Goal: Find specific fact: Find specific fact

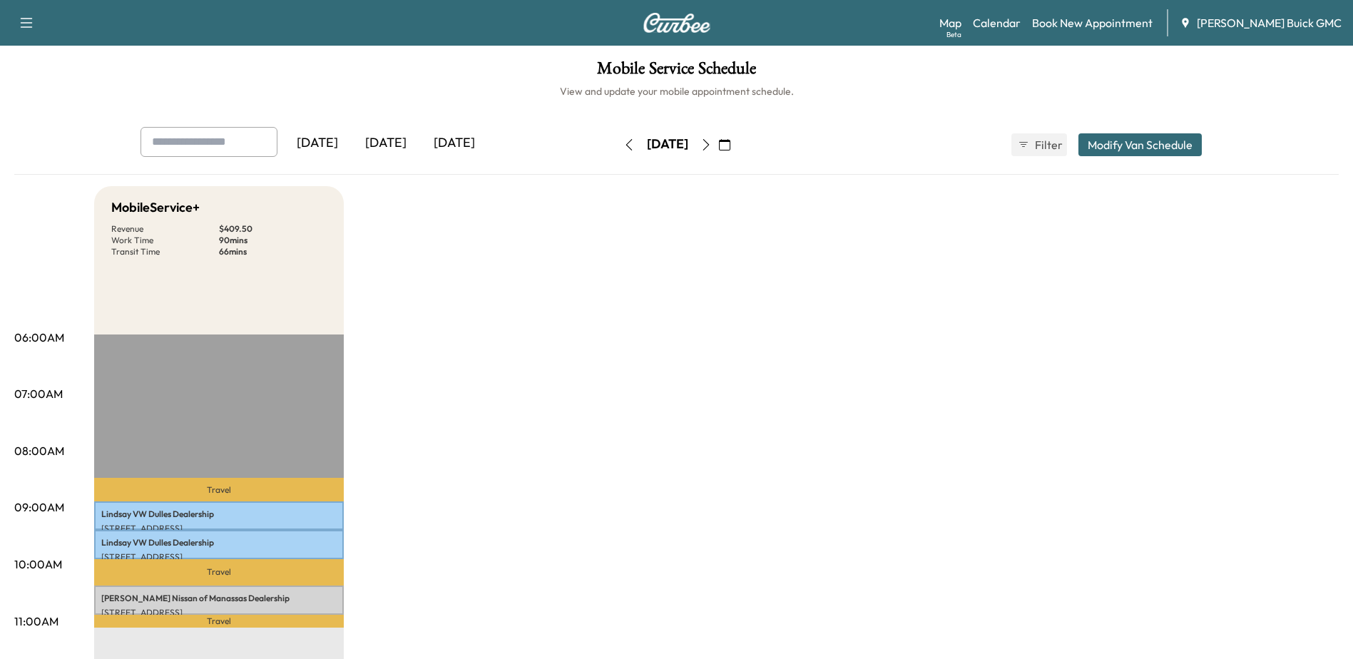
scroll to position [143, 0]
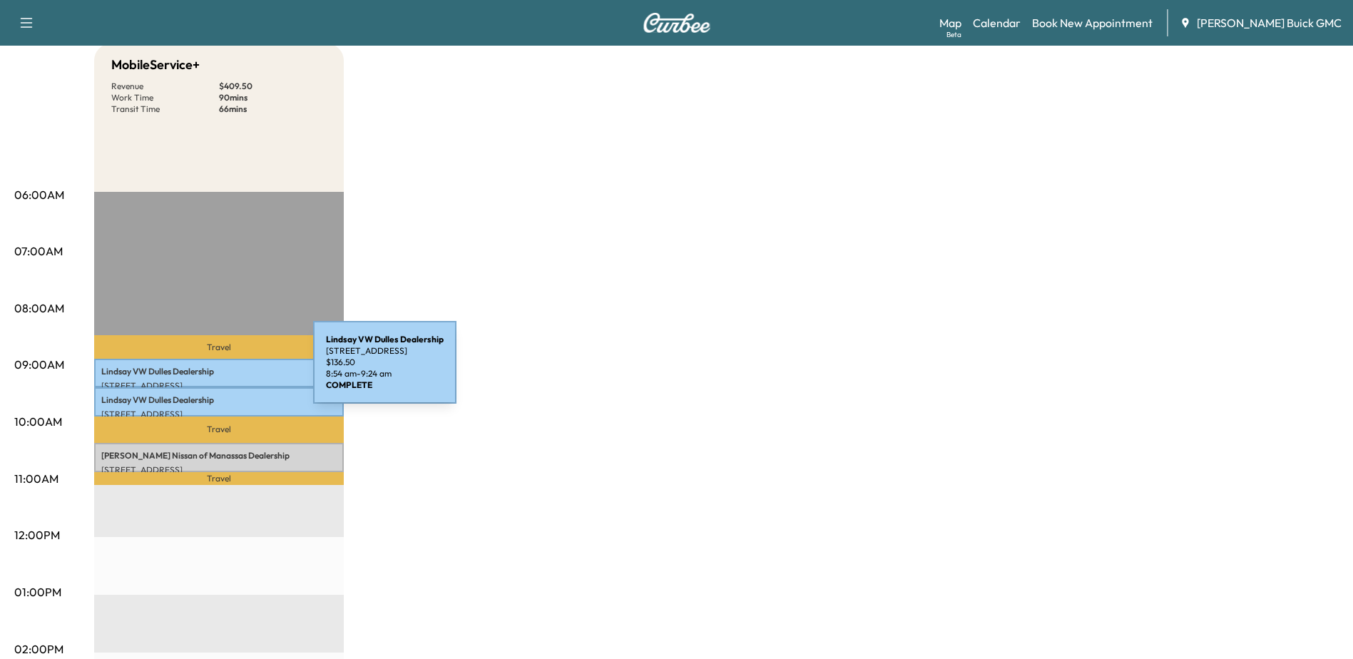
click at [206, 371] on p "[PERSON_NAME] VW [PERSON_NAME] Dealership" at bounding box center [218, 371] width 235 height 11
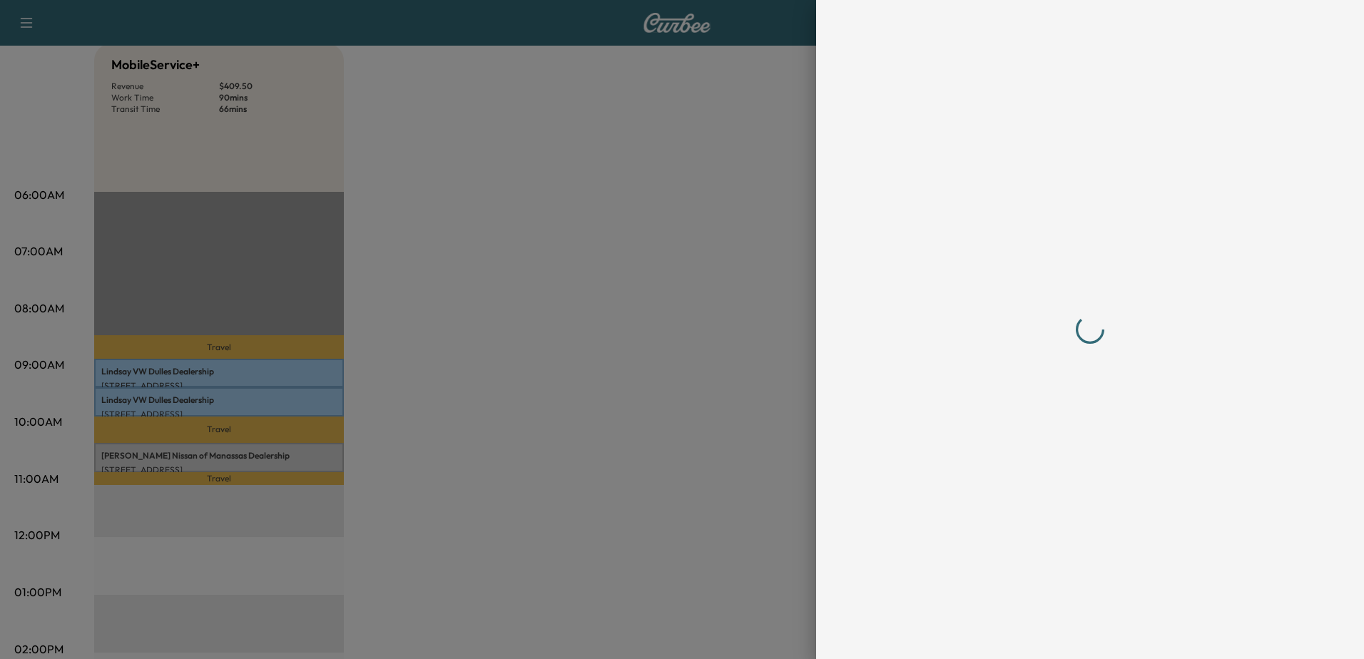
click at [322, 411] on div at bounding box center [682, 329] width 1364 height 659
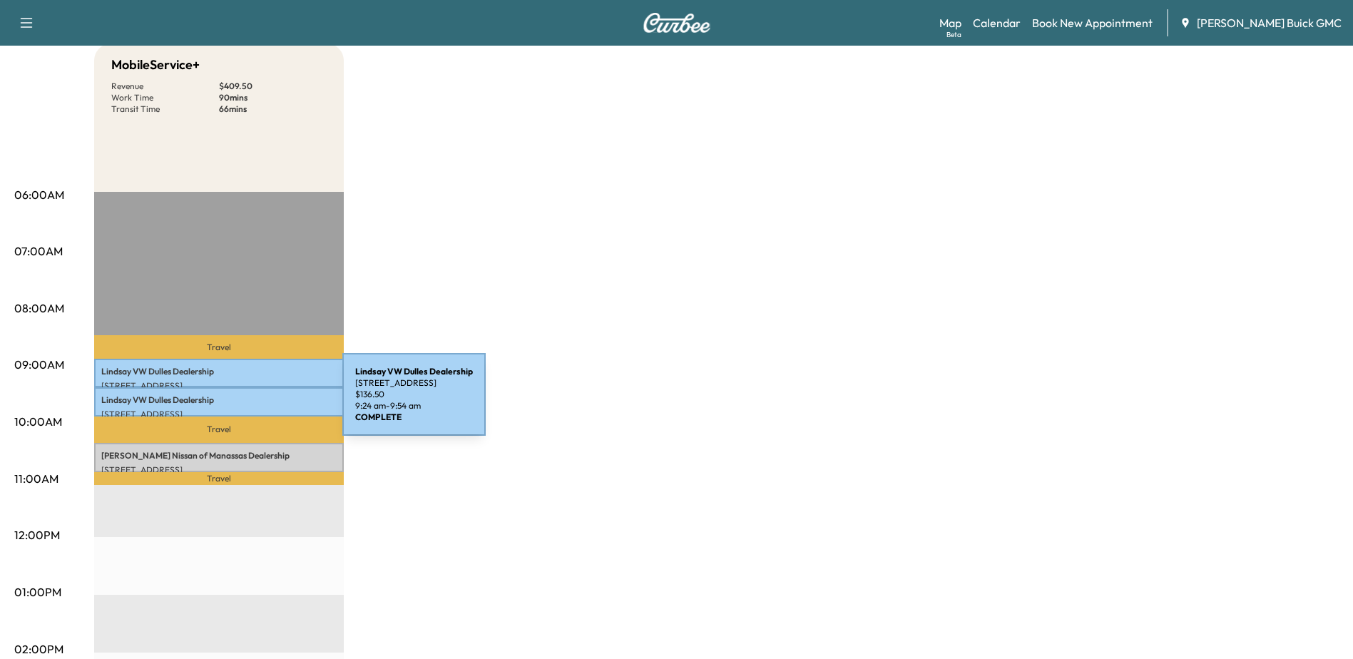
click at [233, 404] on div "[PERSON_NAME] VW [PERSON_NAME] Dealership [STREET_ADDRESS] $ 136.50 9:24 am - 9…" at bounding box center [219, 401] width 250 height 29
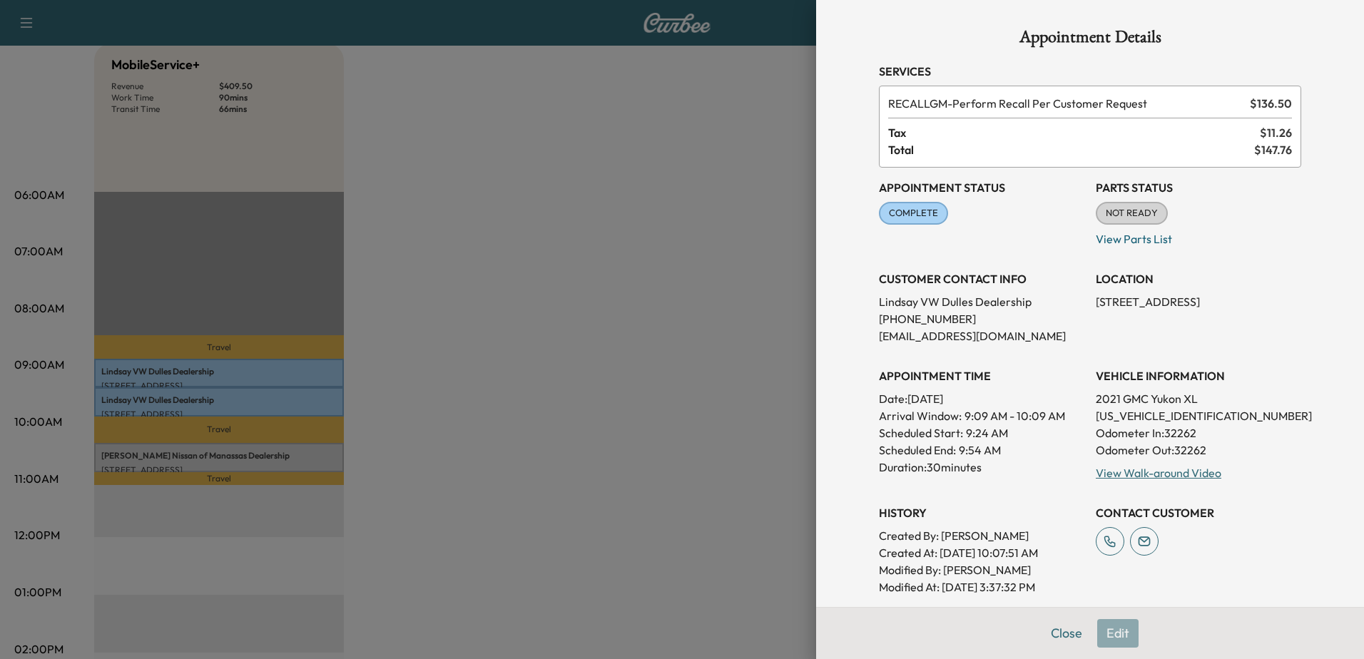
click at [262, 375] on div at bounding box center [682, 329] width 1364 height 659
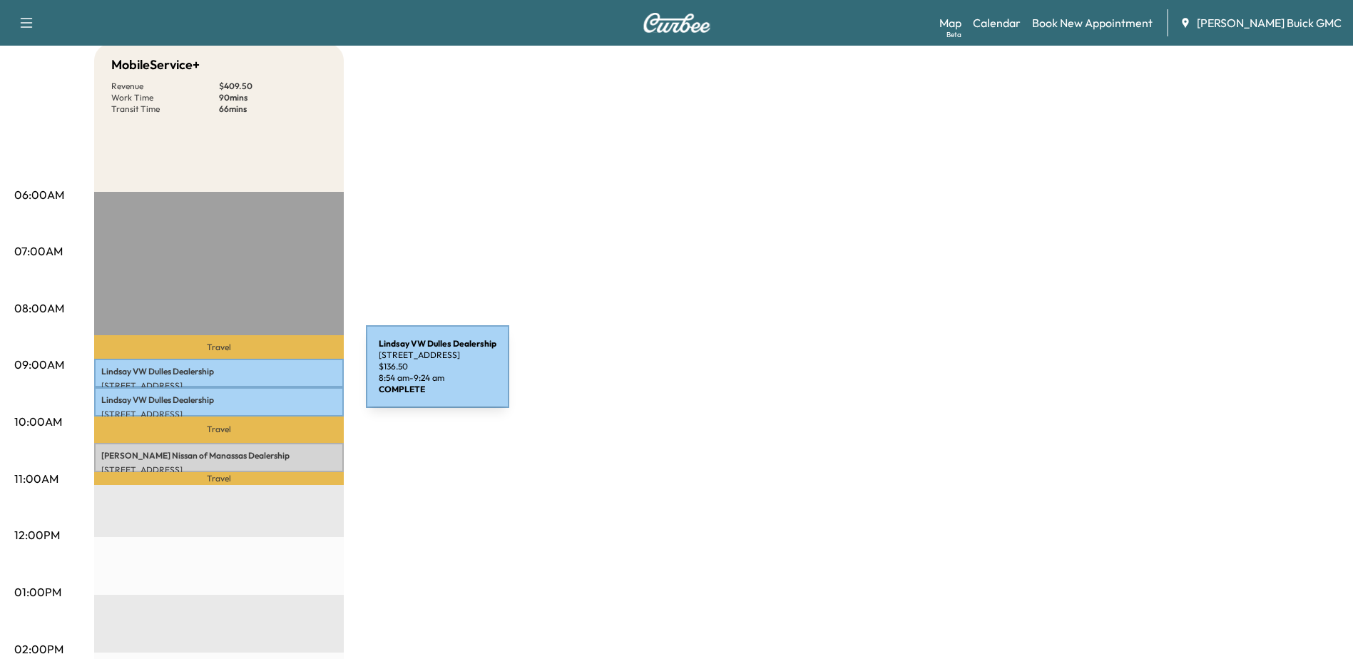
click at [259, 375] on p "[PERSON_NAME] VW [PERSON_NAME] Dealership" at bounding box center [218, 371] width 235 height 11
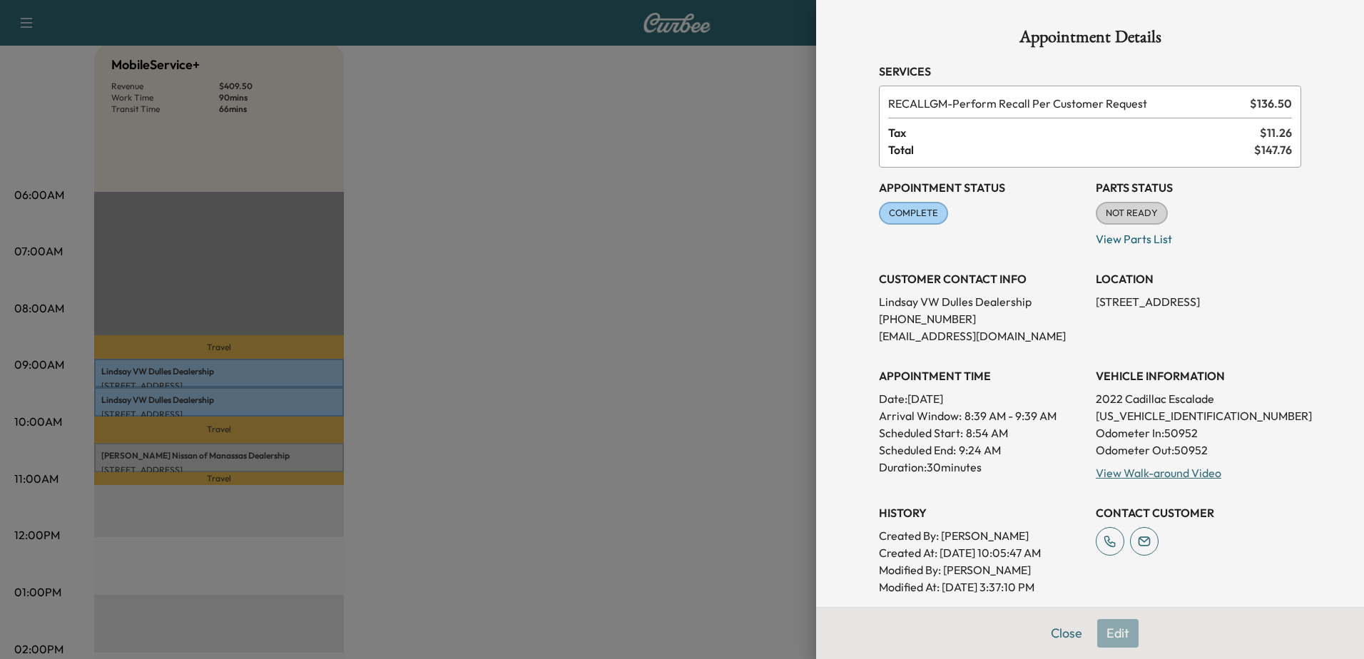
click at [503, 156] on div at bounding box center [682, 329] width 1364 height 659
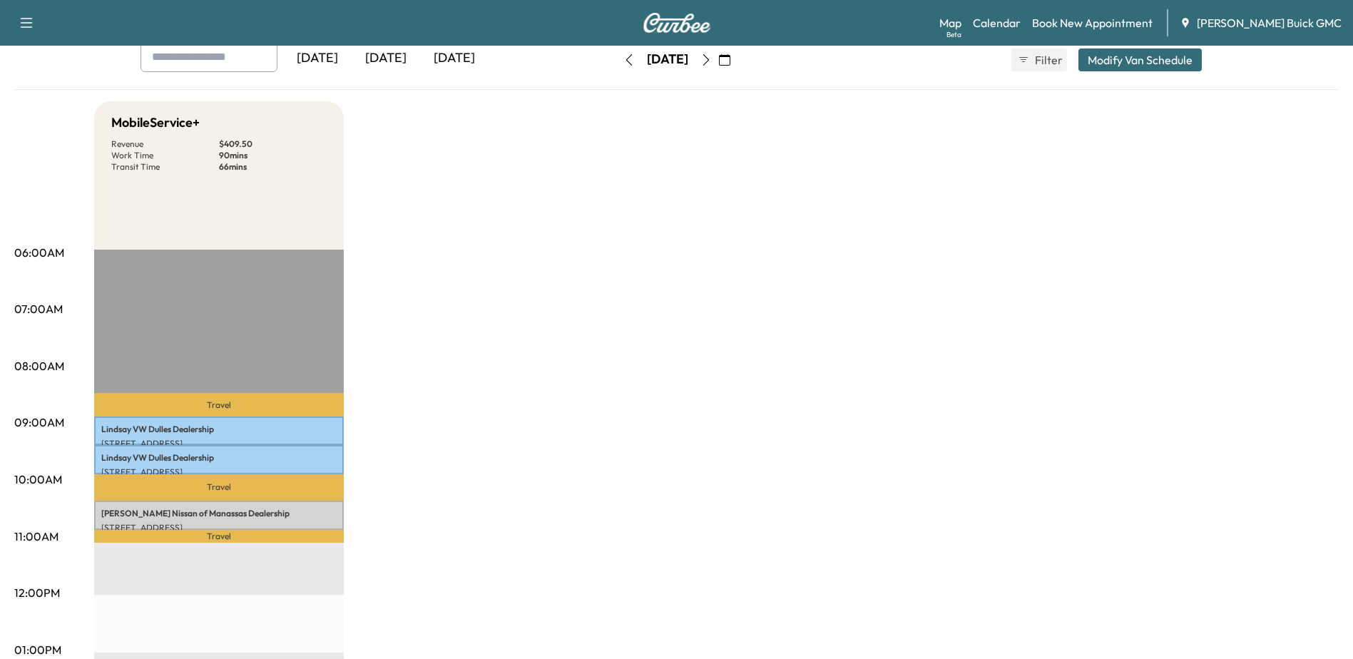
scroll to position [0, 0]
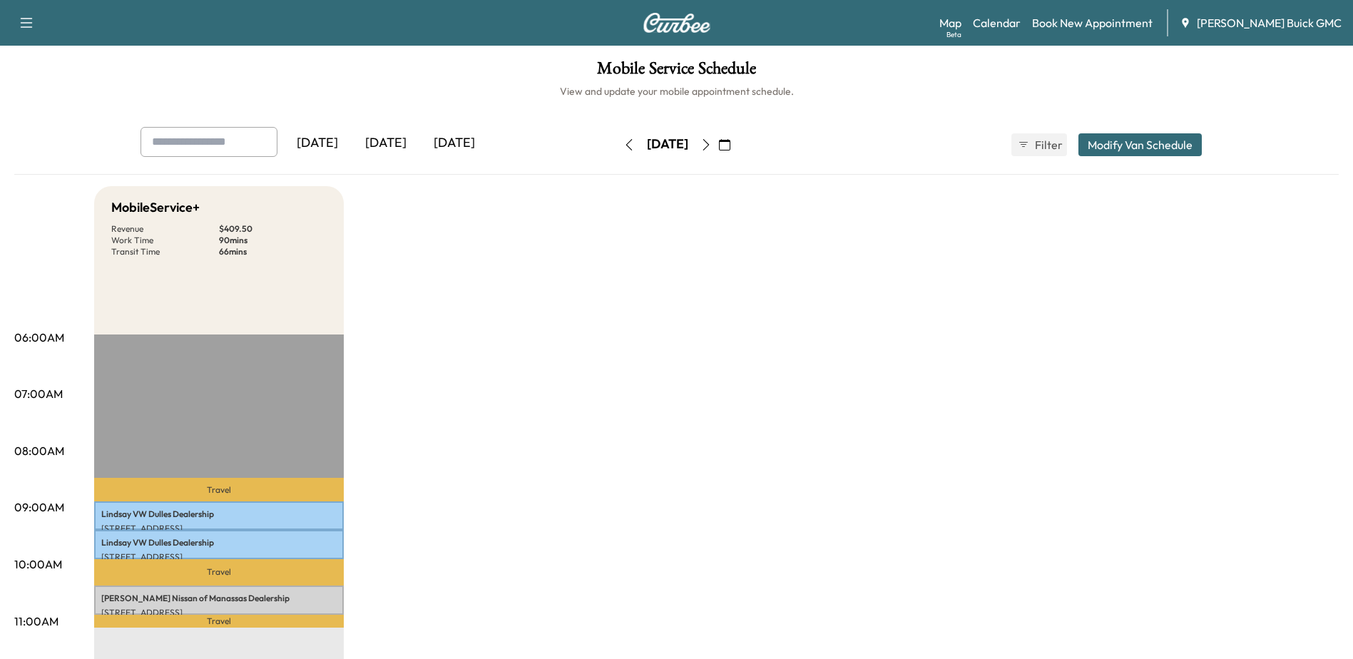
click at [712, 141] on icon "button" at bounding box center [705, 144] width 11 height 11
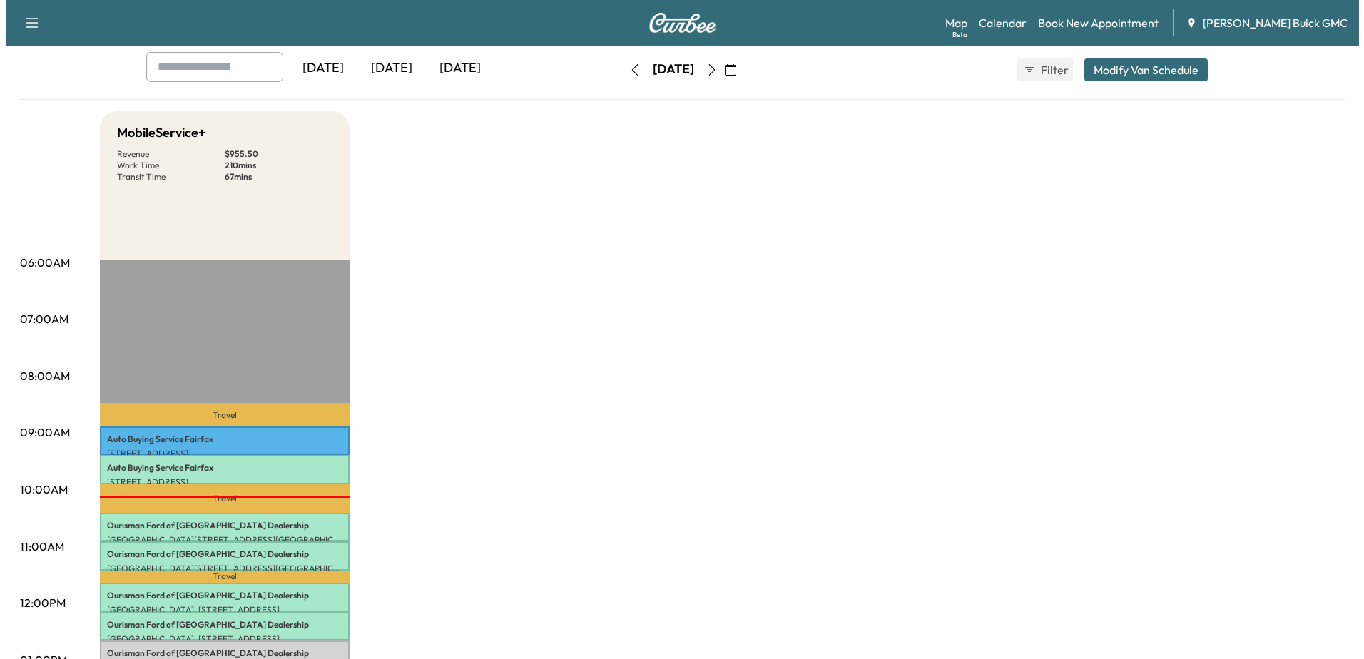
scroll to position [214, 0]
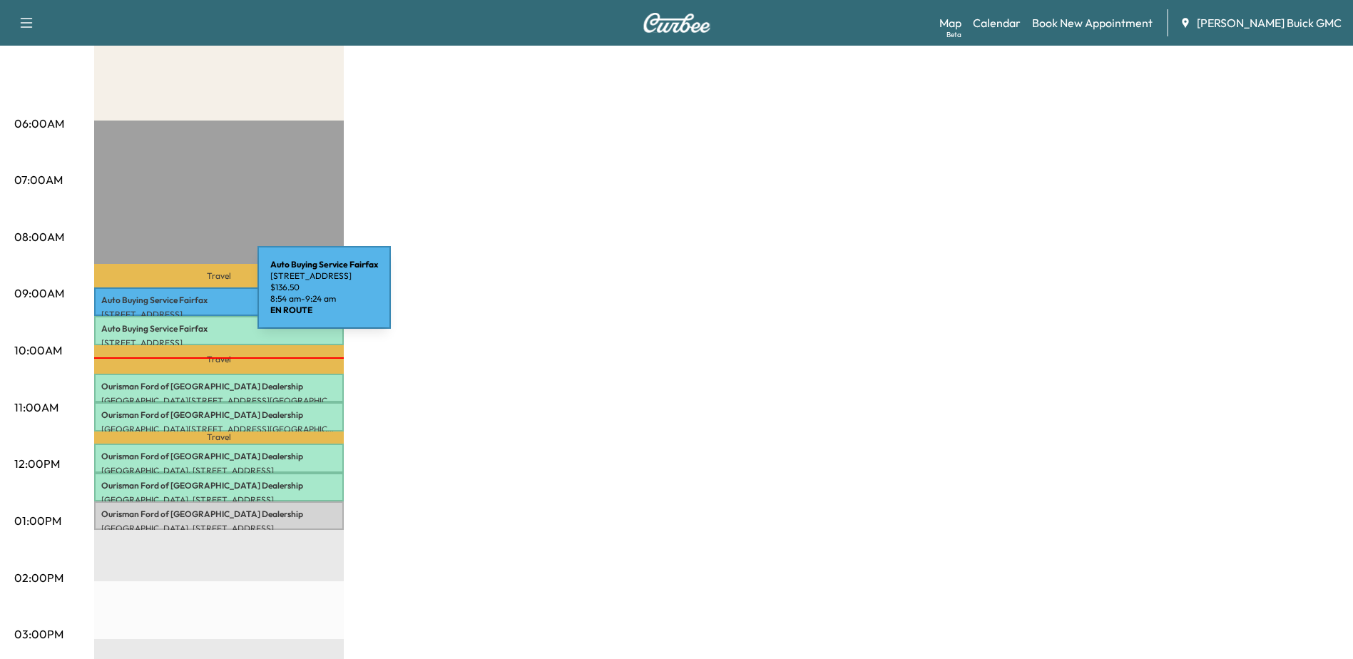
click at [151, 297] on p "Auto Buying Service [GEOGRAPHIC_DATA]" at bounding box center [218, 300] width 235 height 11
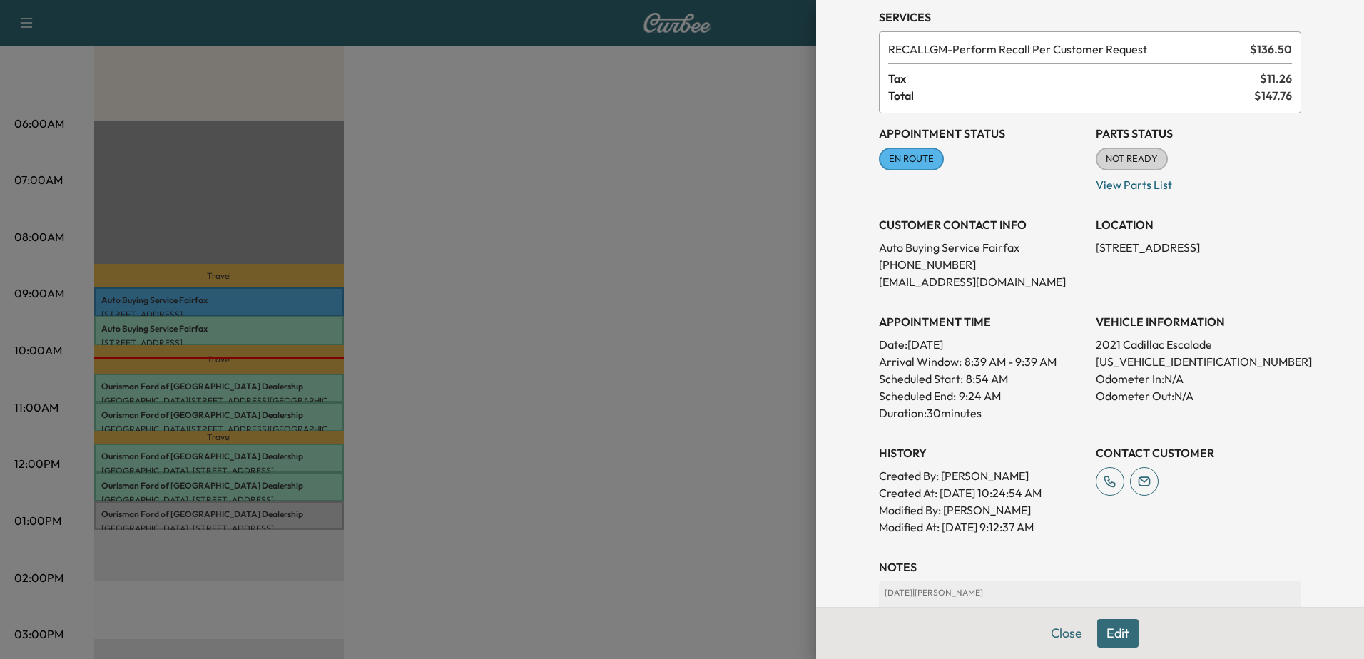
scroll to position [143, 0]
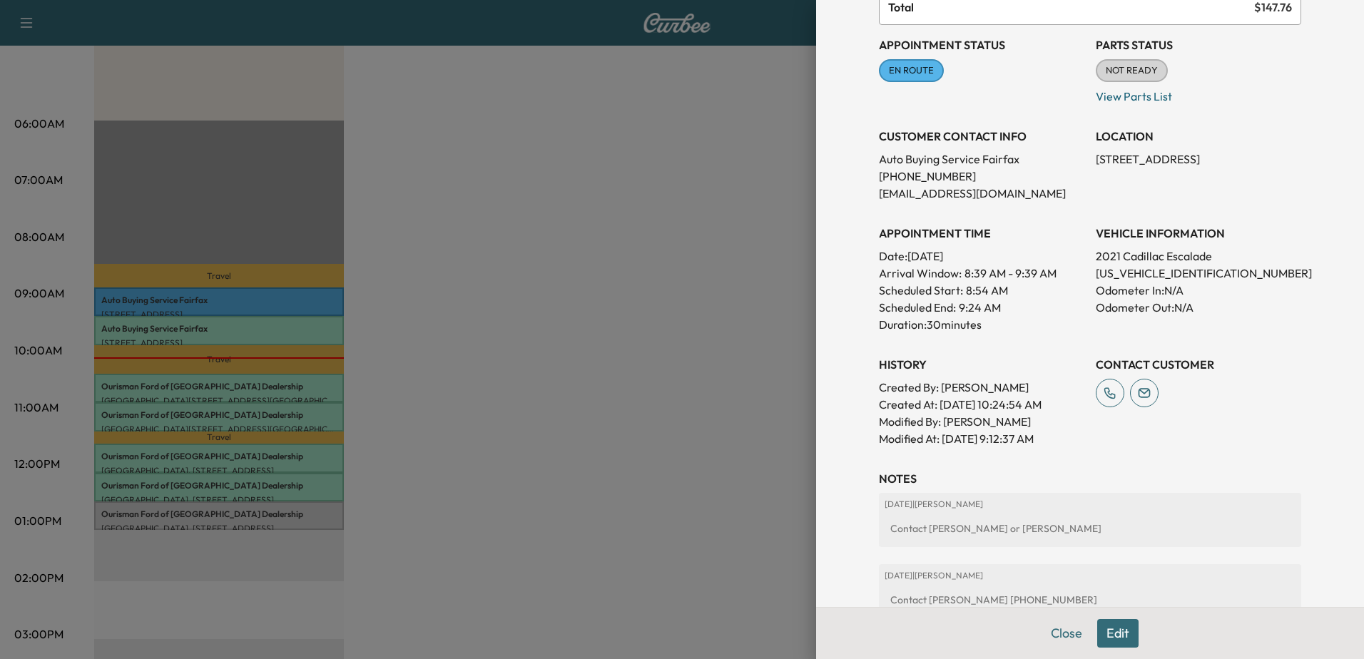
click at [758, 365] on div at bounding box center [682, 329] width 1364 height 659
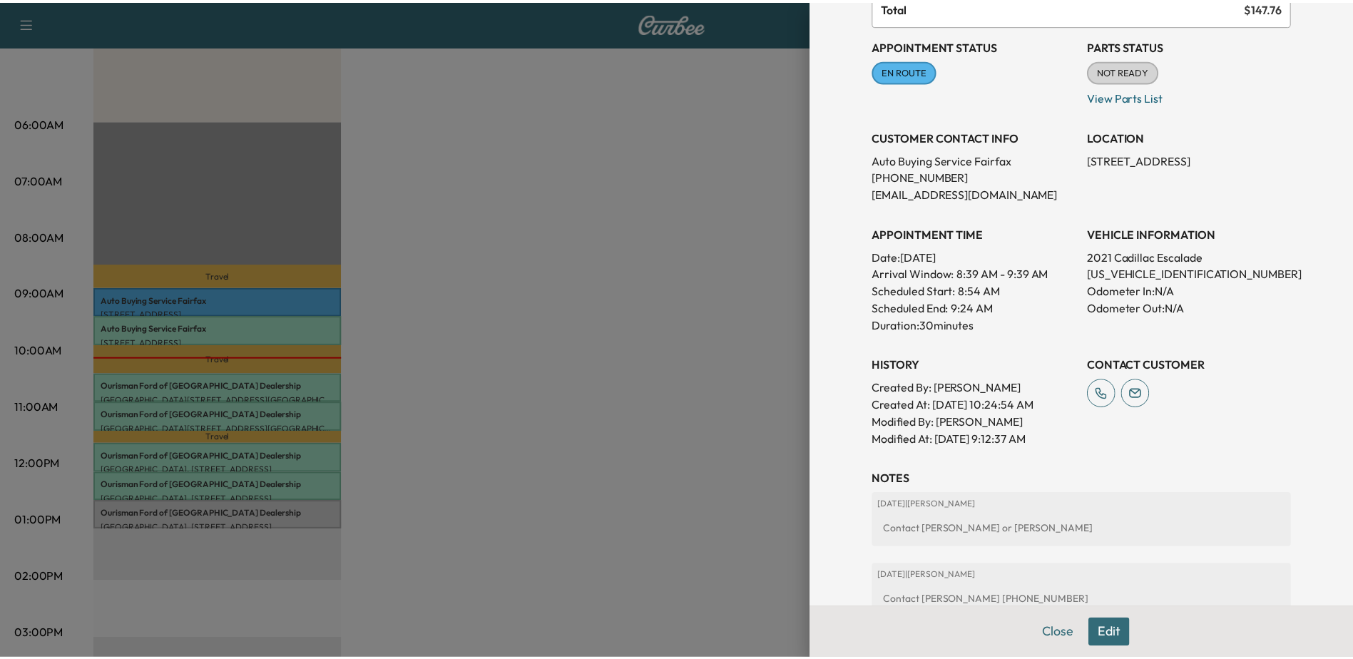
scroll to position [0, 0]
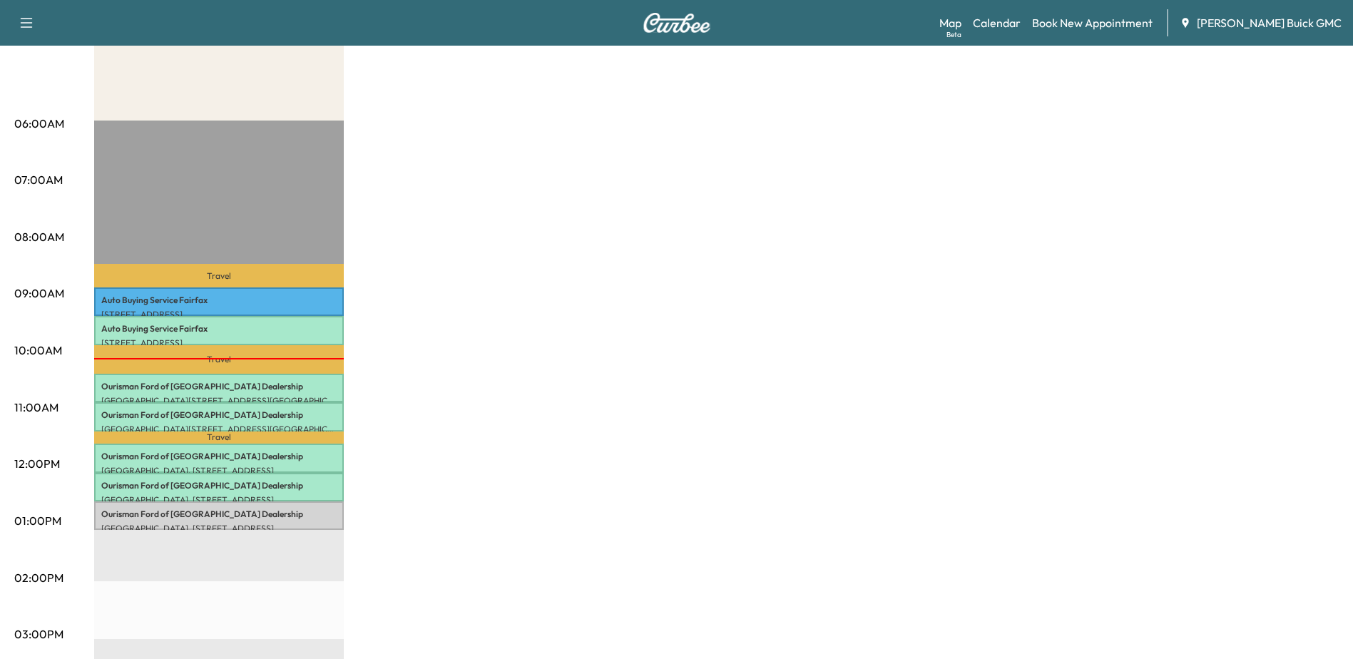
click at [561, 135] on div "MobileService+ Revenue $ 955.50 Work Time 210 mins Transit Time 67 mins Travel …" at bounding box center [716, 507] width 1245 height 1070
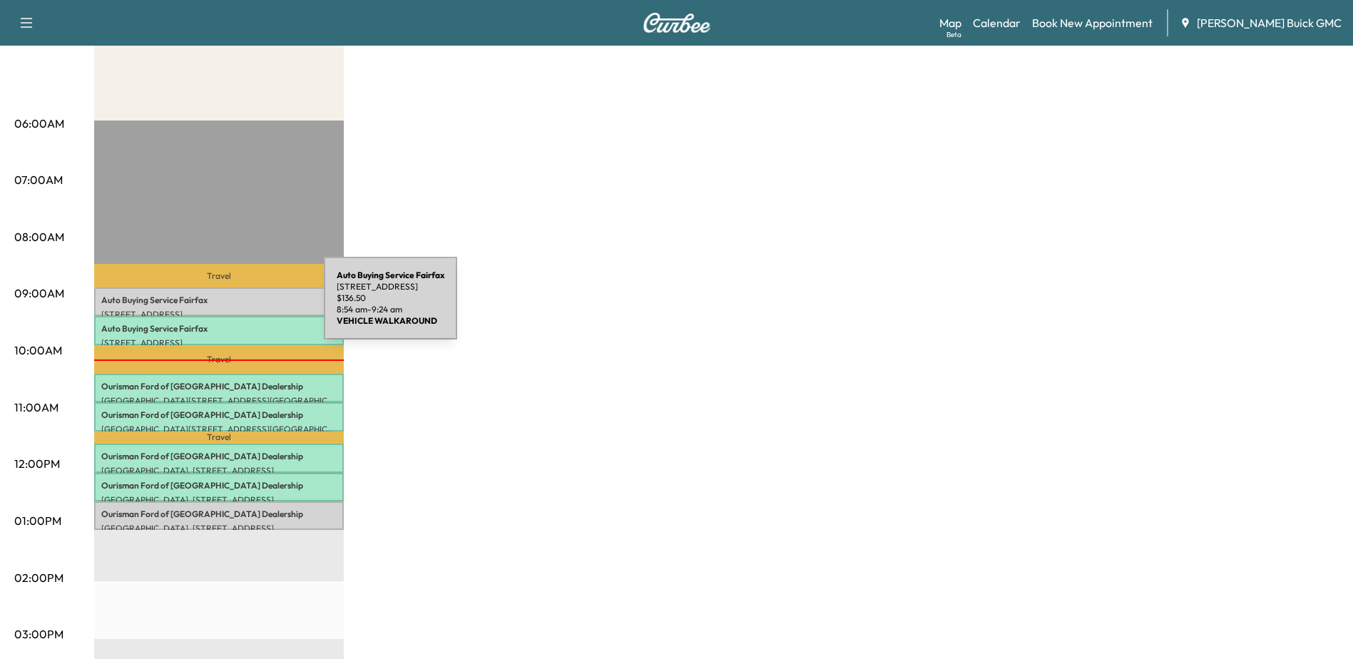
click at [220, 302] on p "Auto Buying Service [GEOGRAPHIC_DATA]" at bounding box center [218, 300] width 235 height 11
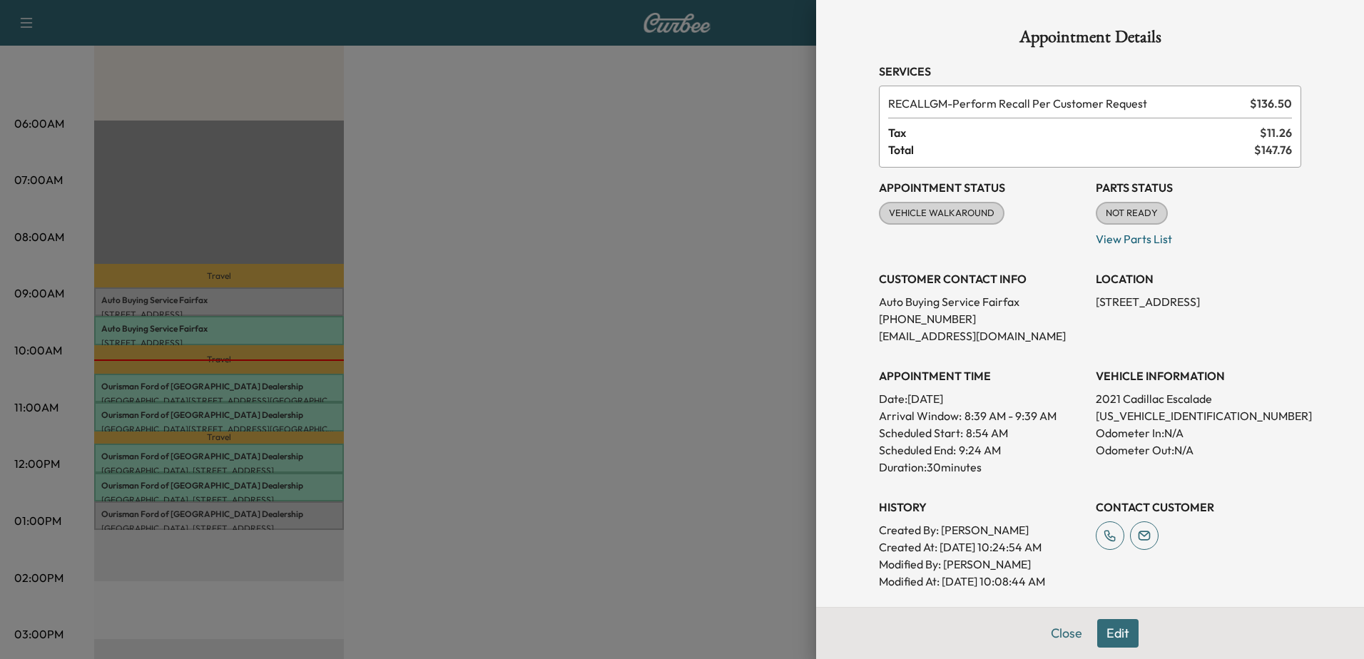
click at [195, 330] on div at bounding box center [682, 329] width 1364 height 659
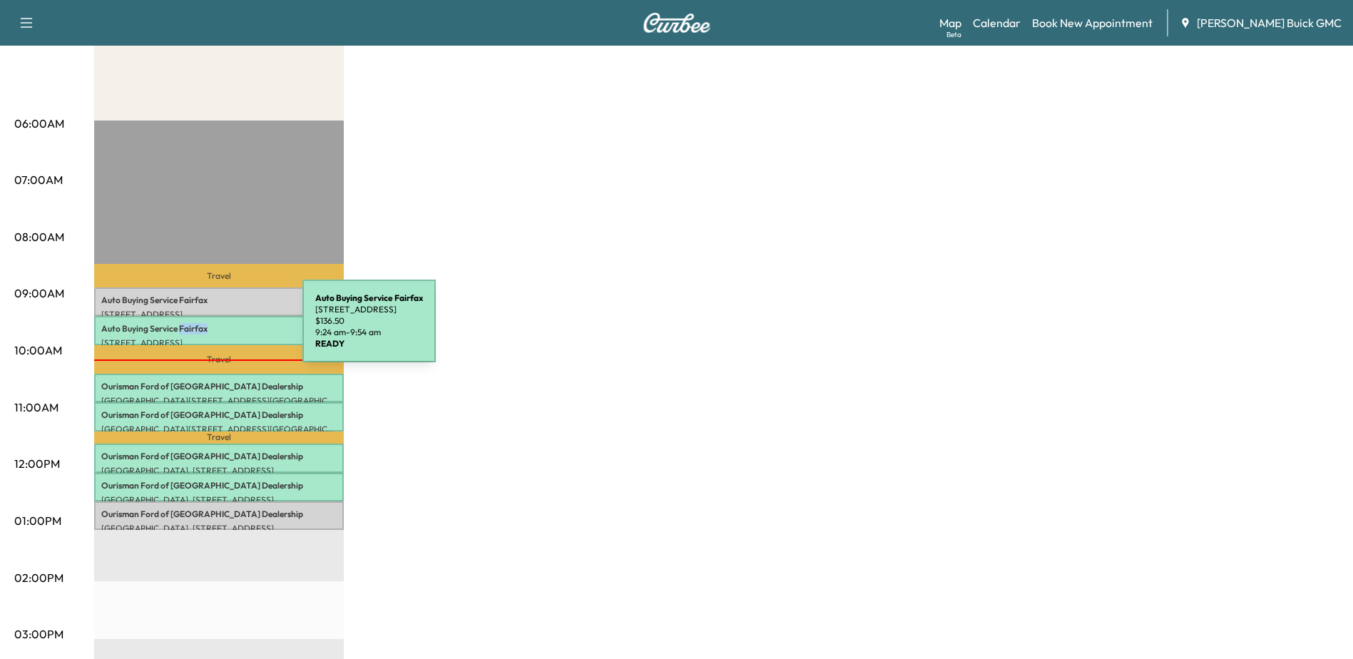
click at [195, 330] on p "Auto Buying Service [GEOGRAPHIC_DATA]" at bounding box center [218, 328] width 235 height 11
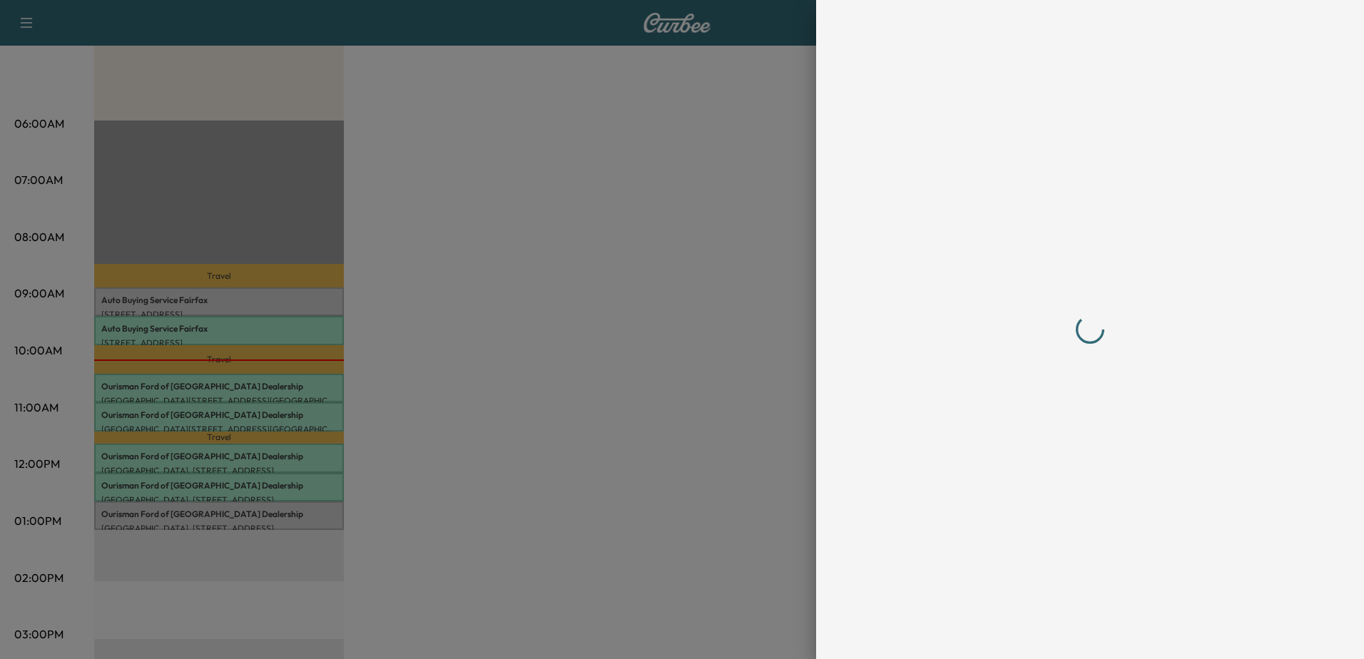
click at [141, 300] on div at bounding box center [682, 329] width 1364 height 659
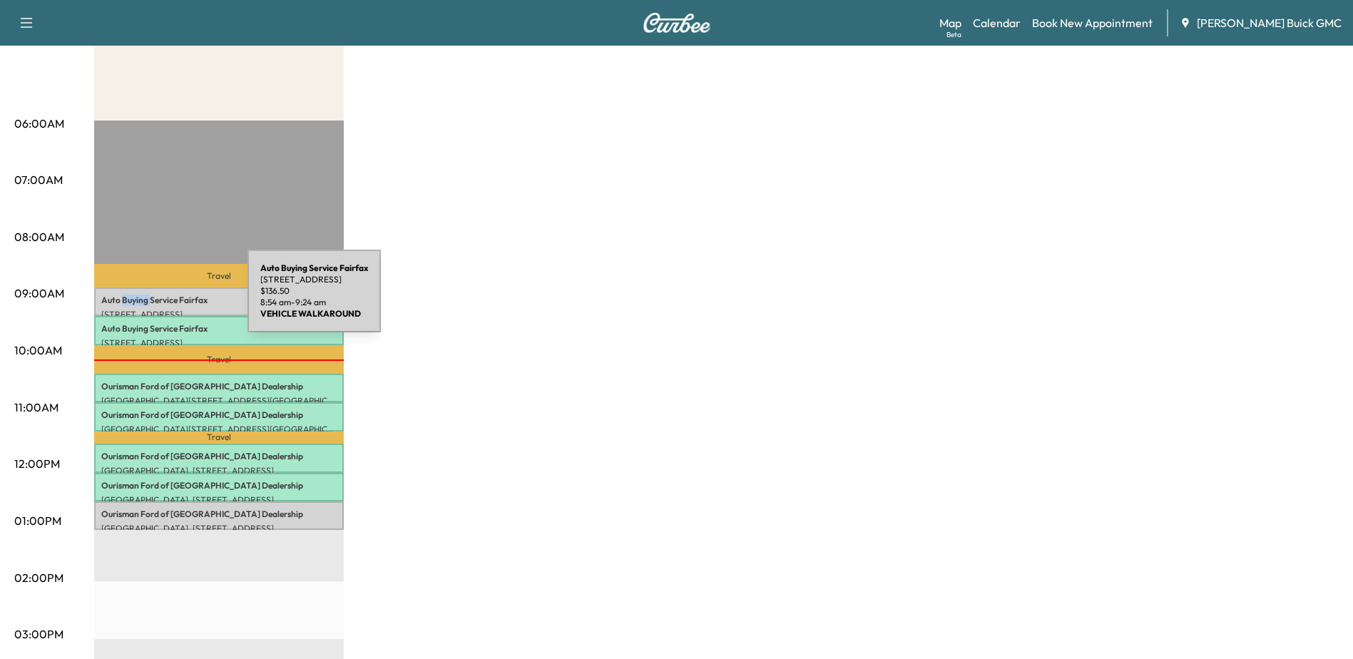
click at [141, 300] on p "Auto Buying Service [GEOGRAPHIC_DATA]" at bounding box center [218, 300] width 235 height 11
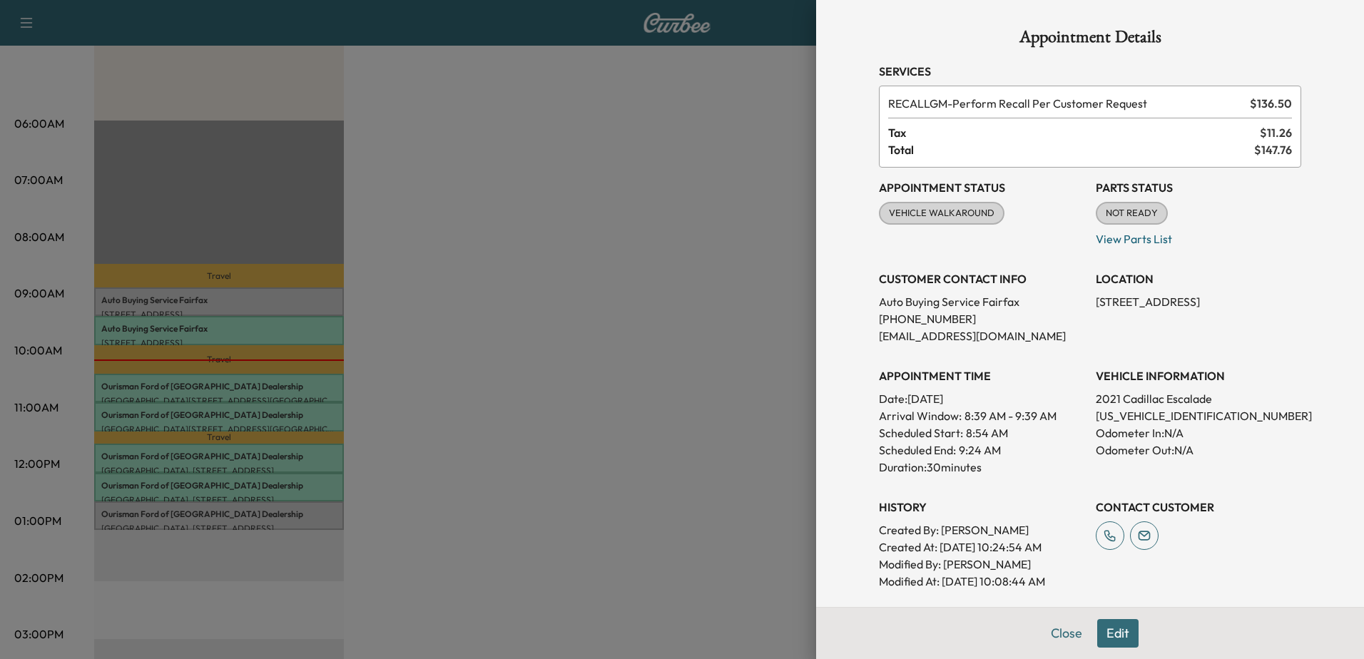
drag, startPoint x: 141, startPoint y: 300, endPoint x: 215, endPoint y: 327, distance: 79.2
click at [215, 327] on div at bounding box center [682, 329] width 1364 height 659
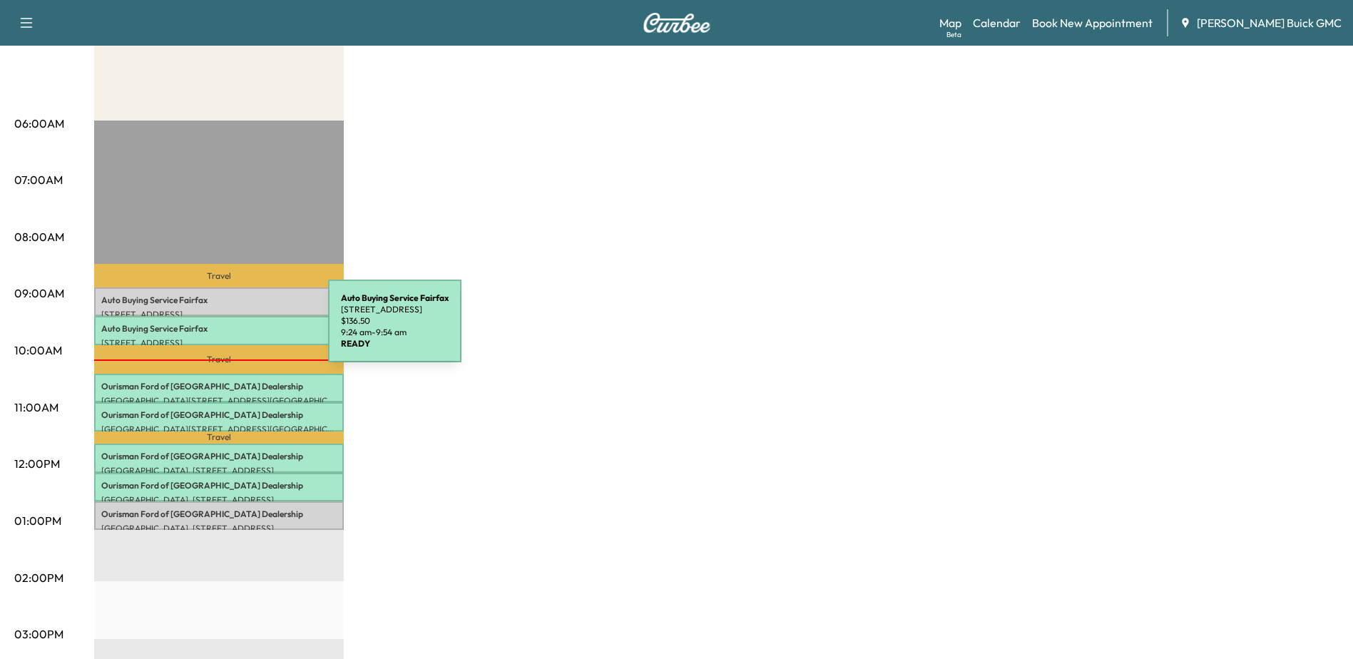
click at [221, 330] on p "Auto Buying Service [GEOGRAPHIC_DATA]" at bounding box center [218, 328] width 235 height 11
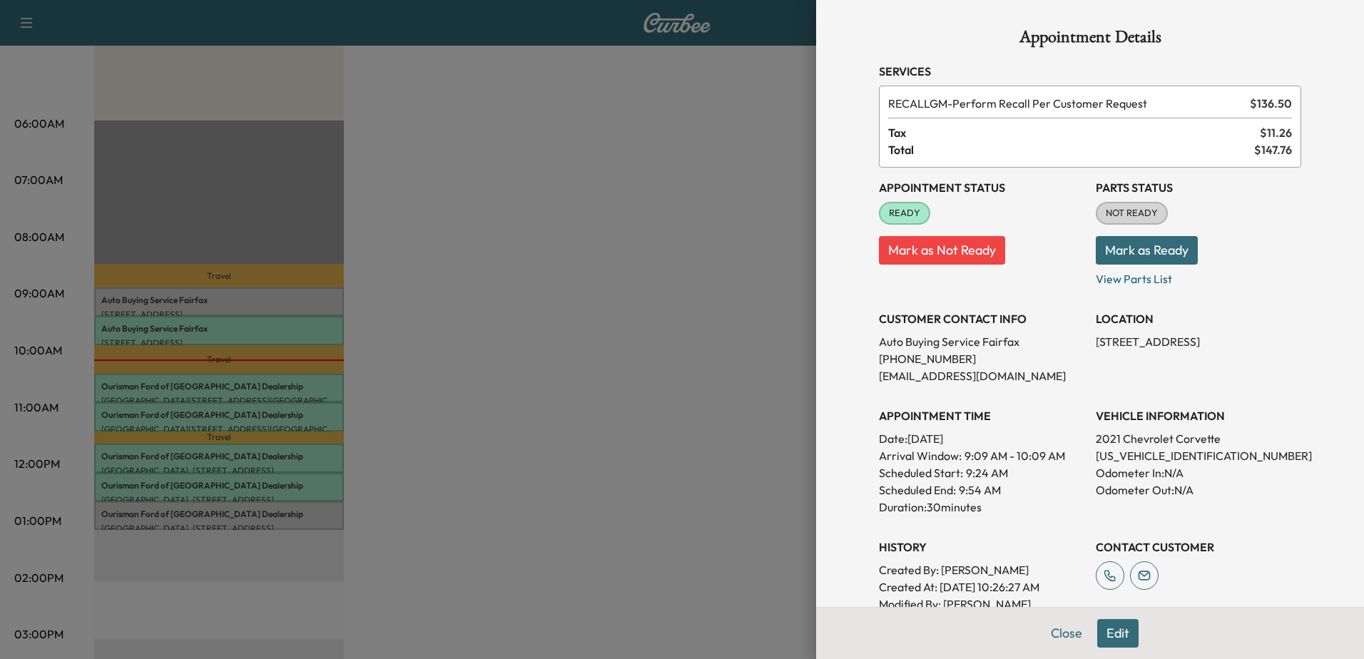
click at [285, 385] on div at bounding box center [682, 329] width 1364 height 659
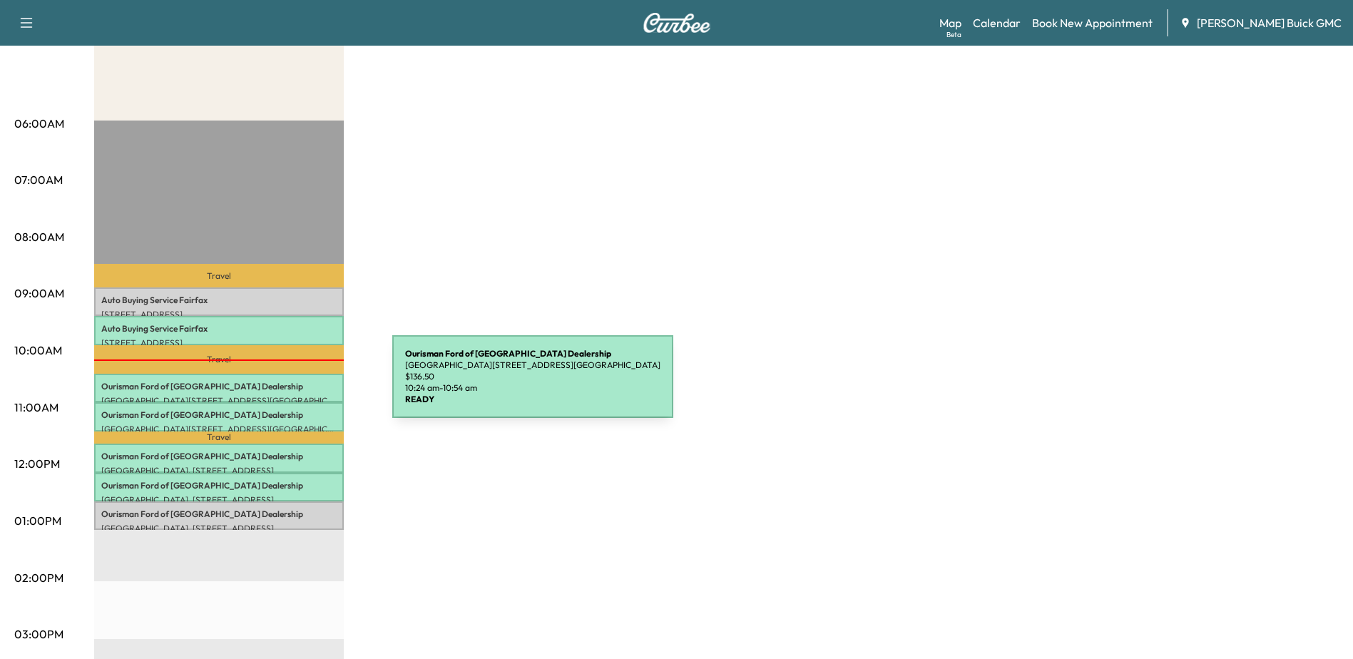
click at [285, 385] on p "Ourisman Ford of Manassas Dealership" at bounding box center [218, 386] width 235 height 11
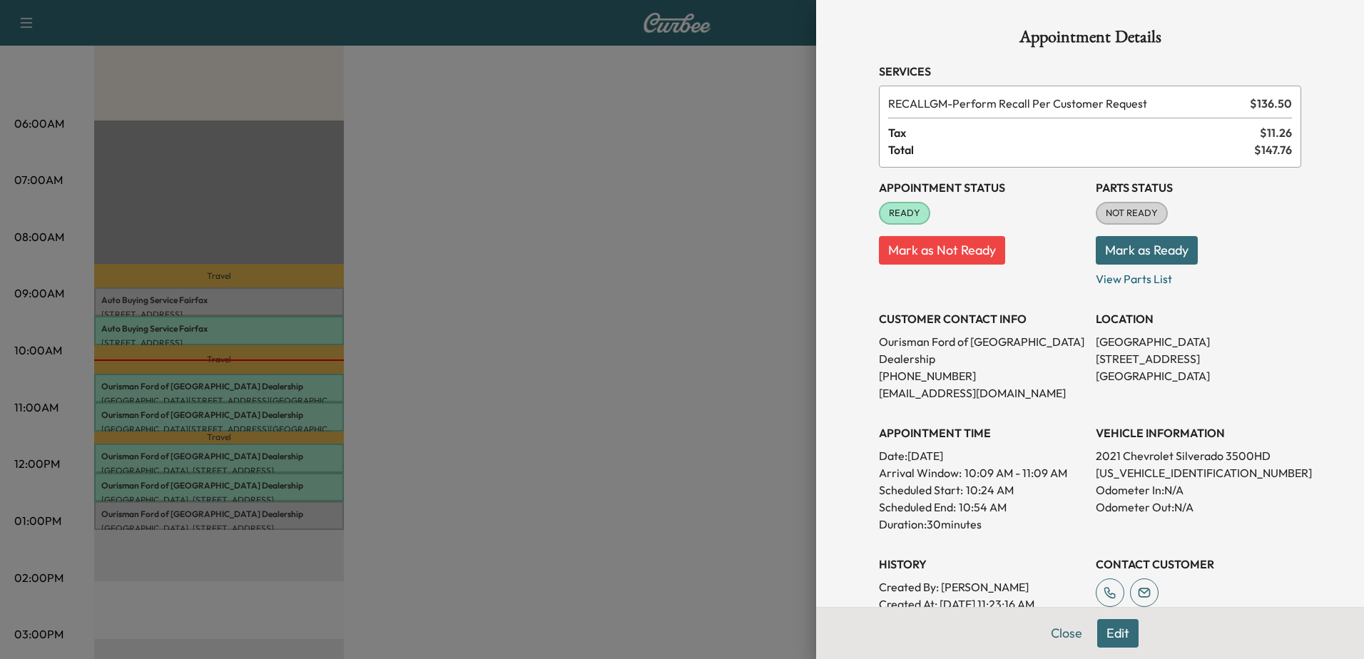
click at [232, 413] on div at bounding box center [682, 329] width 1364 height 659
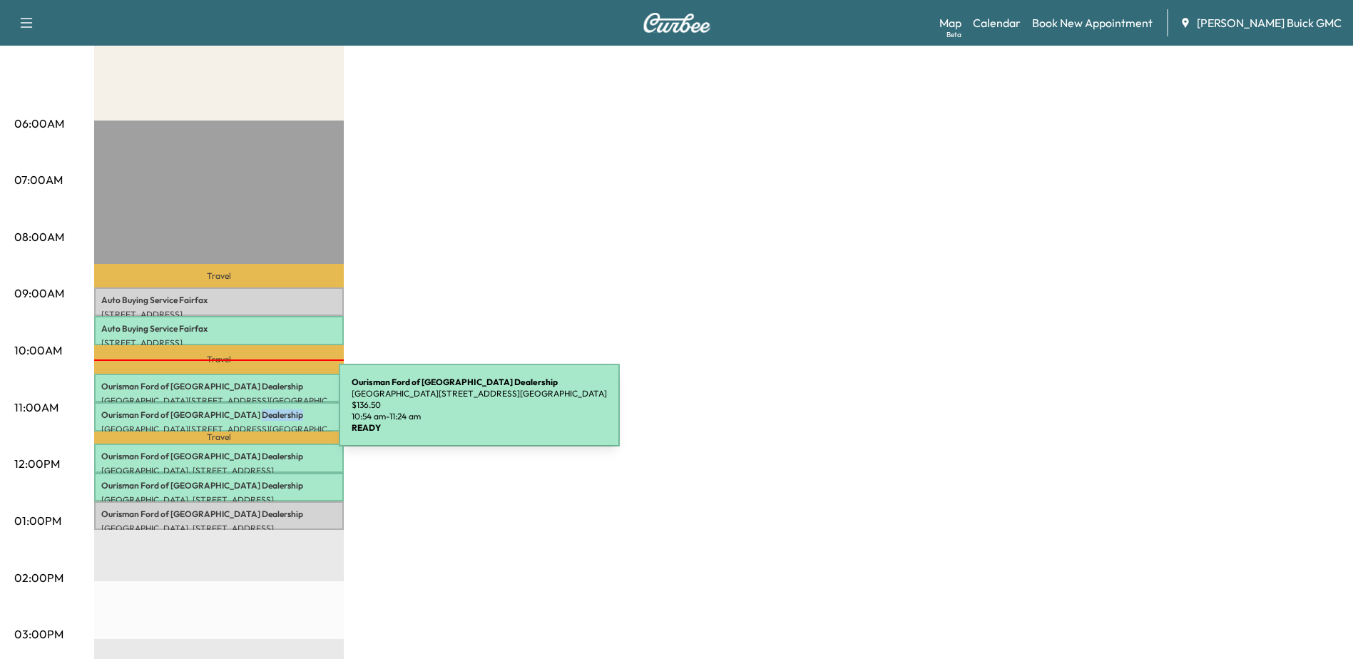
click at [232, 414] on p "Ourisman Ford of Manassas Dealership" at bounding box center [218, 414] width 235 height 11
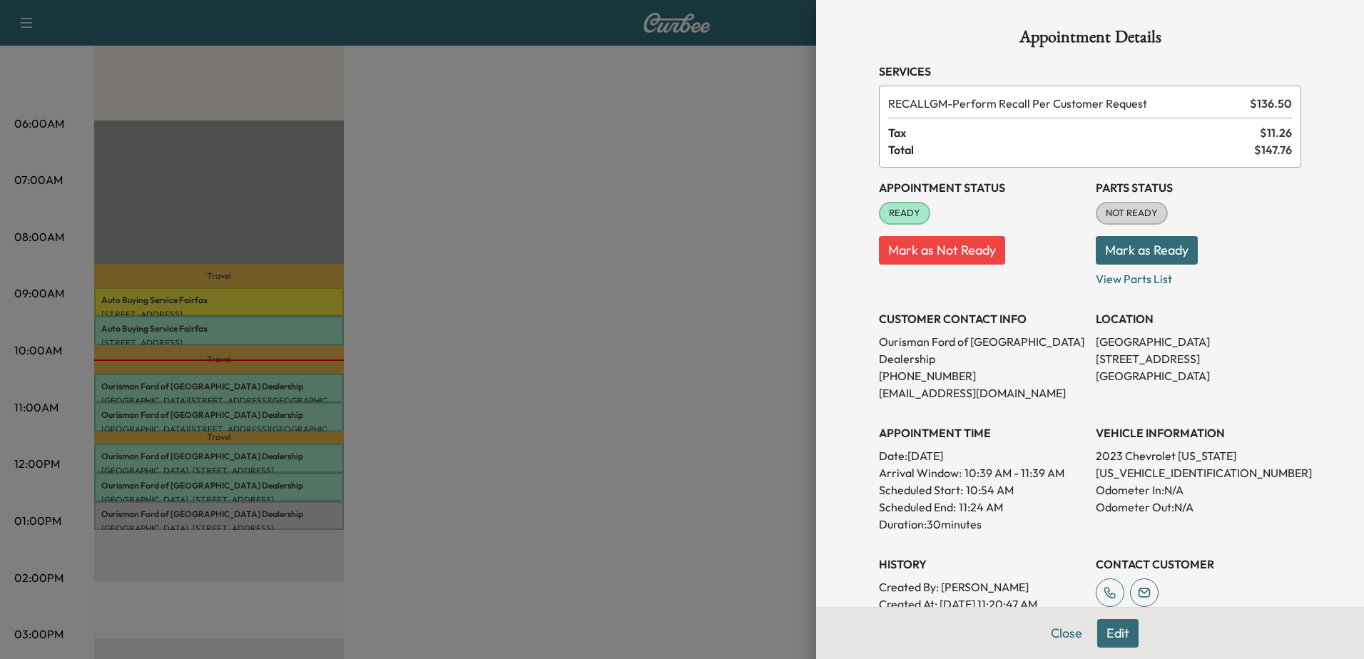
click at [233, 454] on div at bounding box center [682, 329] width 1364 height 659
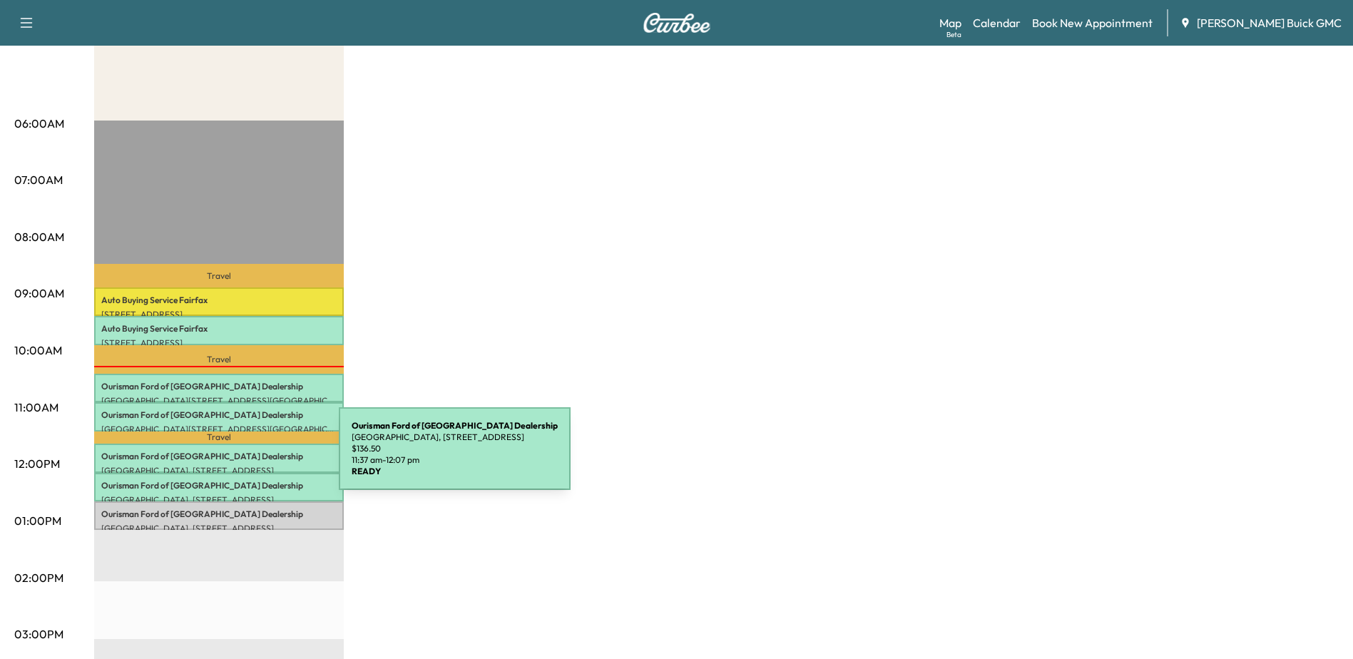
click at [231, 459] on div "Ourisman Ford of Manassas Dealership [GEOGRAPHIC_DATA], 10660 Automotive Dr, [G…" at bounding box center [219, 458] width 250 height 29
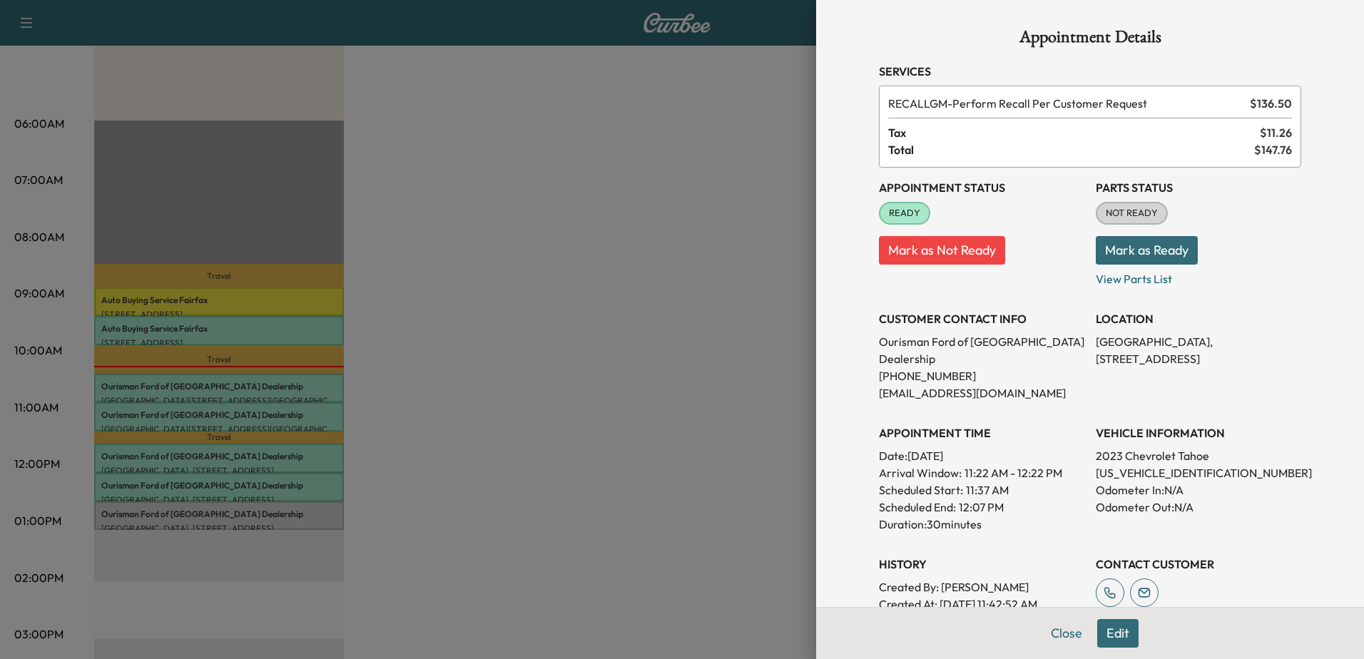
click at [197, 481] on div at bounding box center [682, 329] width 1364 height 659
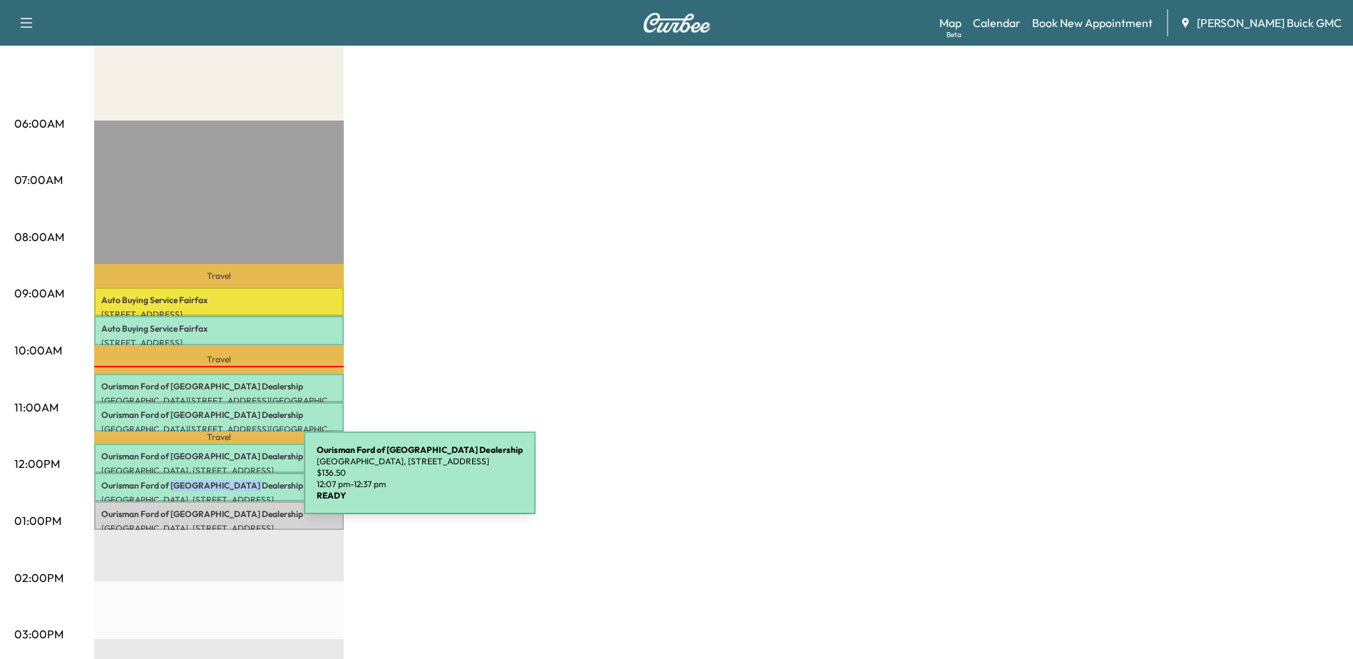
click at [197, 481] on p "Ourisman Ford of Manassas Dealership" at bounding box center [218, 485] width 235 height 11
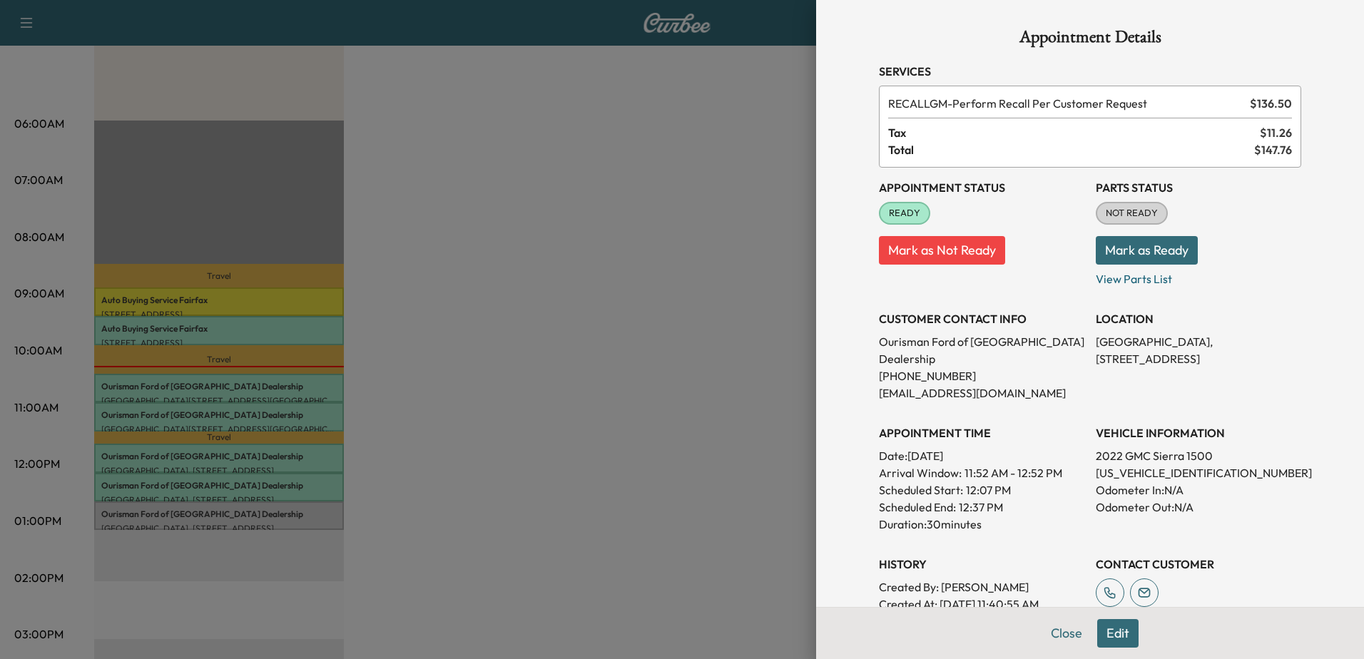
click at [248, 512] on div at bounding box center [682, 329] width 1364 height 659
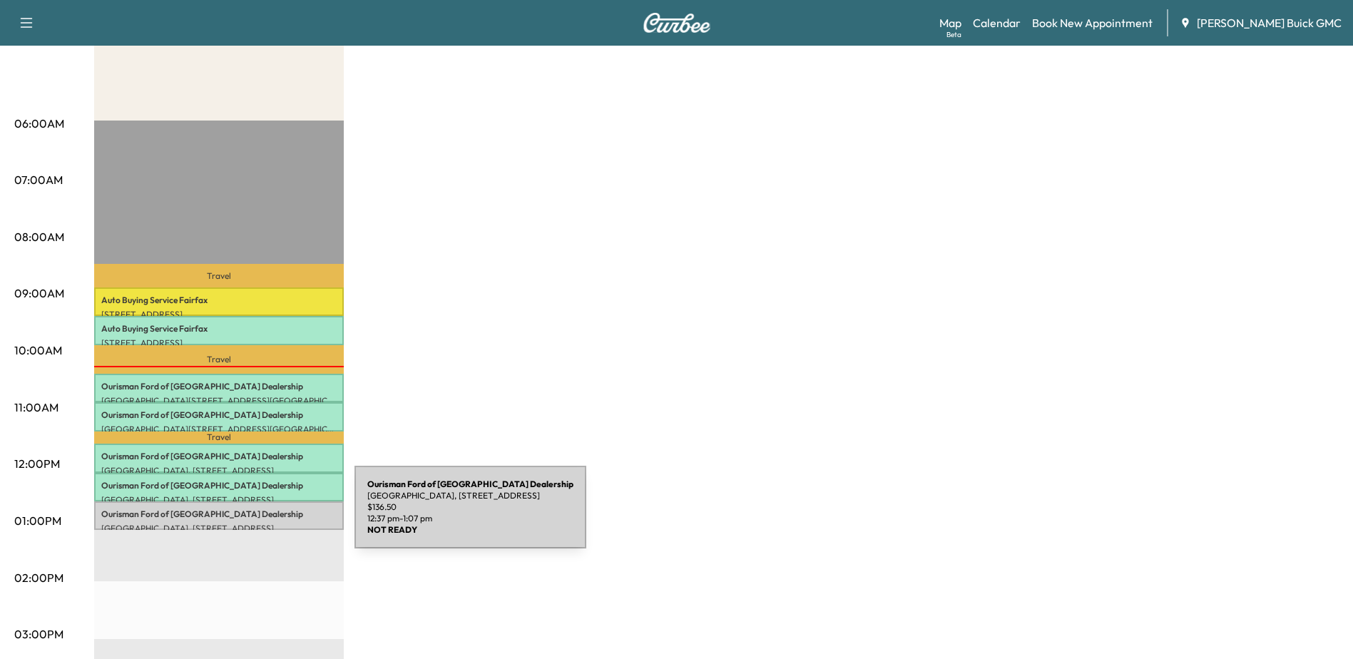
click at [250, 516] on div "Ourisman Ford of Manassas Dealership [GEOGRAPHIC_DATA], 10660 Automotive Dr, [G…" at bounding box center [219, 515] width 250 height 29
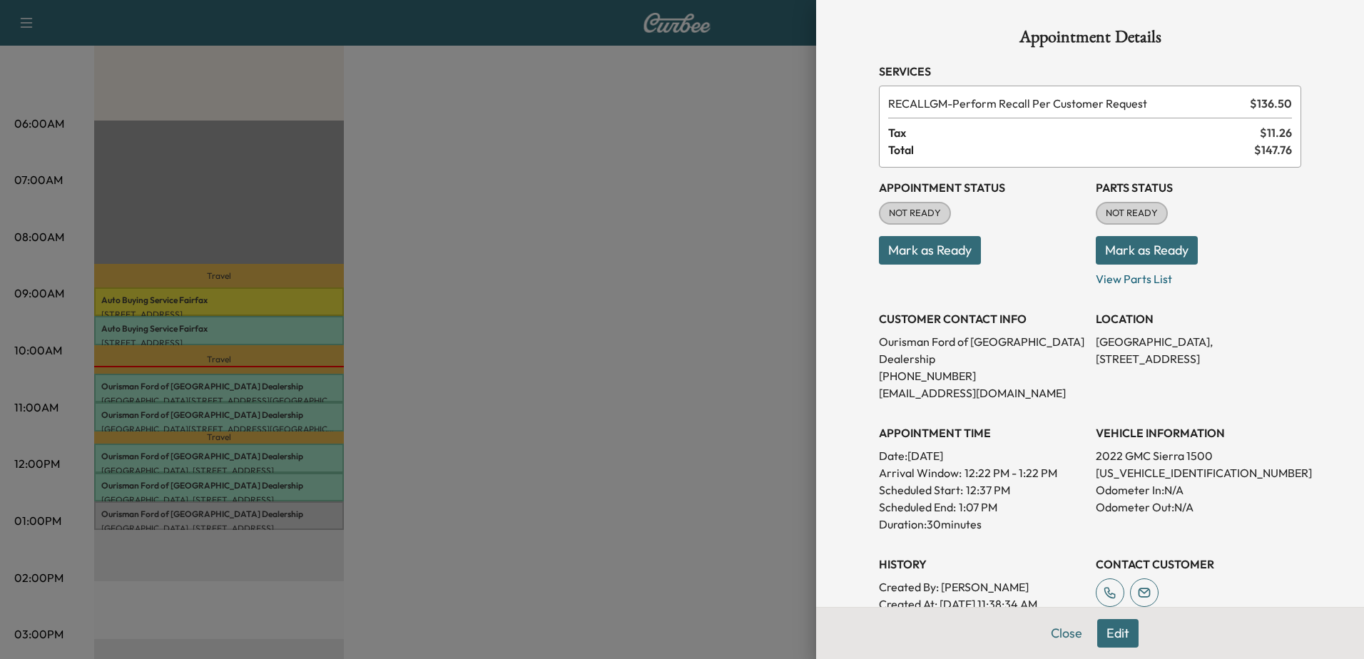
click at [222, 509] on div at bounding box center [682, 329] width 1364 height 659
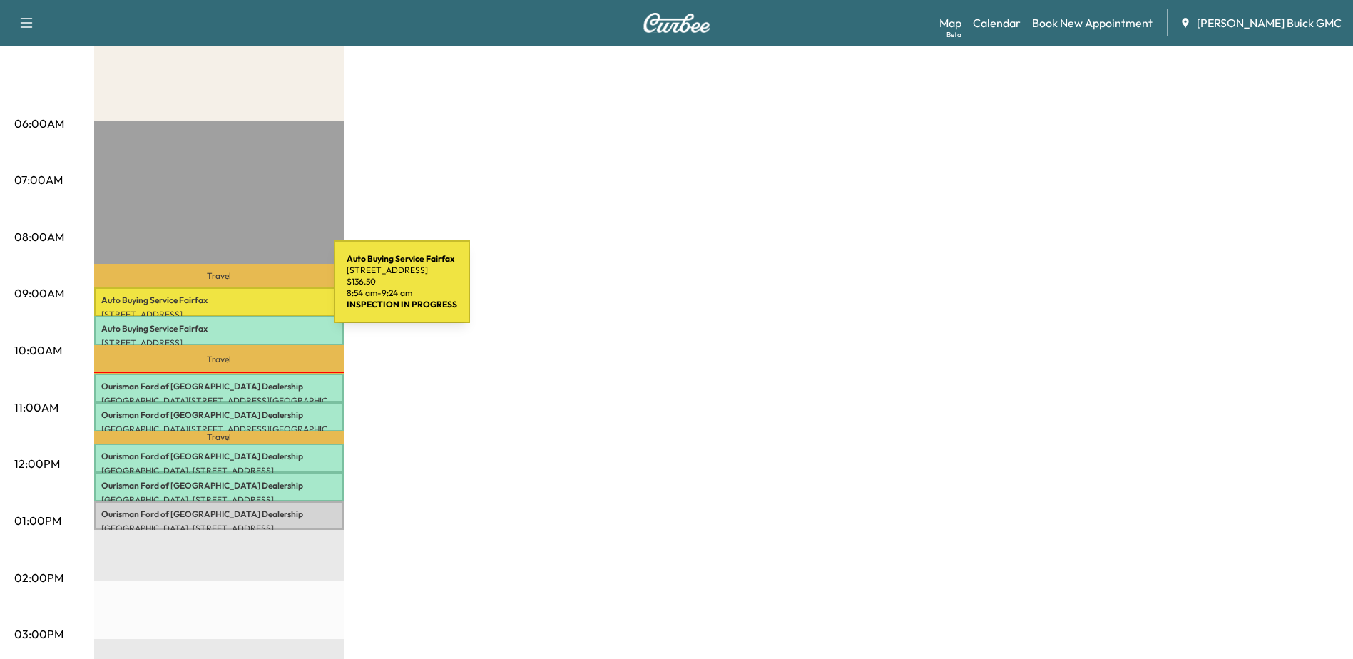
click at [227, 290] on div "Auto Buying Service [GEOGRAPHIC_DATA] [STREET_ADDRESS] $ 136.50 8:54 am - 9:24 …" at bounding box center [219, 301] width 250 height 29
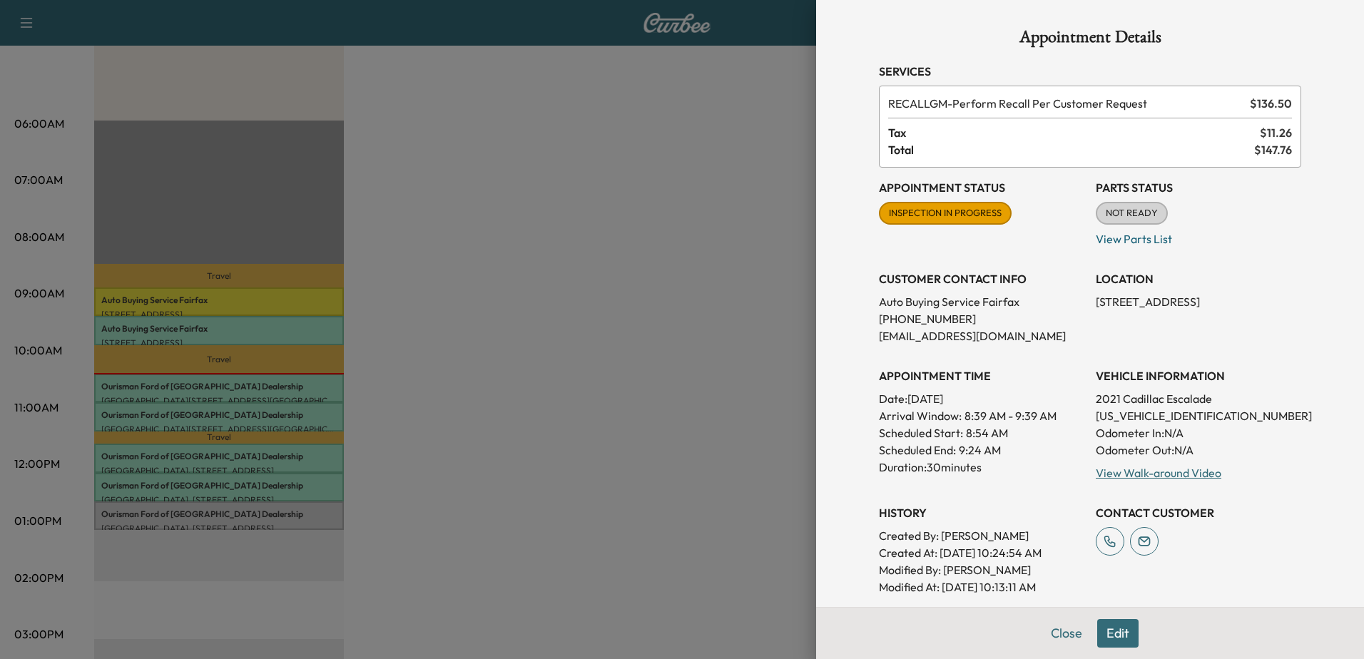
click at [784, 270] on div at bounding box center [682, 329] width 1364 height 659
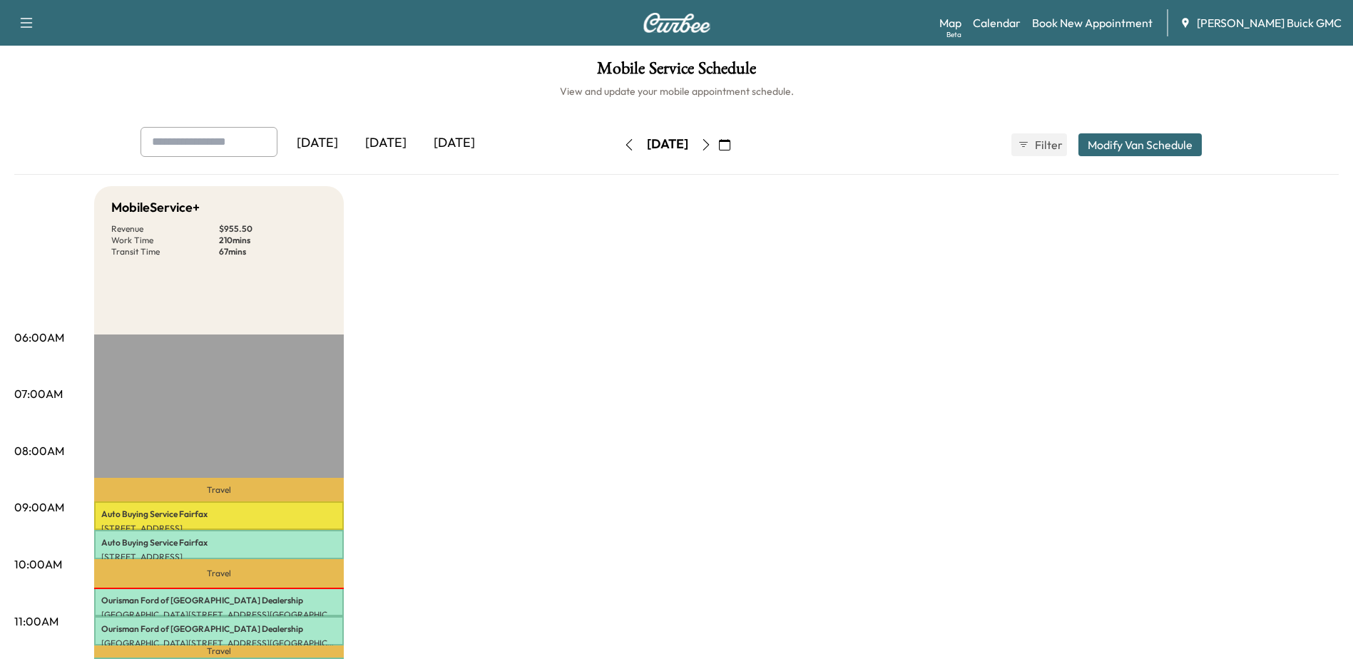
click at [709, 146] on icon "button" at bounding box center [706, 144] width 6 height 11
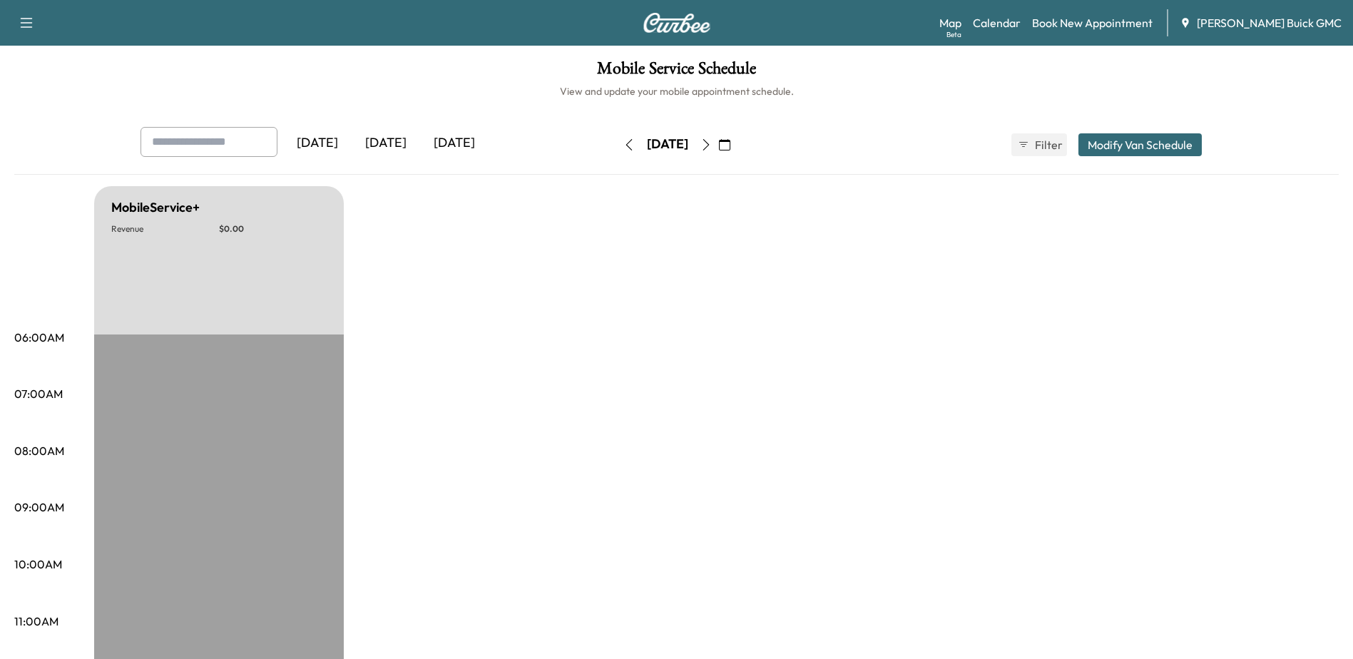
click at [712, 144] on icon "button" at bounding box center [705, 144] width 11 height 11
click at [712, 145] on icon "button" at bounding box center [705, 144] width 11 height 11
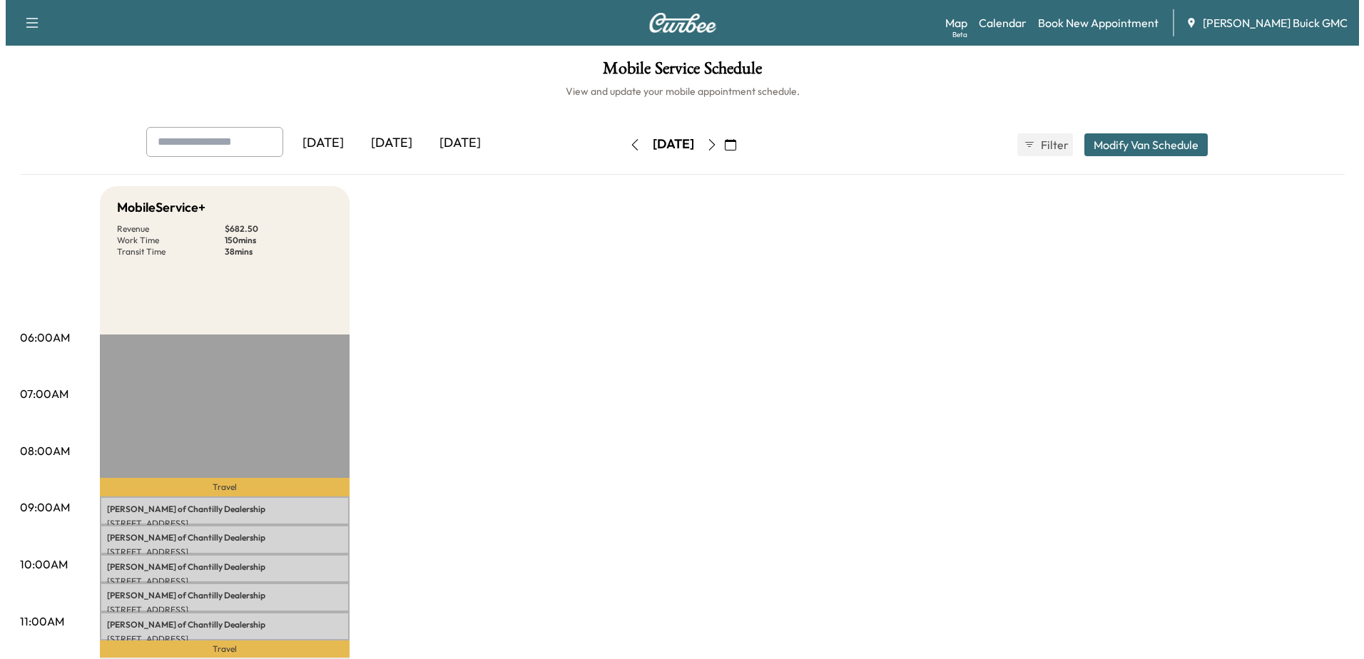
scroll to position [71, 0]
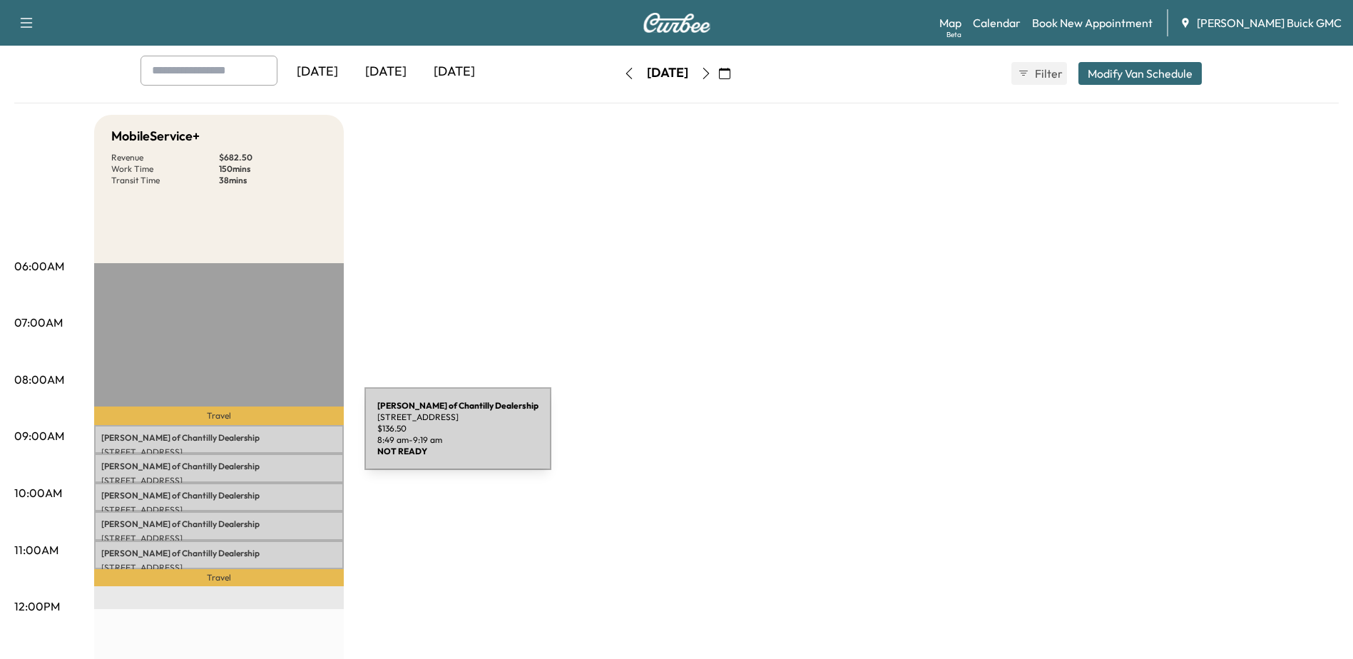
click at [258, 437] on p "[PERSON_NAME] of Chantilly Dealership" at bounding box center [218, 437] width 235 height 11
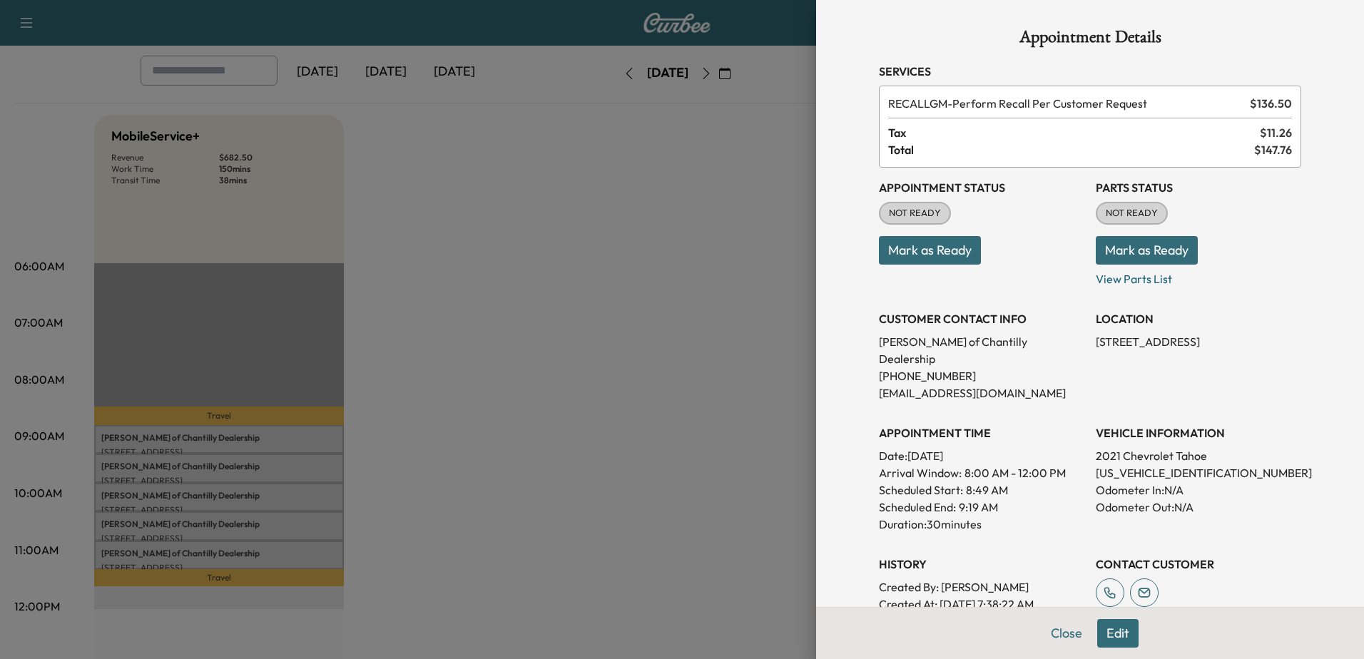
click at [188, 466] on div at bounding box center [682, 329] width 1364 height 659
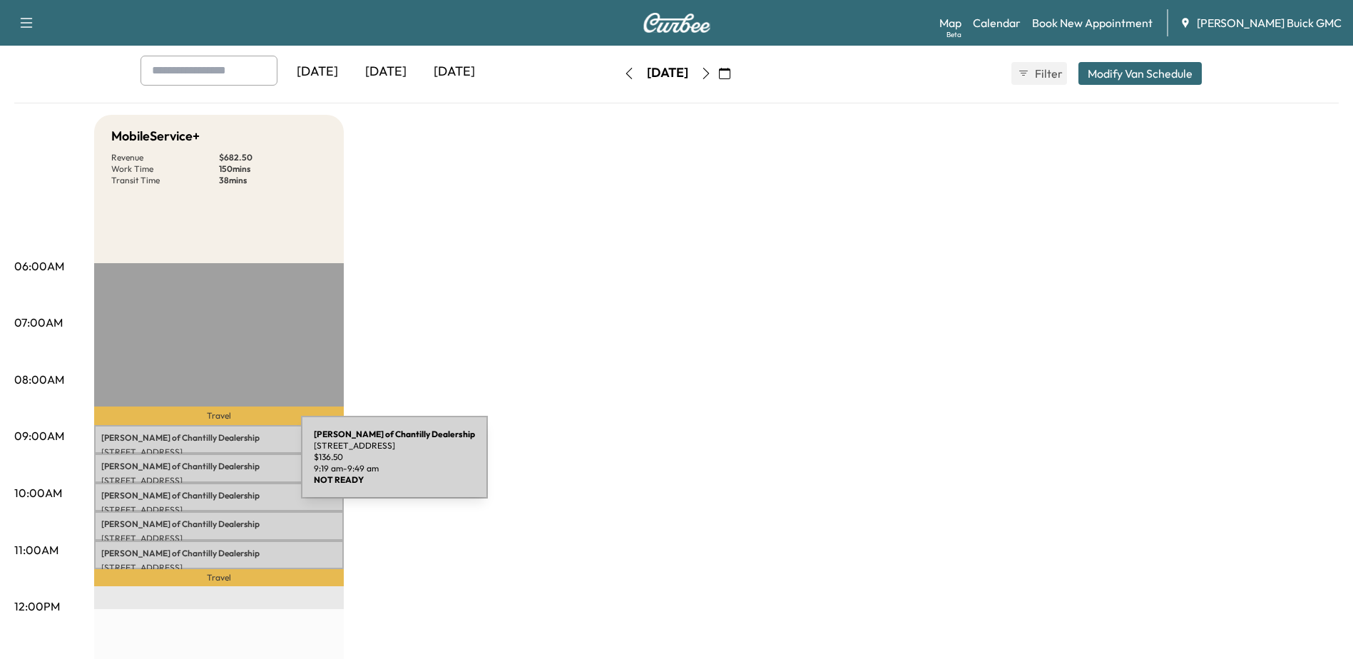
click at [194, 466] on p "[PERSON_NAME] of Chantilly Dealership" at bounding box center [218, 466] width 235 height 11
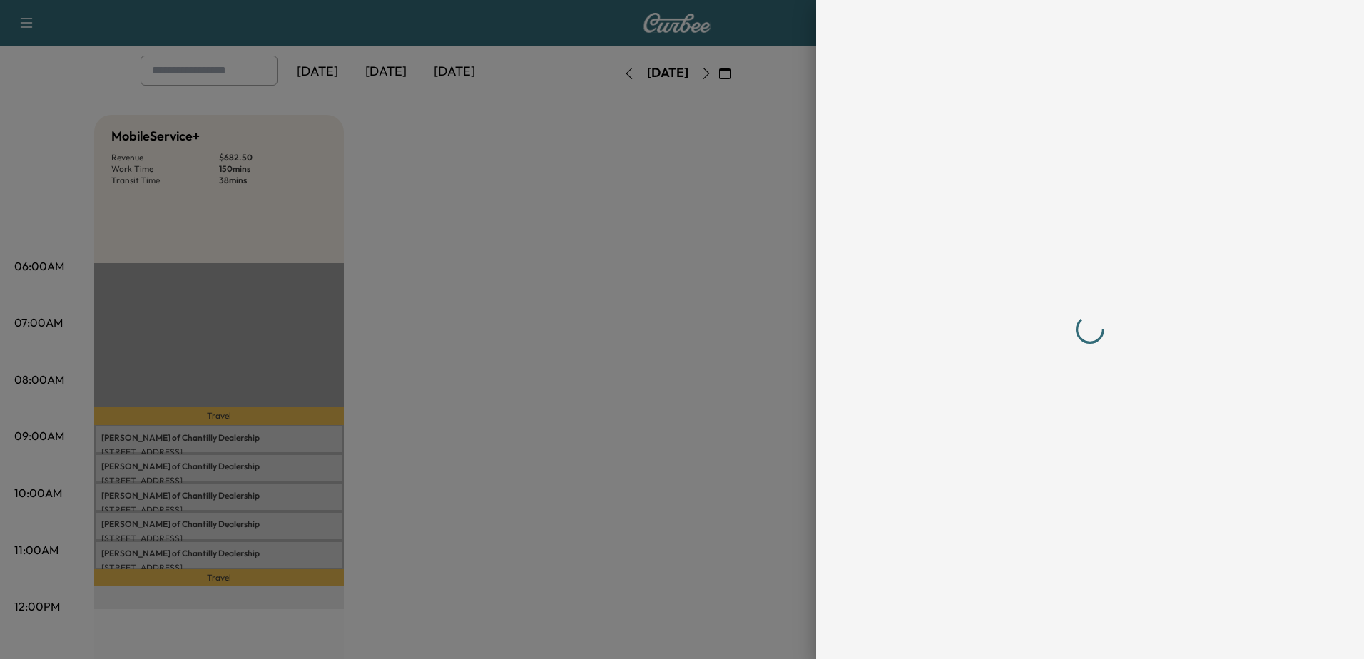
click at [246, 493] on div at bounding box center [682, 329] width 1364 height 659
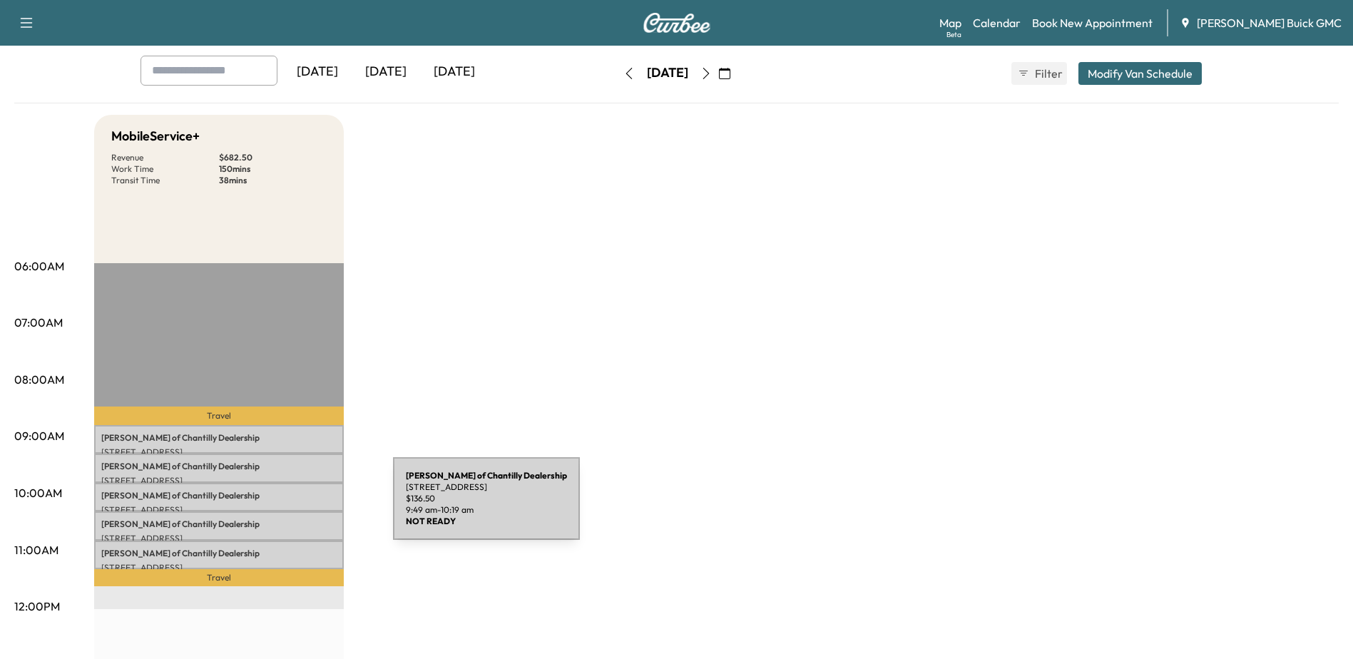
click at [285, 504] on p "[STREET_ADDRESS]" at bounding box center [218, 509] width 235 height 11
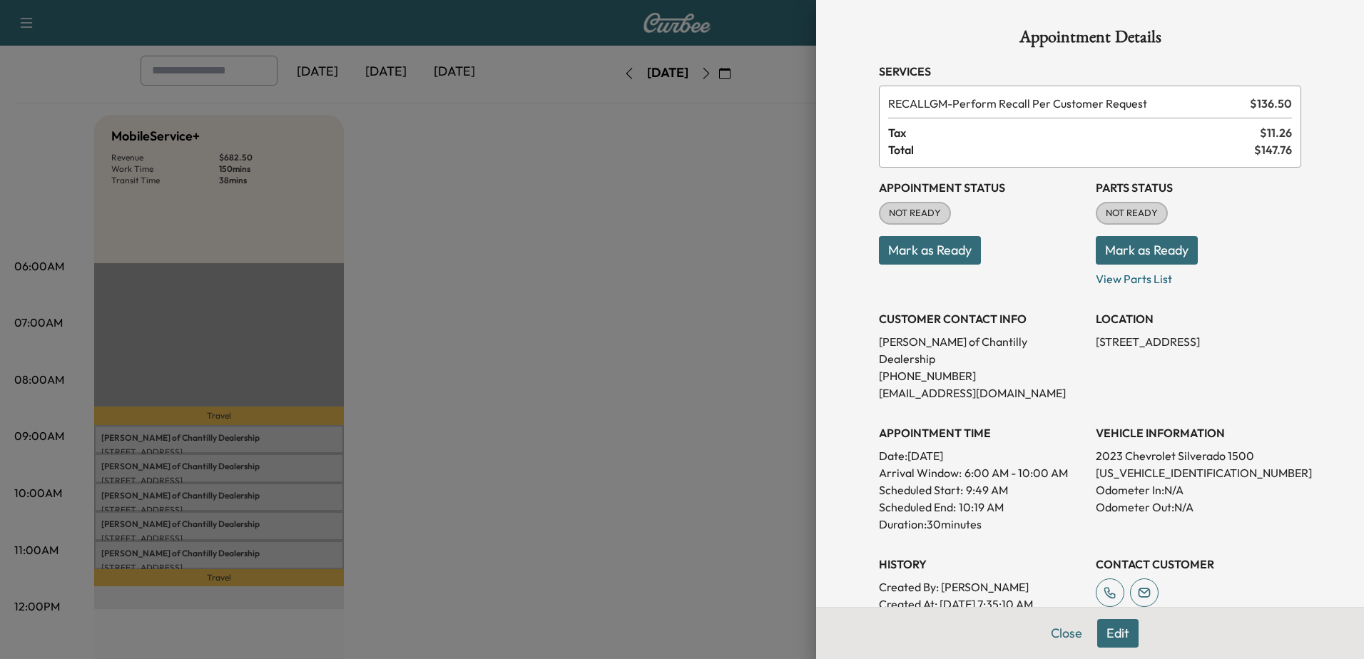
click at [275, 527] on div at bounding box center [682, 329] width 1364 height 659
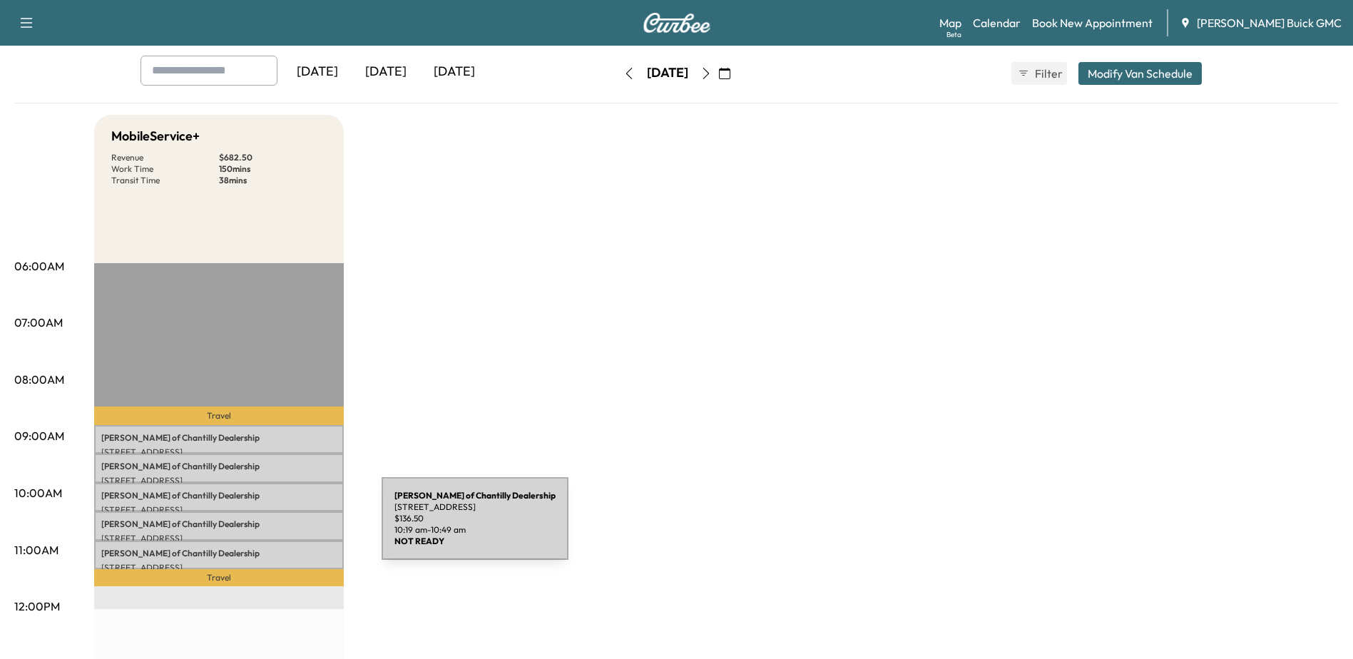
click at [275, 527] on p "[PERSON_NAME] of Chantilly Dealership" at bounding box center [218, 524] width 235 height 11
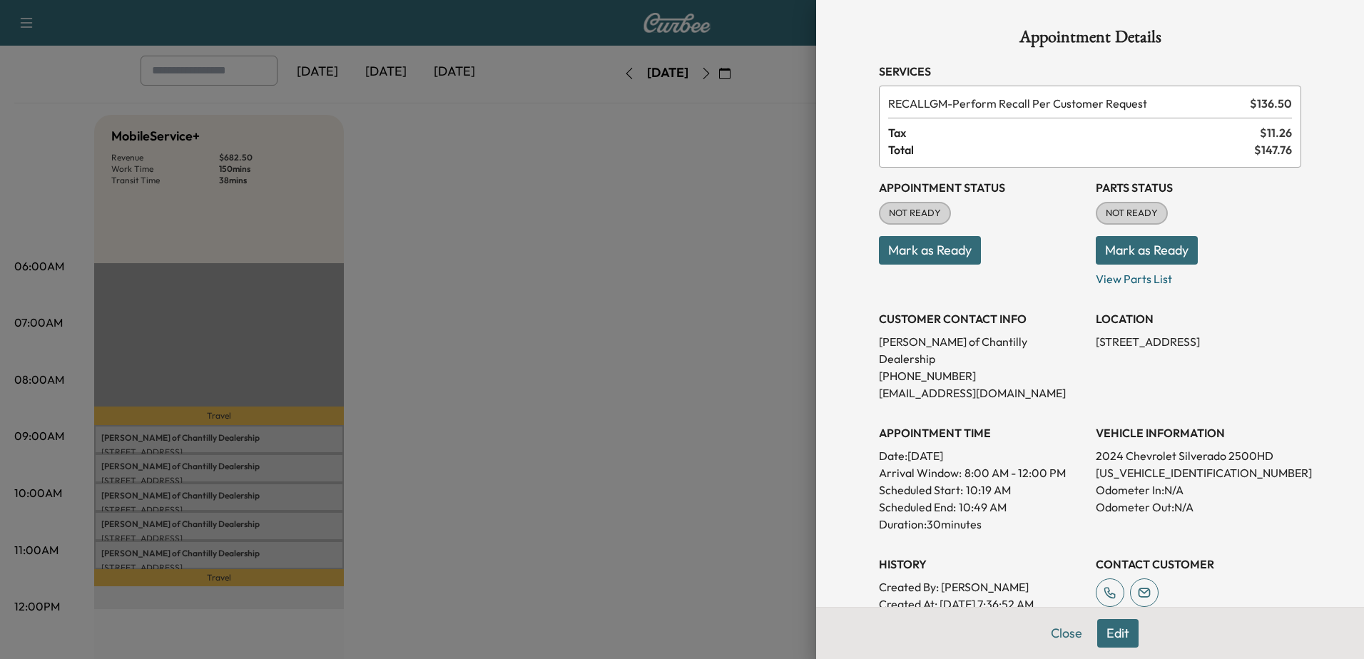
click at [240, 553] on div at bounding box center [682, 329] width 1364 height 659
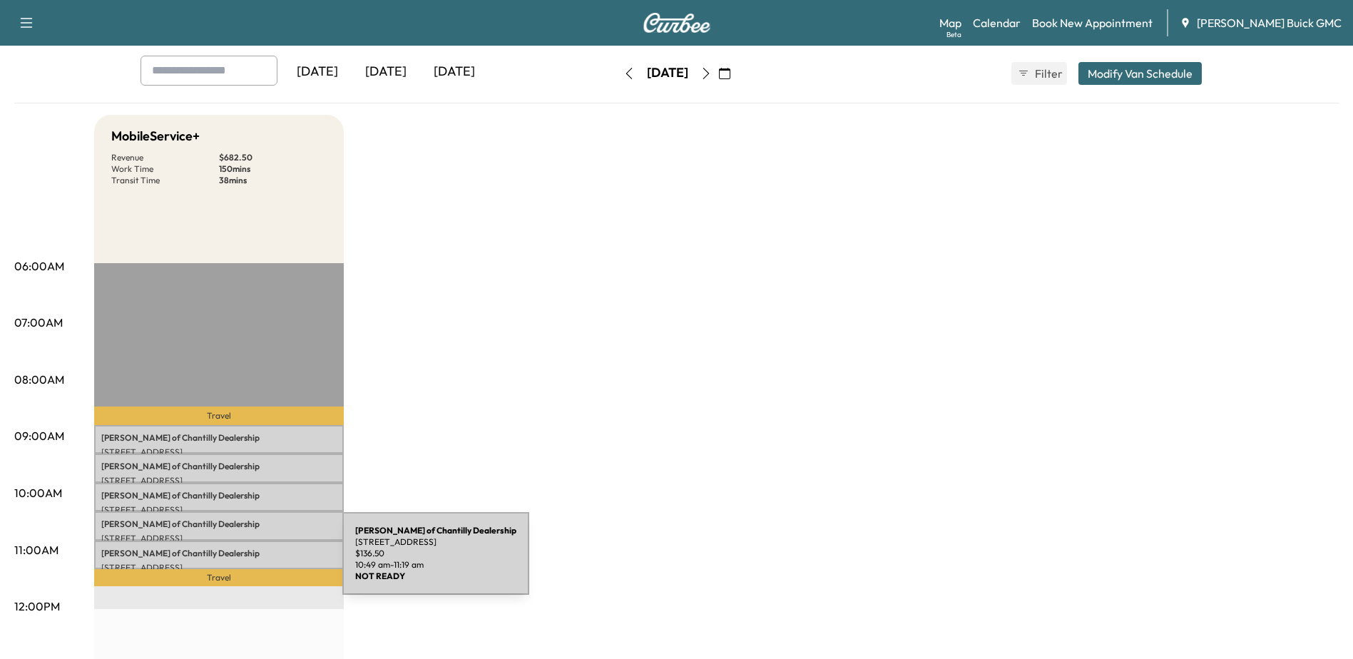
click at [236, 562] on p "[STREET_ADDRESS]" at bounding box center [218, 567] width 235 height 11
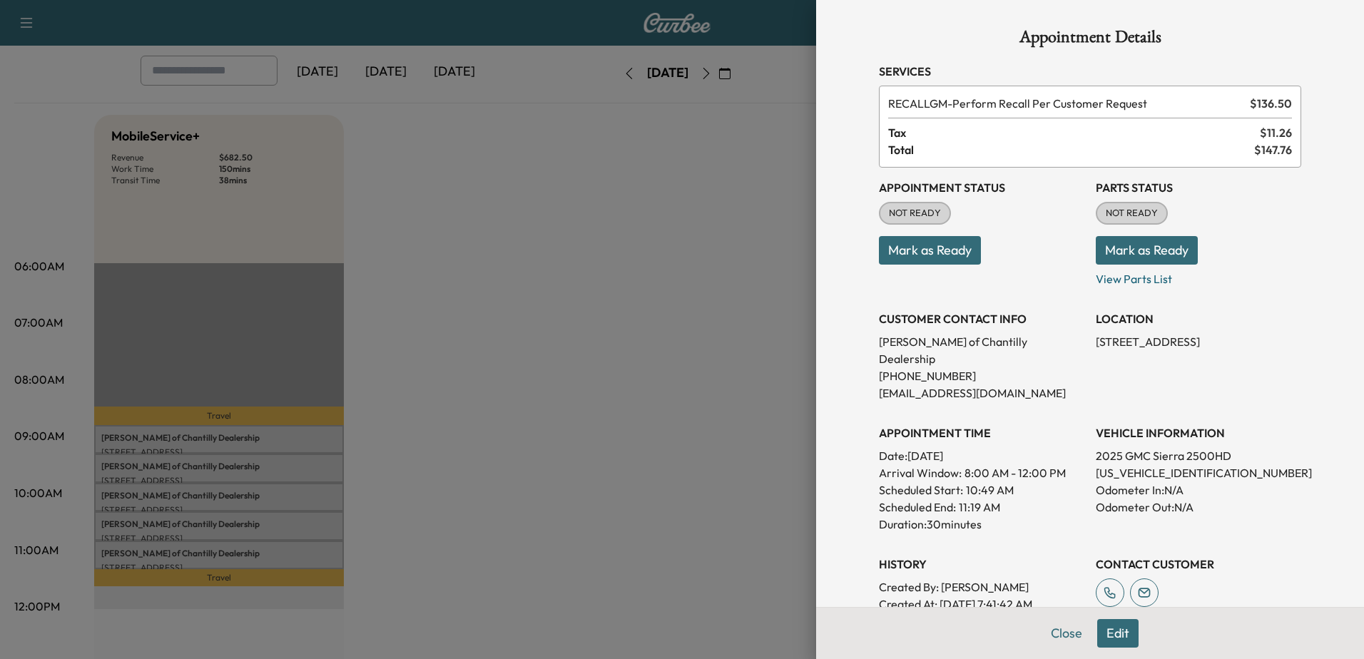
click at [566, 425] on div at bounding box center [682, 329] width 1364 height 659
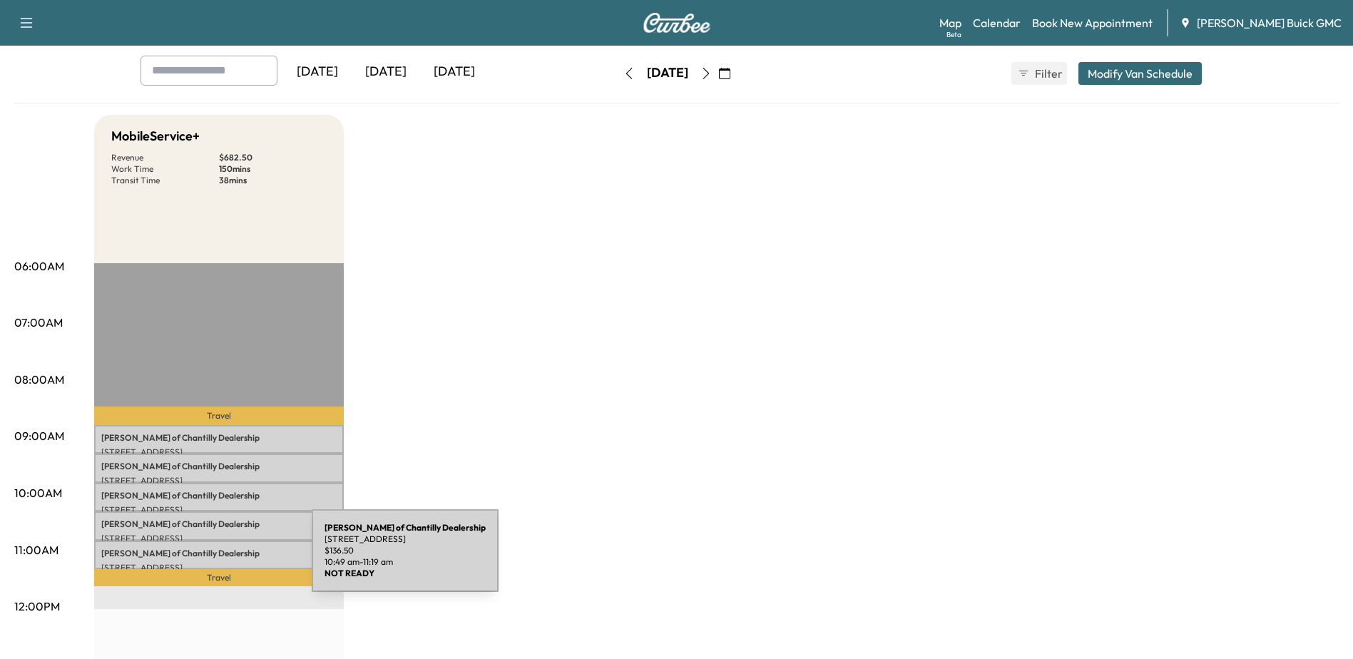
click at [205, 562] on p "[STREET_ADDRESS]" at bounding box center [218, 567] width 235 height 11
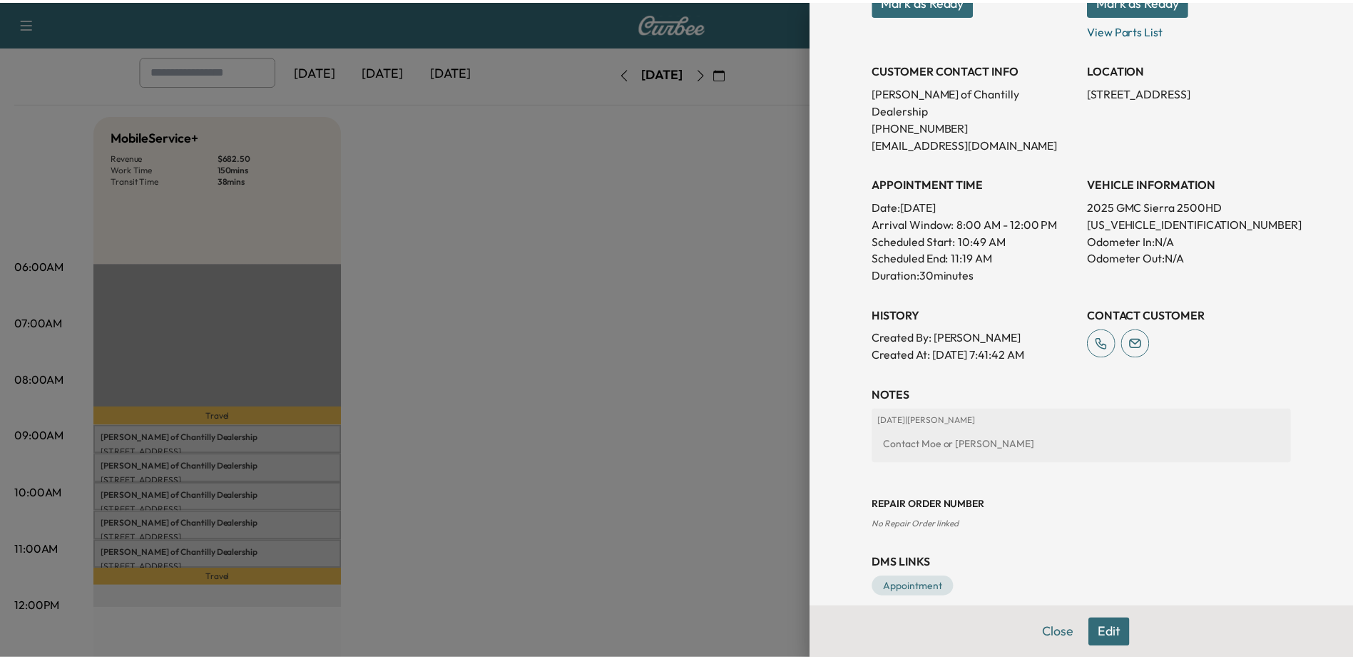
scroll to position [251, 0]
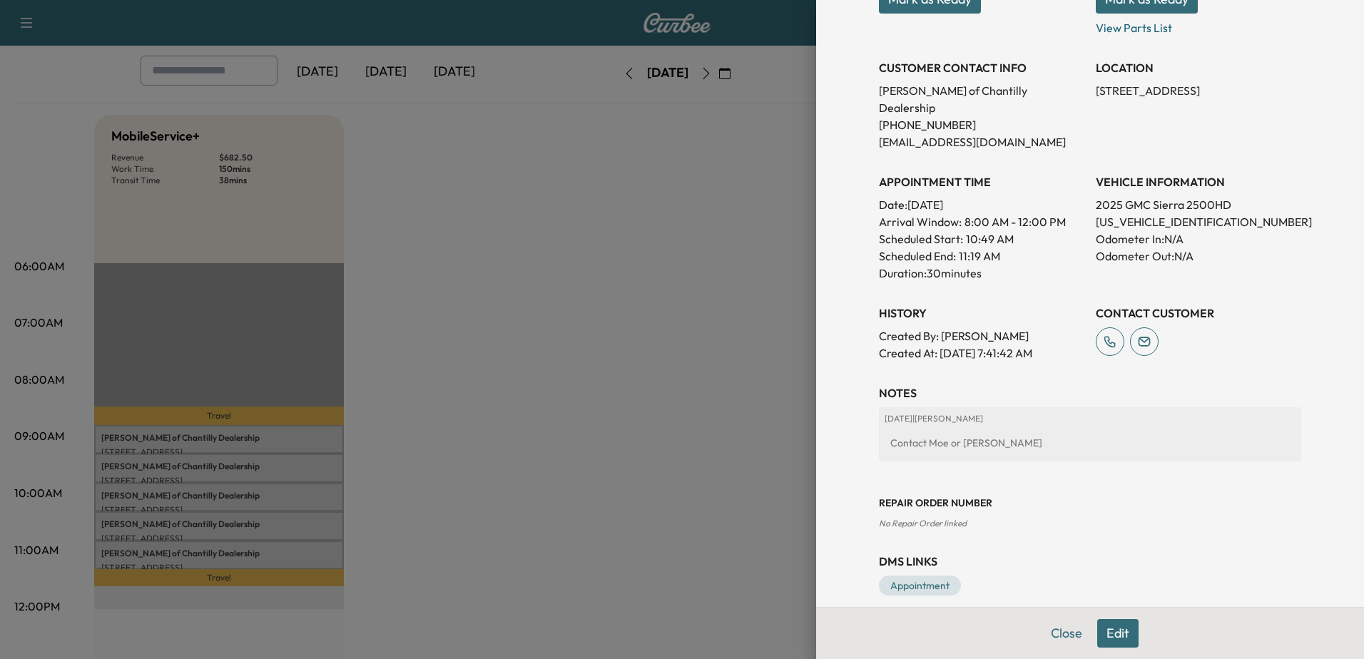
click at [123, 552] on div at bounding box center [682, 329] width 1364 height 659
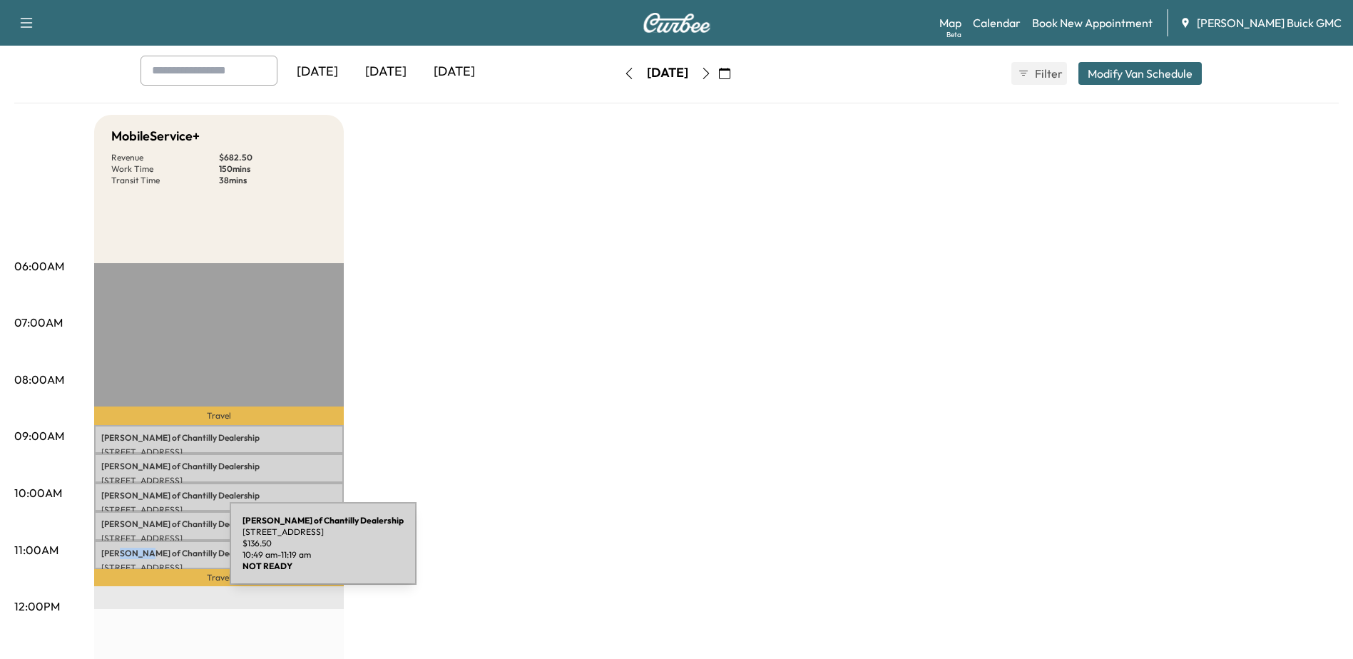
click at [123, 552] on p "[PERSON_NAME] of Chantilly Dealership" at bounding box center [218, 553] width 235 height 11
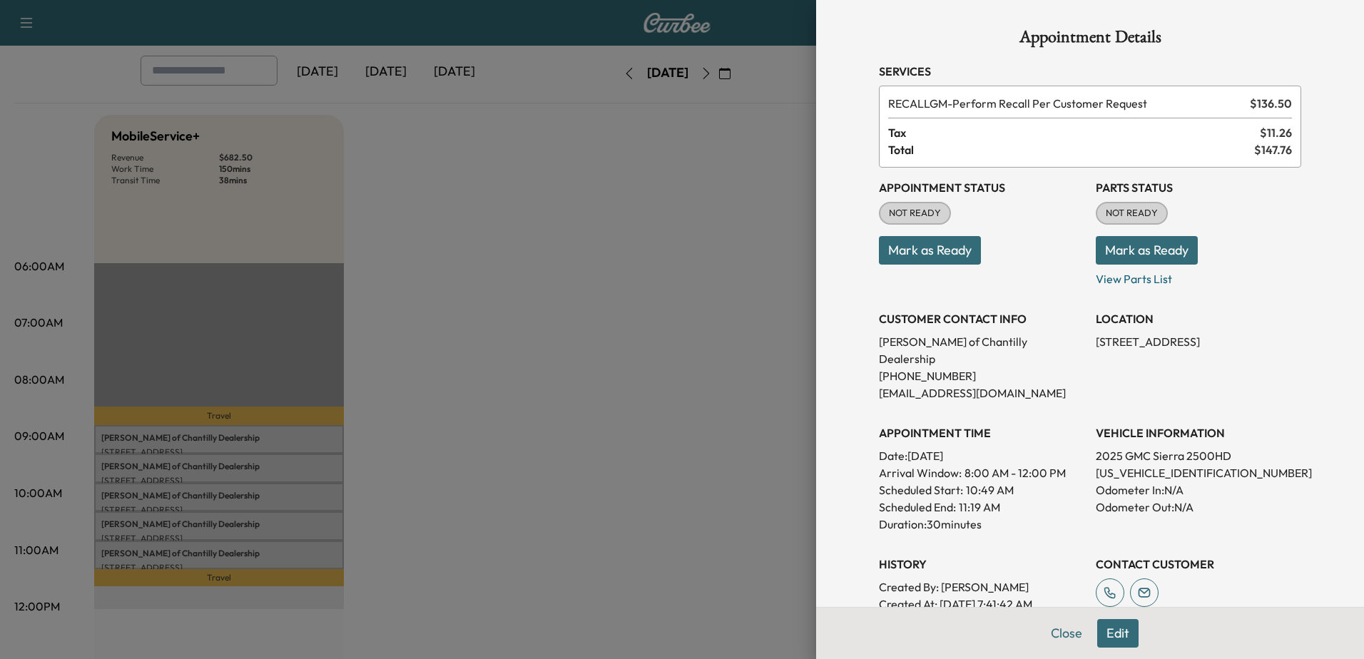
click at [567, 295] on div at bounding box center [682, 329] width 1364 height 659
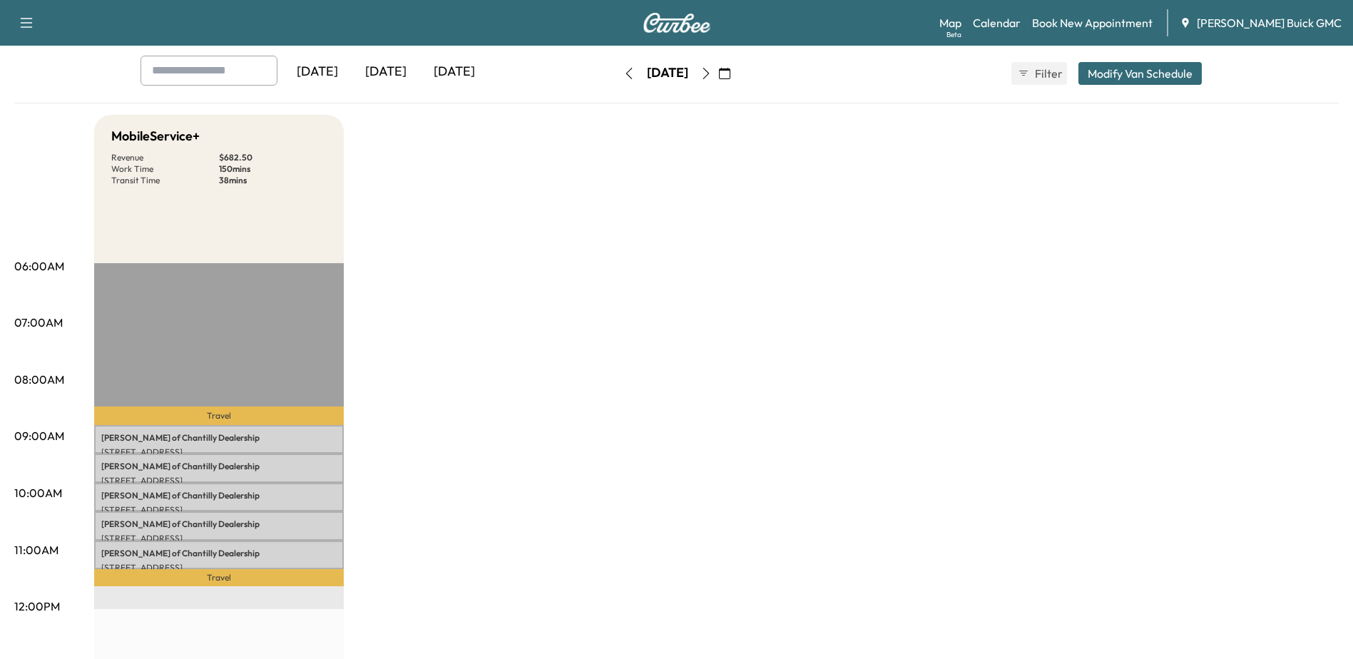
click at [712, 73] on icon "button" at bounding box center [705, 73] width 11 height 11
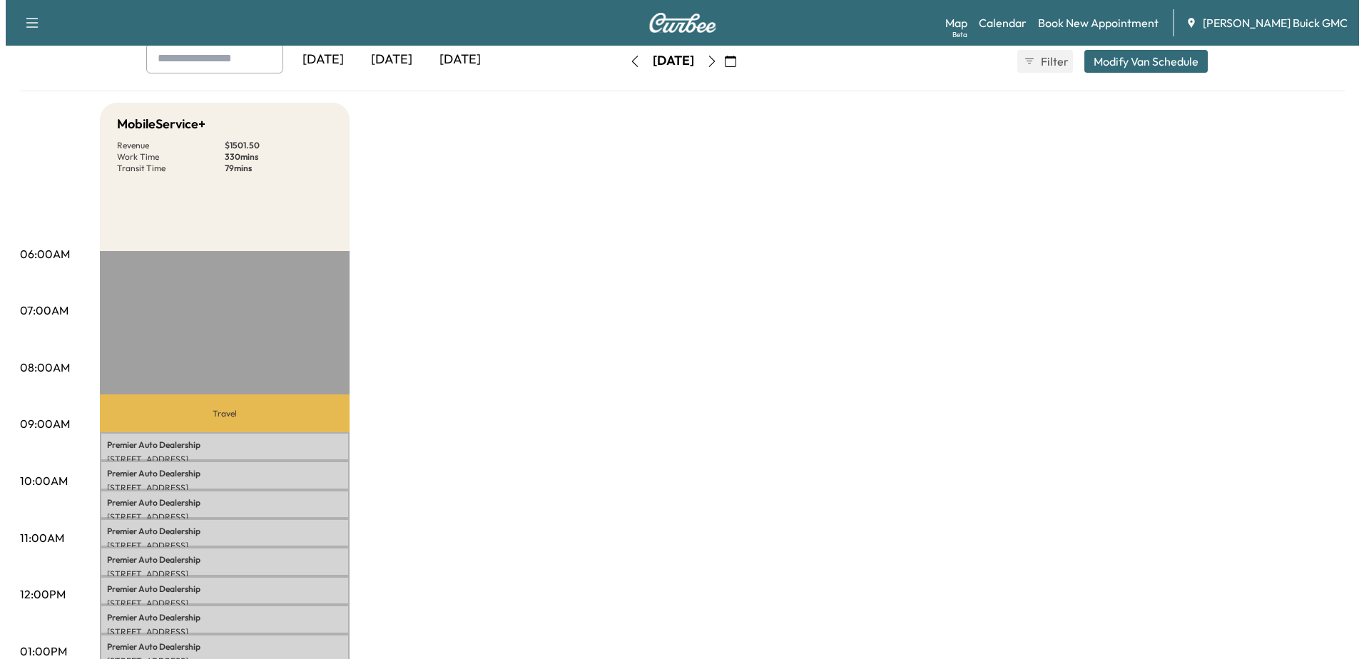
scroll to position [214, 0]
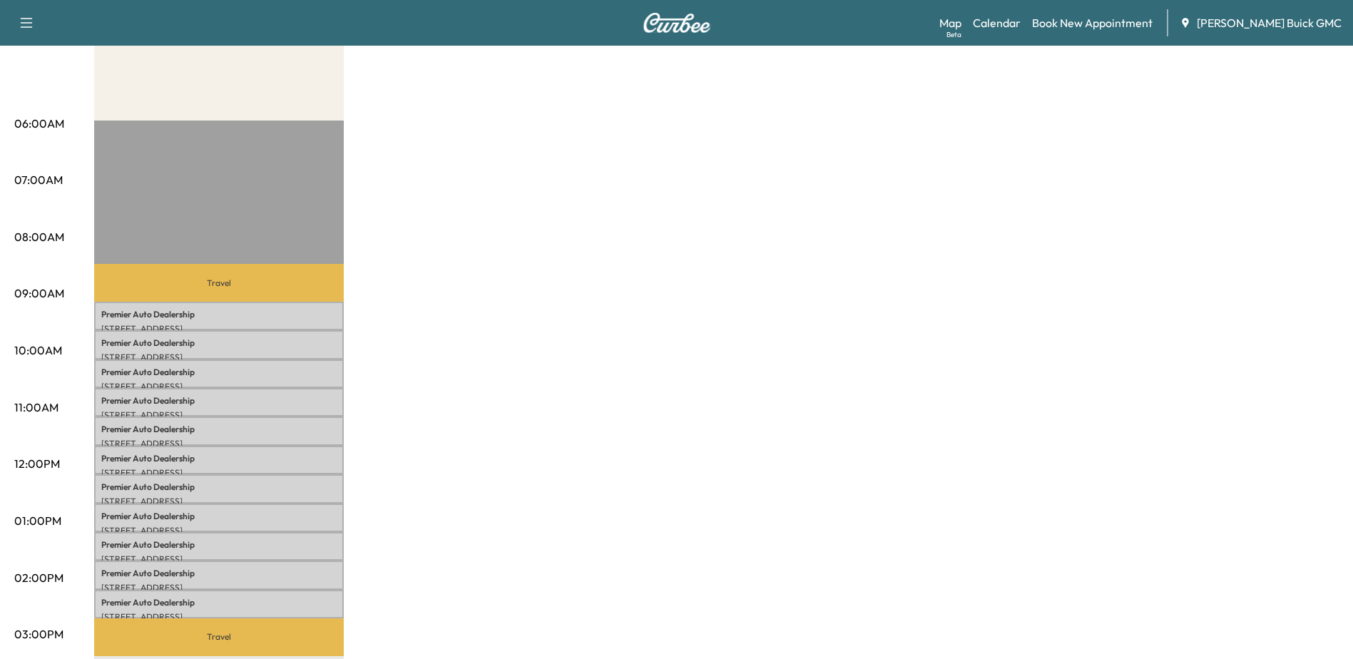
drag, startPoint x: 914, startPoint y: 180, endPoint x: 906, endPoint y: 192, distance: 13.9
click at [917, 180] on div "MobileService+ Revenue $ 1501.50 Work Time 330 mins Transit Time 79 mins Travel…" at bounding box center [716, 507] width 1245 height 1070
click at [304, 427] on p "Premier Auto Dealership" at bounding box center [218, 429] width 235 height 11
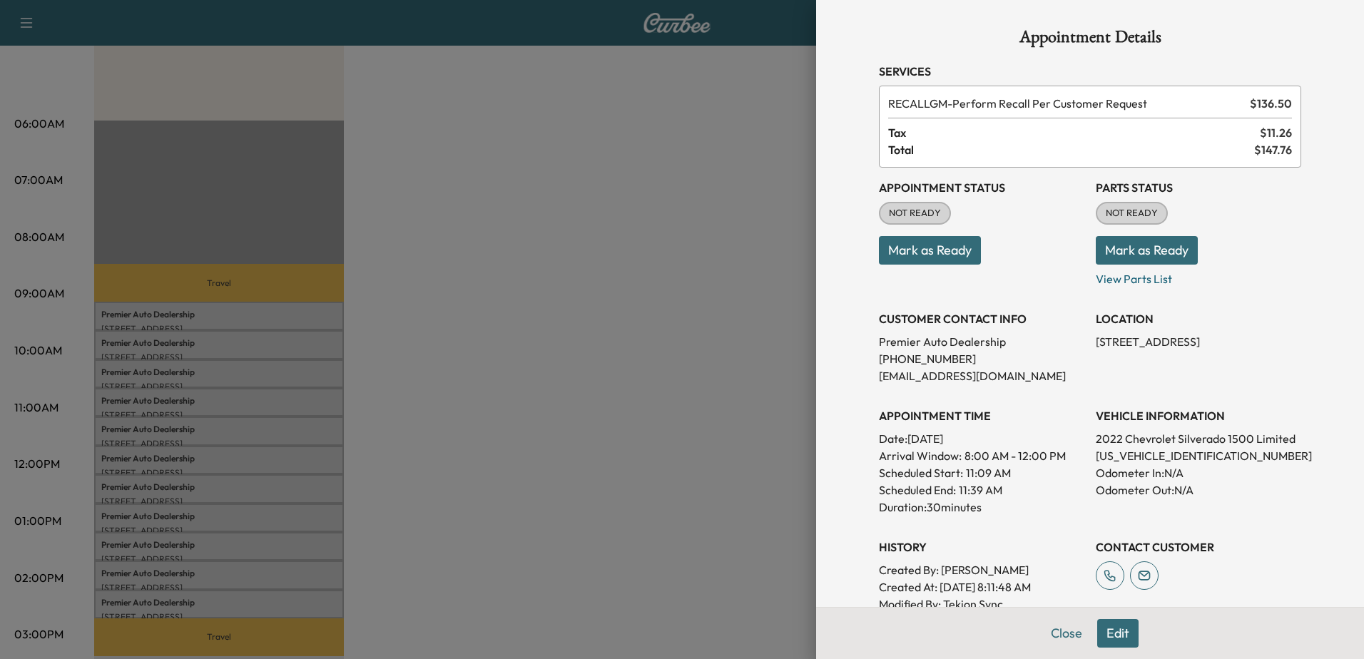
click at [220, 315] on div at bounding box center [682, 329] width 1364 height 659
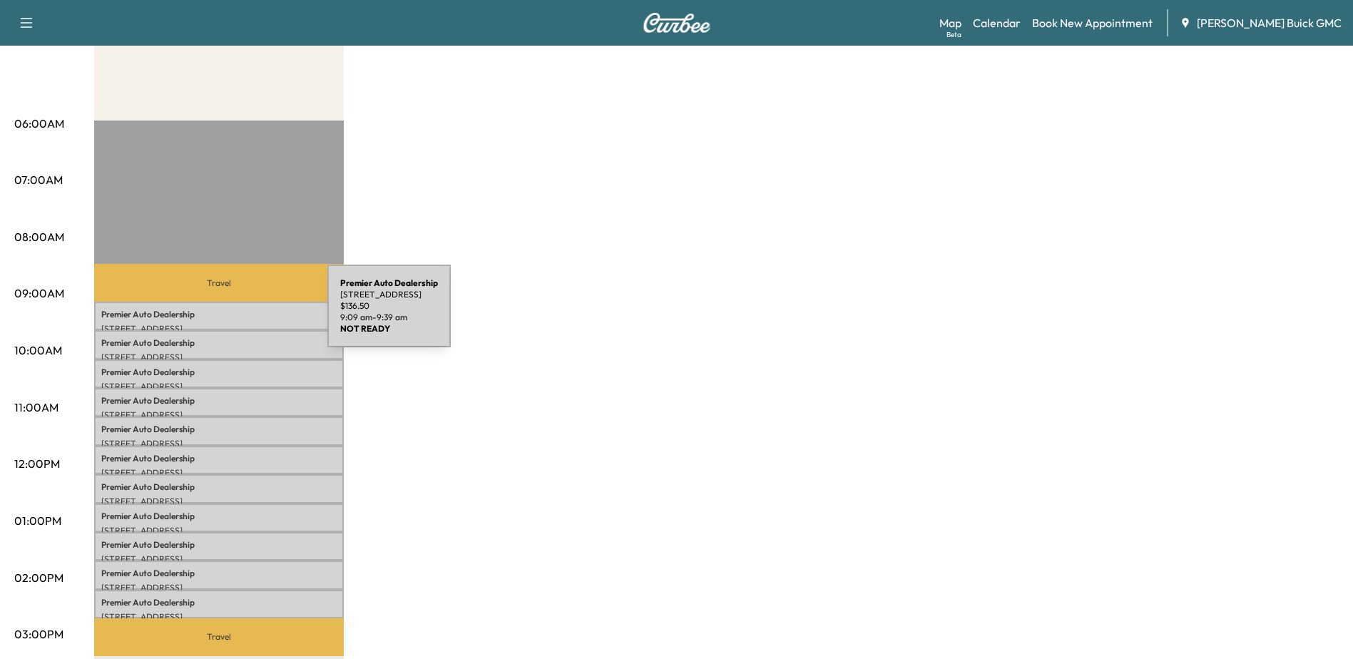
click at [220, 315] on p "Premier Auto Dealership" at bounding box center [218, 314] width 235 height 11
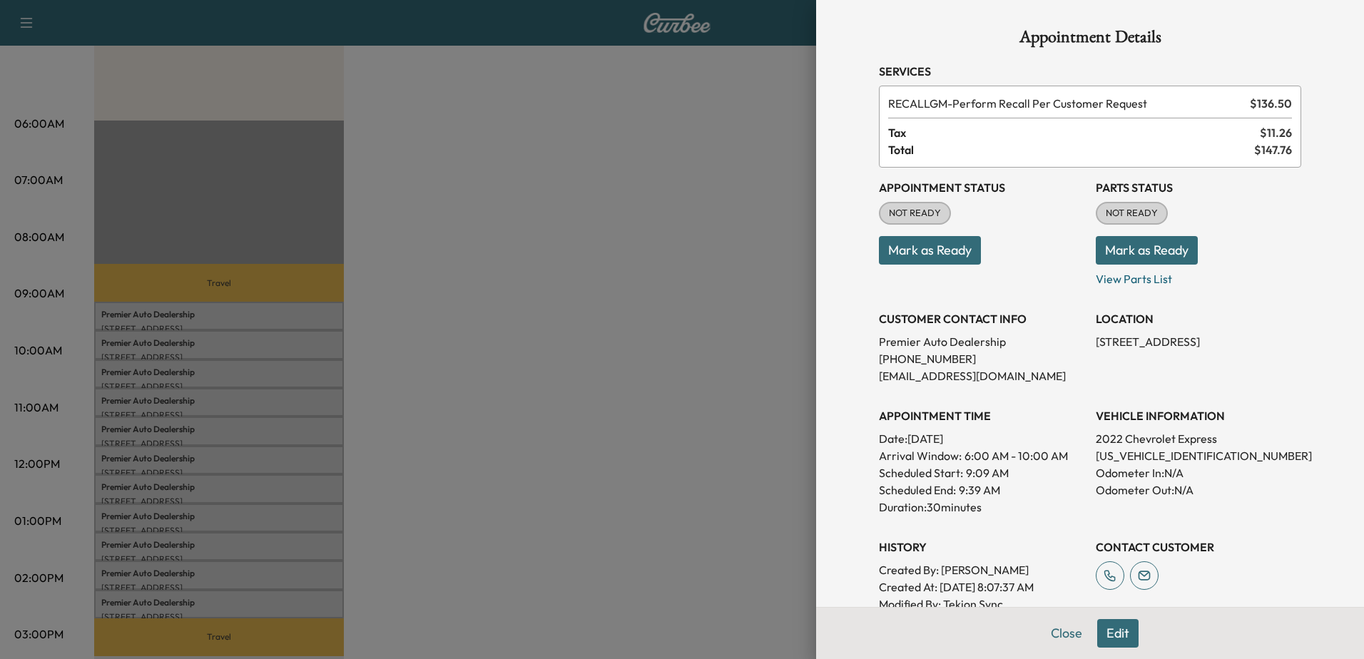
click at [1137, 457] on p "[US_VEHICLE_IDENTIFICATION_NUMBER]" at bounding box center [1198, 455] width 205 height 17
copy p "[US_VEHICLE_IDENTIFICATION_NUMBER]"
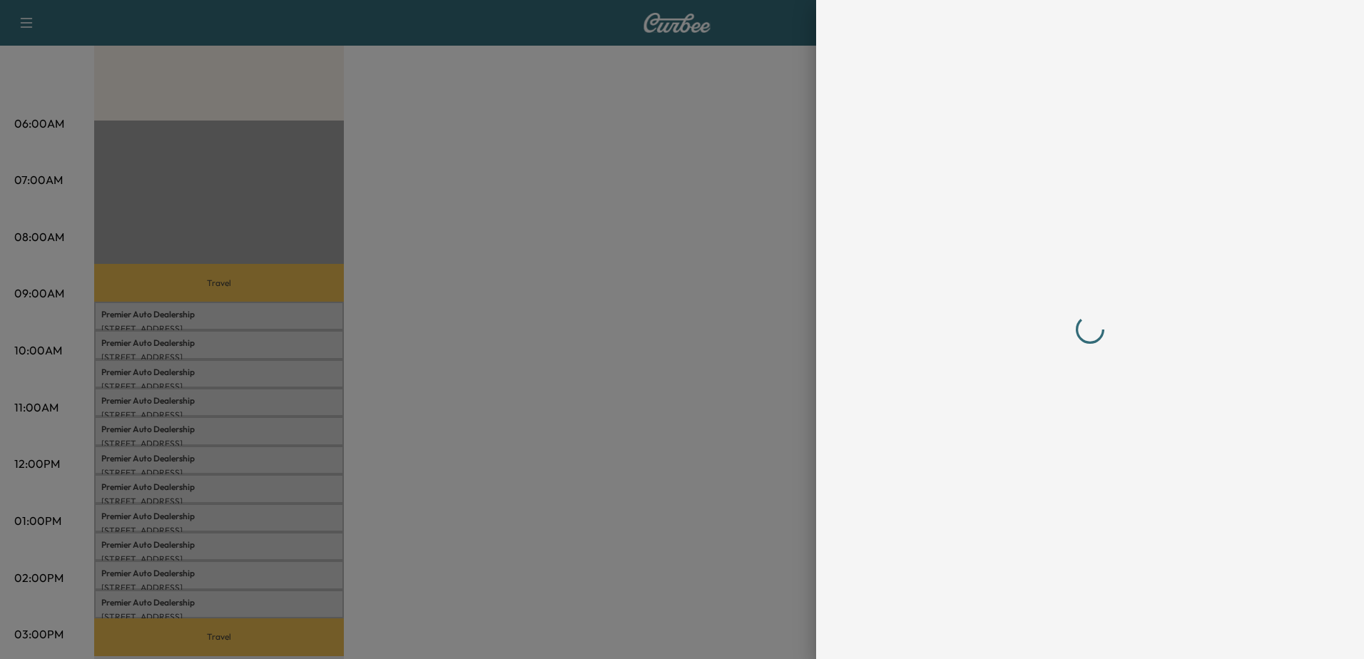
click at [877, 35] on div at bounding box center [1090, 329] width 457 height 659
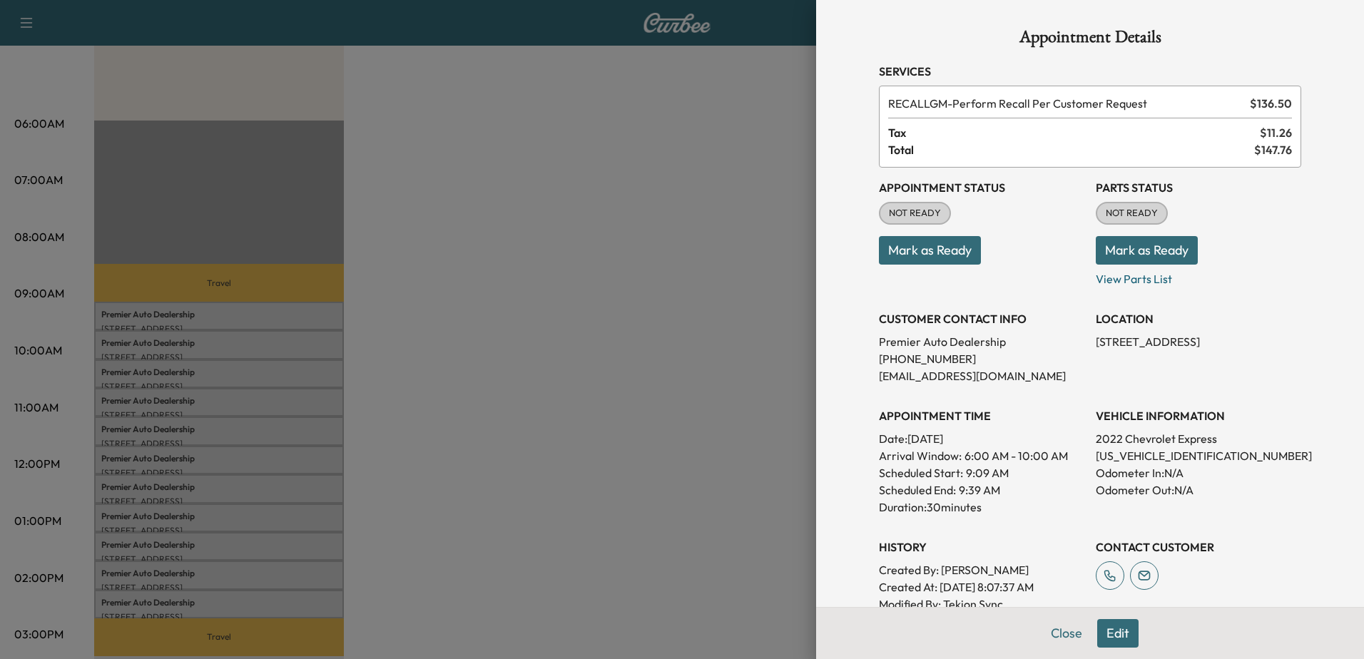
click at [489, 295] on div at bounding box center [682, 329] width 1364 height 659
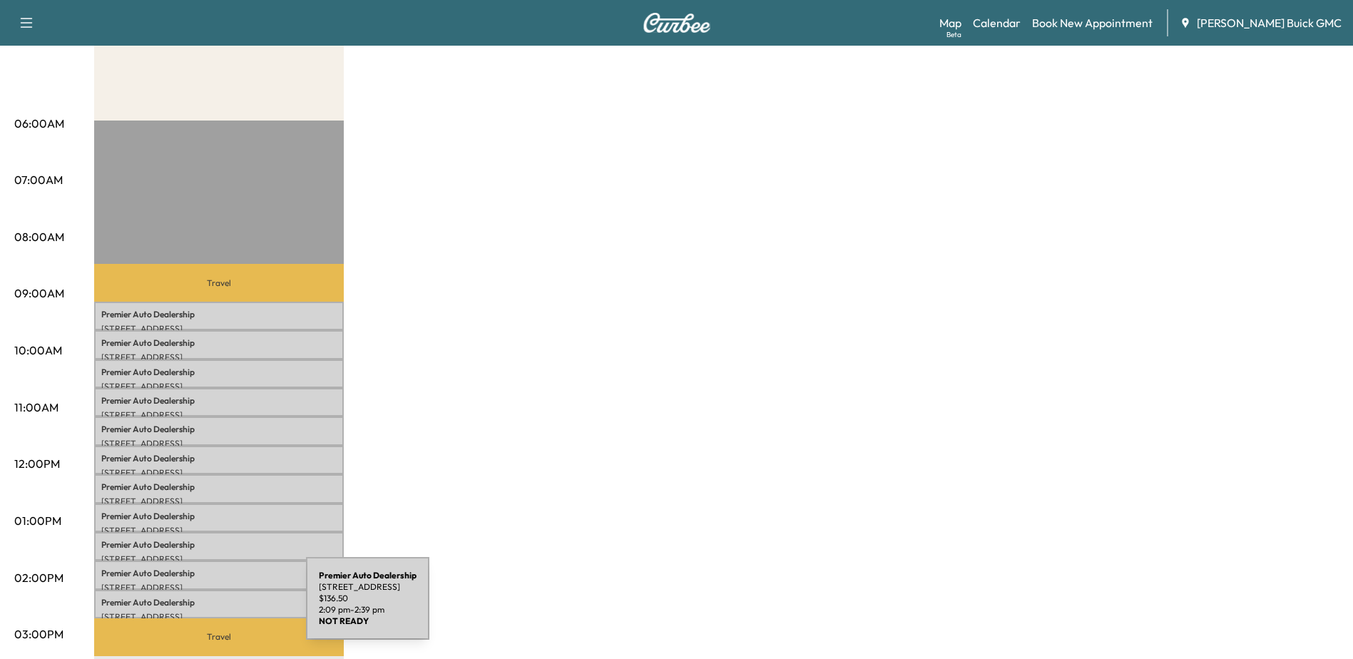
click at [199, 604] on div "Premier Auto Dealership [STREET_ADDRESS] $ 136.50 2:09 pm - 2:39 pm" at bounding box center [219, 604] width 250 height 29
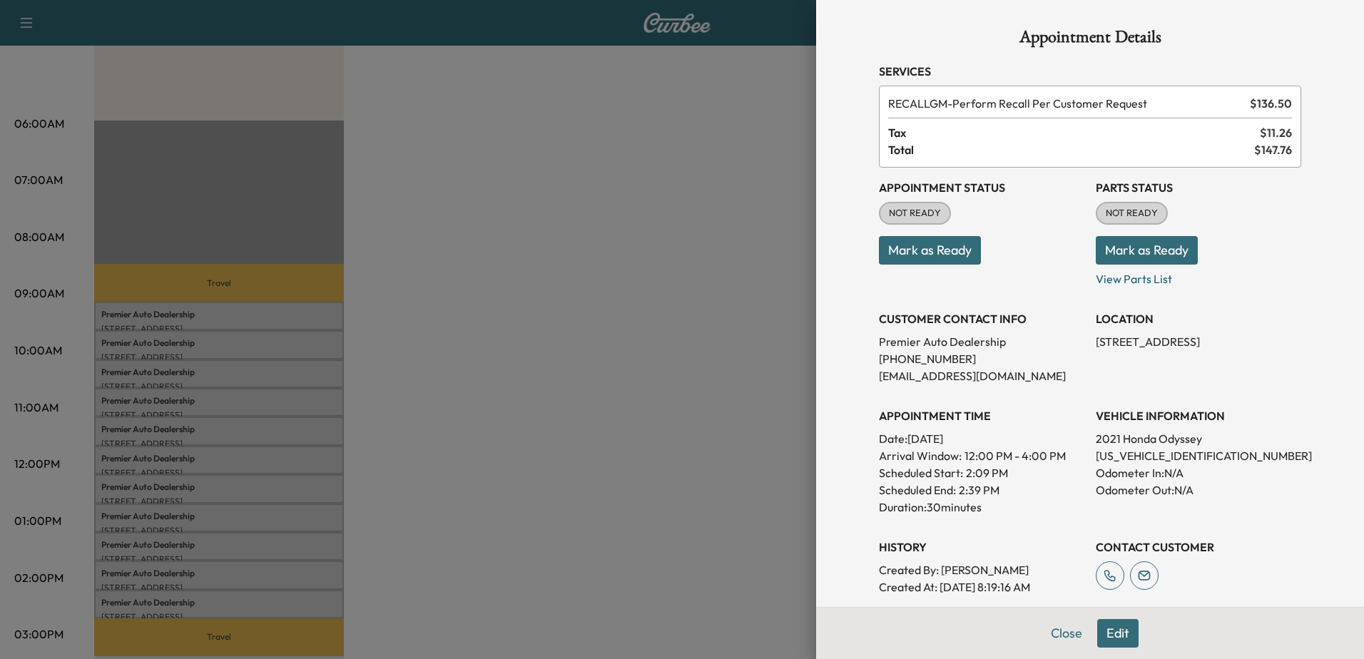
click at [1161, 456] on p "[US_VEHICLE_IDENTIFICATION_NUMBER]" at bounding box center [1198, 455] width 205 height 17
click at [1162, 457] on p "[US_VEHICLE_IDENTIFICATION_NUMBER]" at bounding box center [1198, 455] width 205 height 17
copy p "[US_VEHICLE_IDENTIFICATION_NUMBER]"
click at [218, 586] on div at bounding box center [682, 329] width 1364 height 659
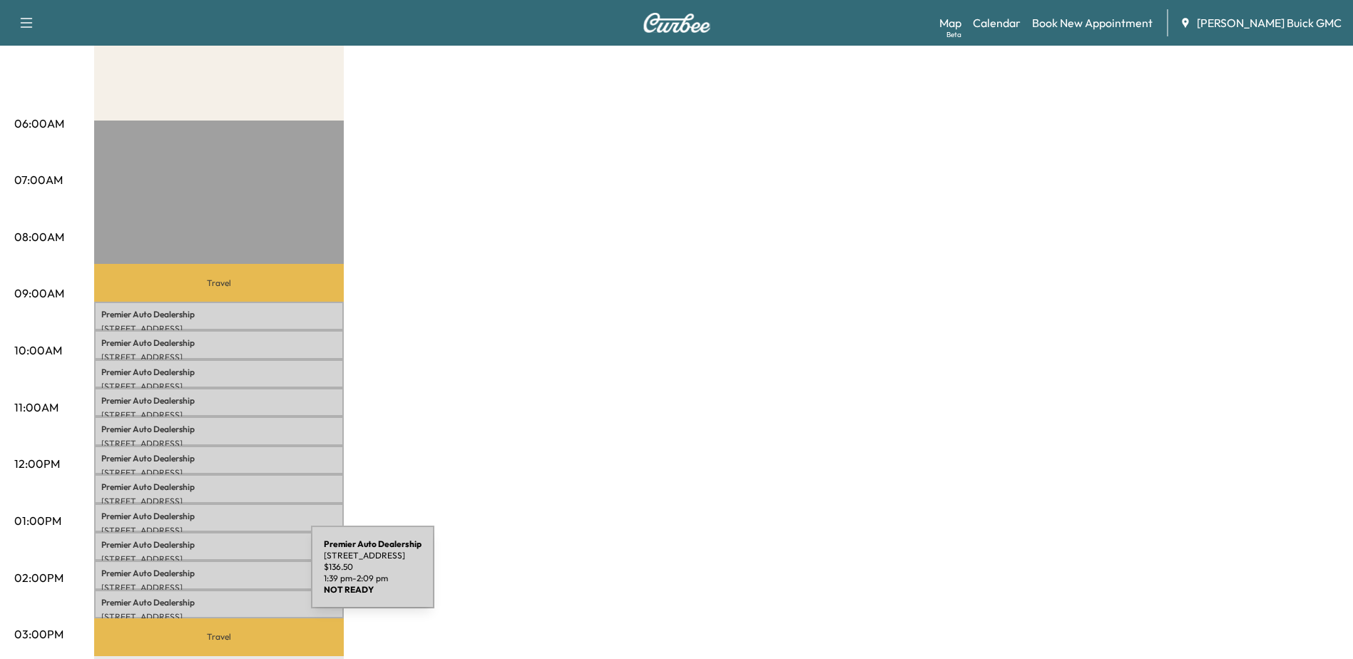
click at [204, 574] on p "Premier Auto Dealership" at bounding box center [218, 573] width 235 height 11
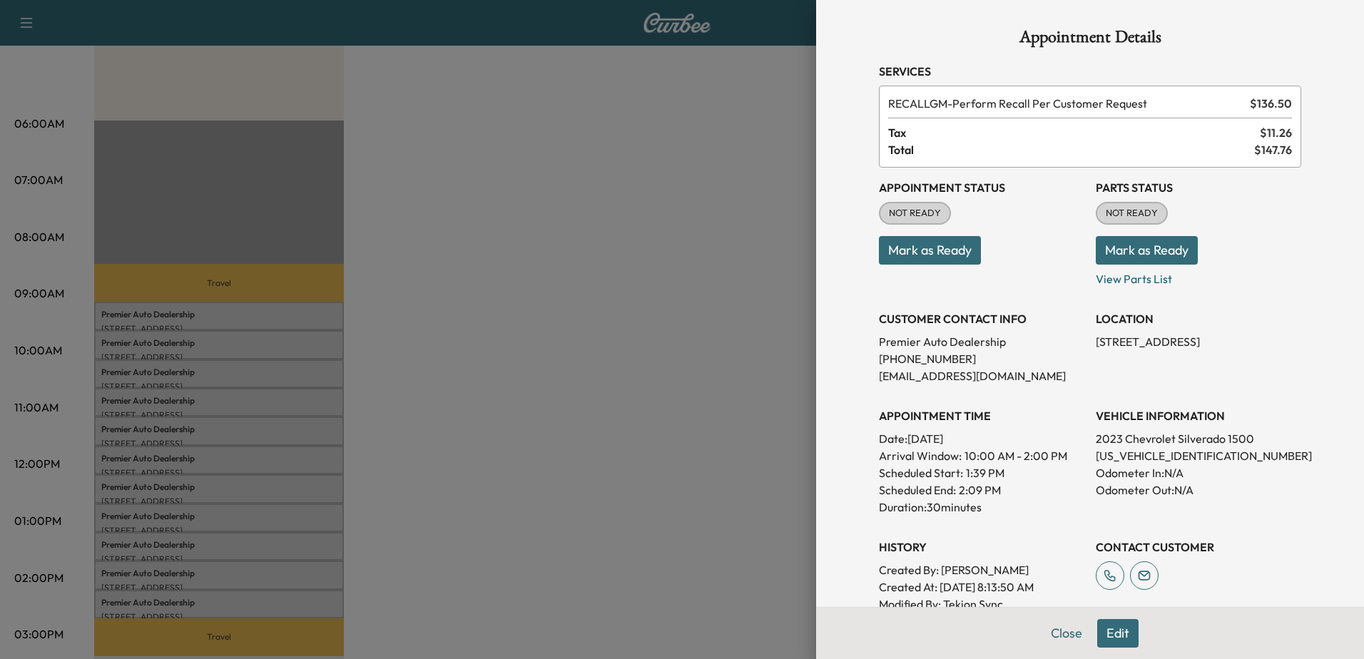
click at [203, 554] on div at bounding box center [682, 329] width 1364 height 659
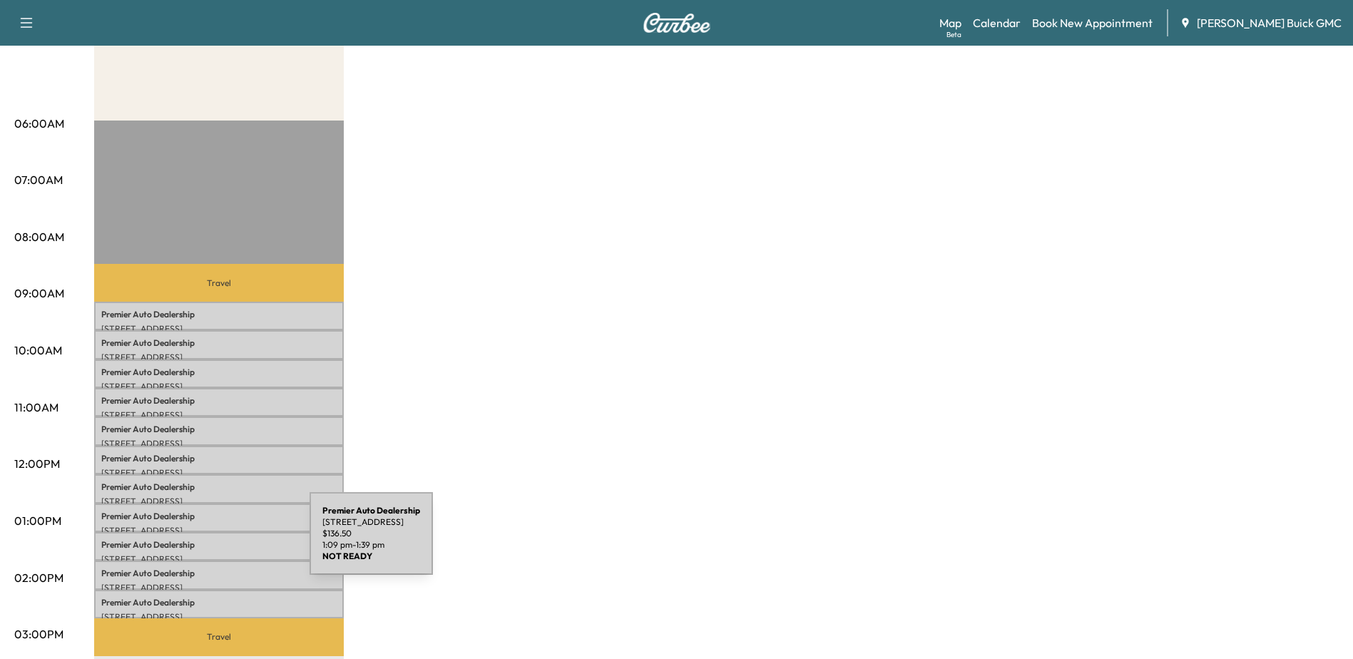
click at [203, 542] on p "Premier Auto Dealership" at bounding box center [218, 544] width 235 height 11
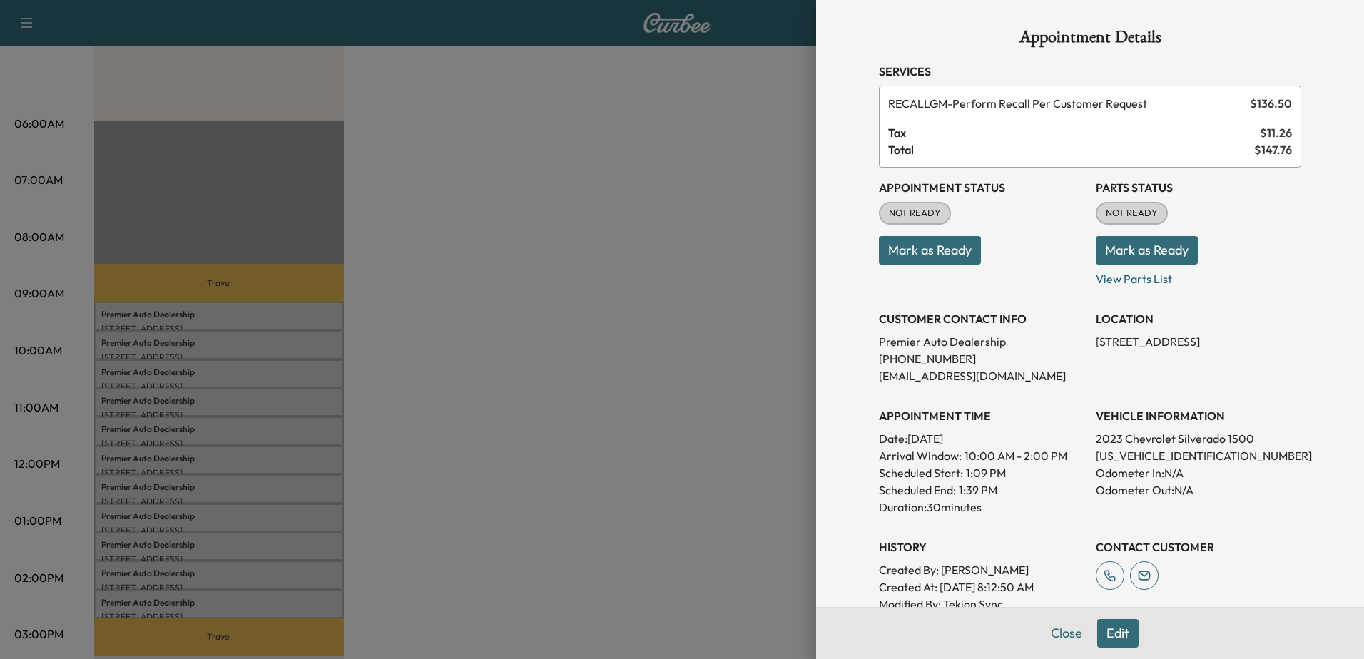
click at [206, 512] on div at bounding box center [682, 329] width 1364 height 659
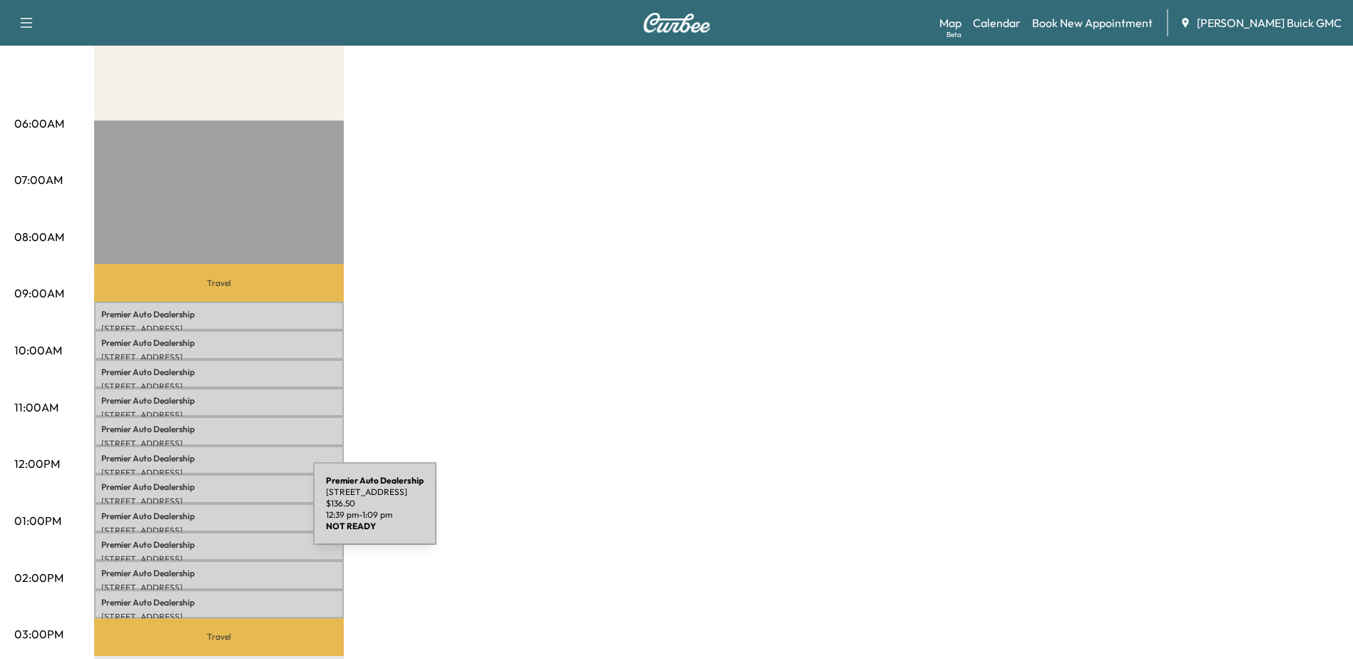
click at [206, 512] on p "Premier Auto Dealership" at bounding box center [218, 516] width 235 height 11
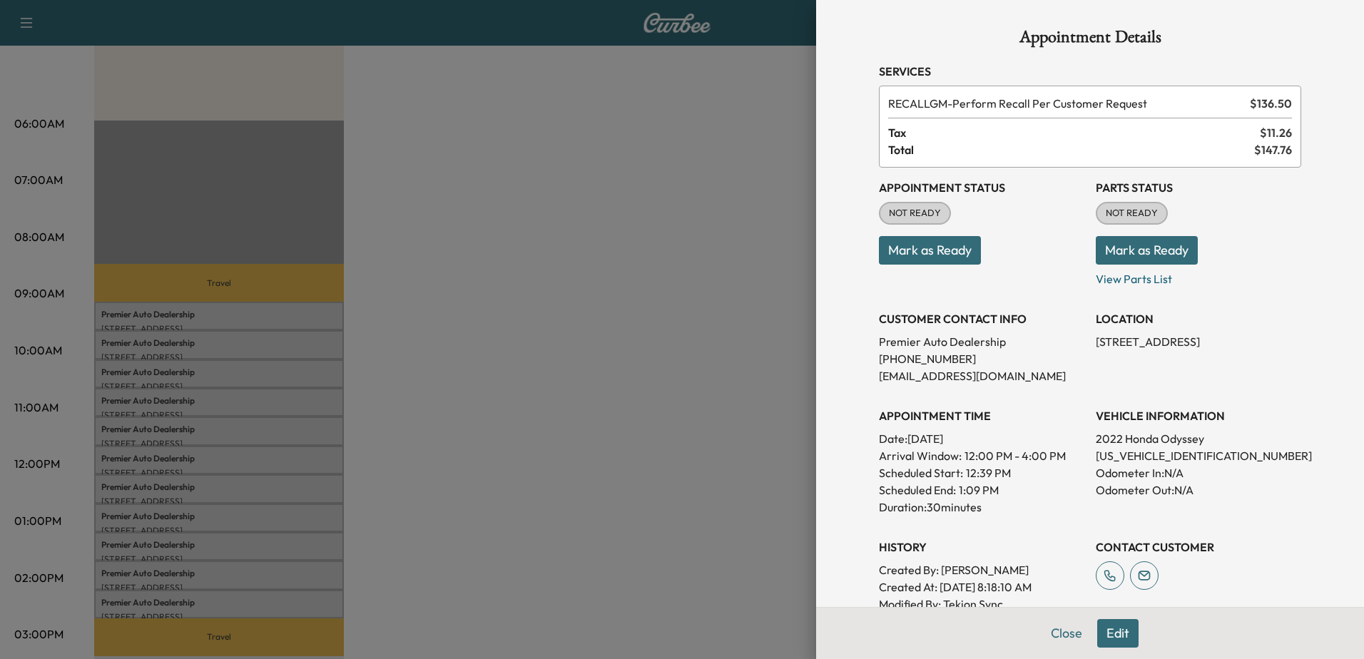
click at [1121, 453] on p "[US_VEHICLE_IDENTIFICATION_NUMBER]" at bounding box center [1198, 455] width 205 height 17
copy p "[US_VEHICLE_IDENTIFICATION_NUMBER]"
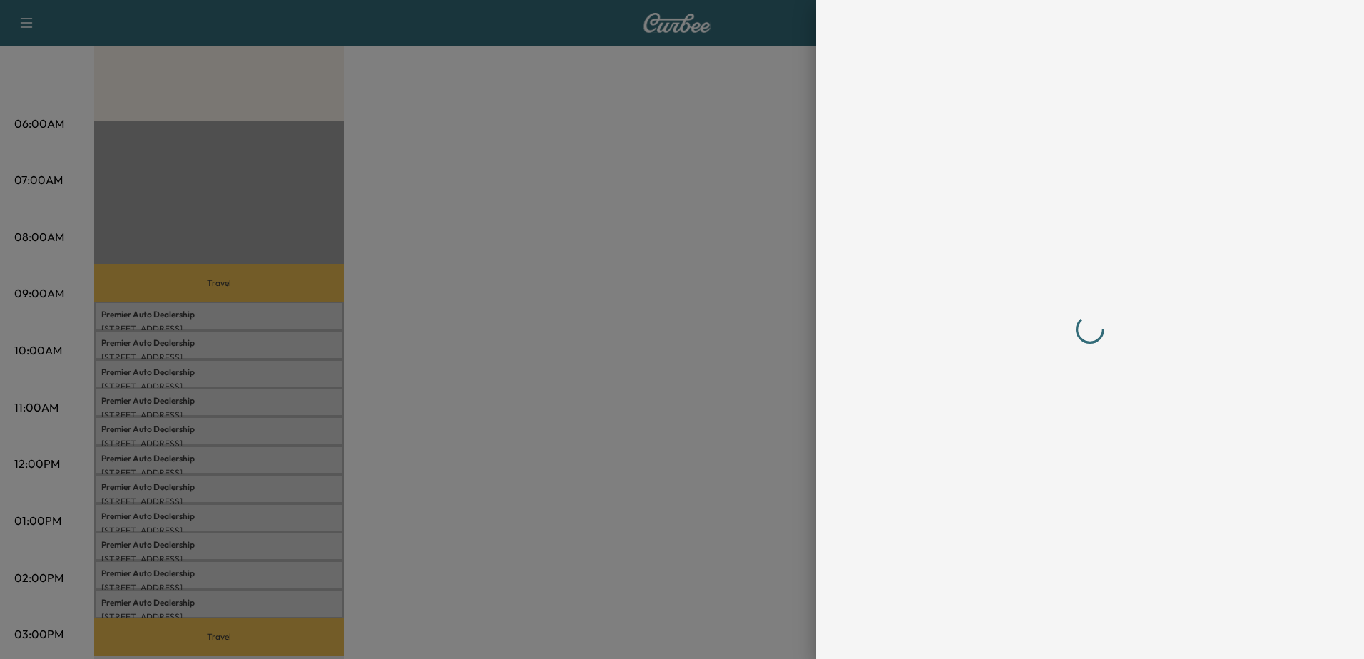
click at [213, 534] on div at bounding box center [682, 329] width 1364 height 659
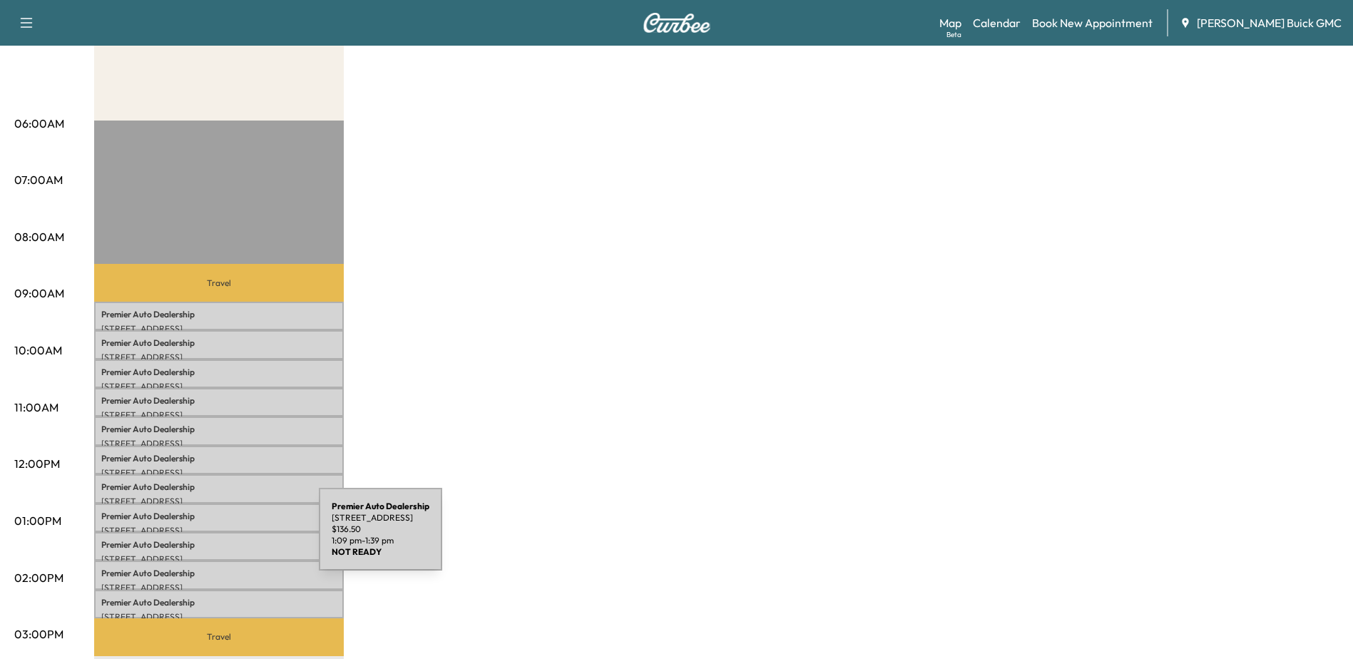
click at [212, 539] on p "Premier Auto Dealership" at bounding box center [218, 544] width 235 height 11
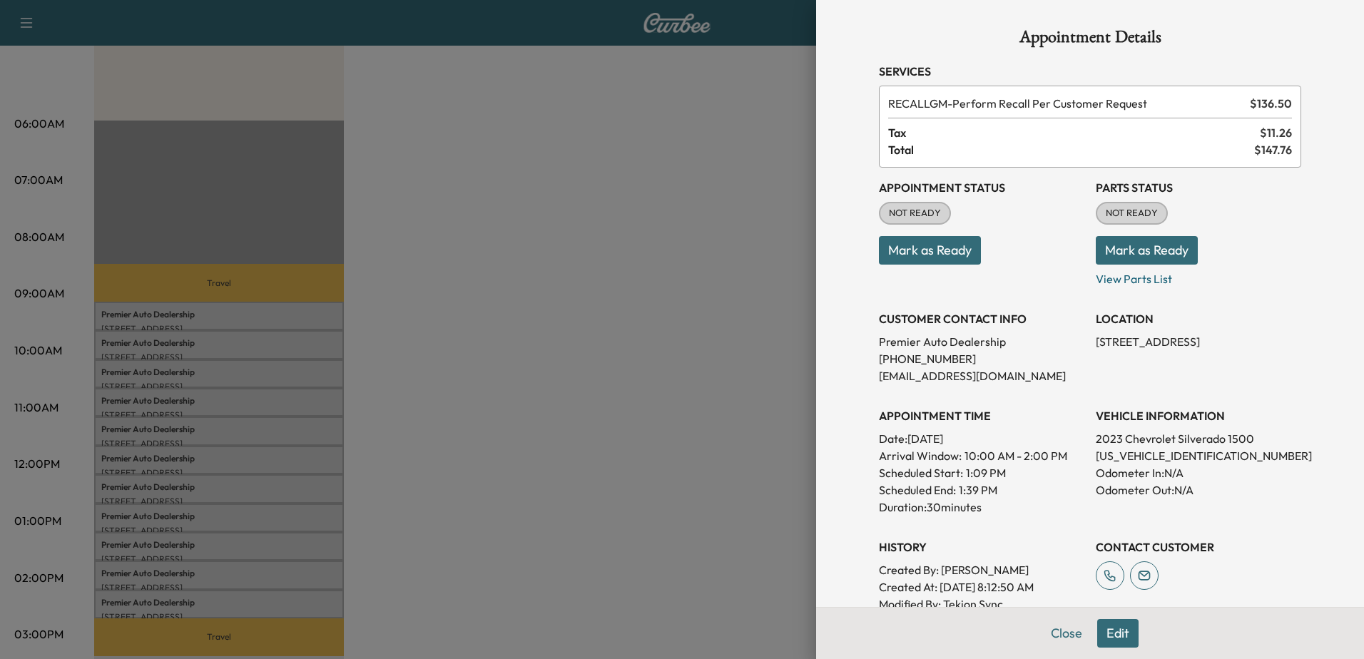
click at [225, 509] on div at bounding box center [682, 329] width 1364 height 659
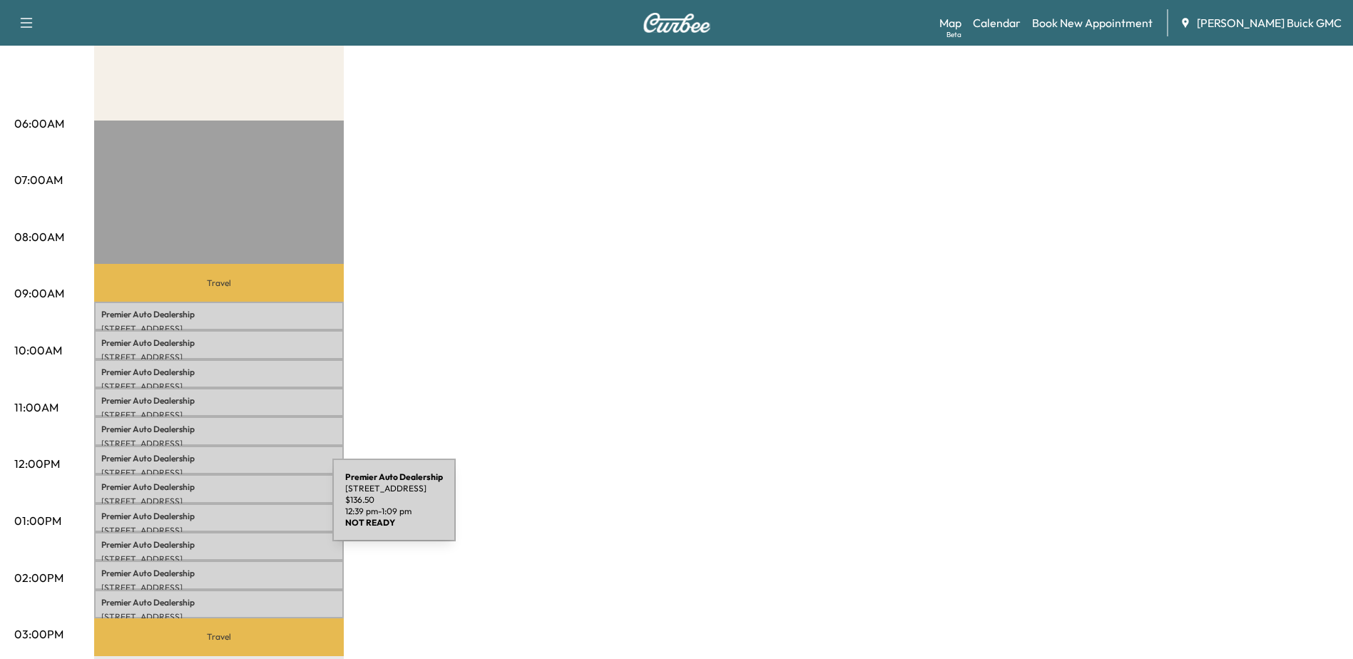
click at [225, 511] on p "Premier Auto Dealership" at bounding box center [218, 516] width 235 height 11
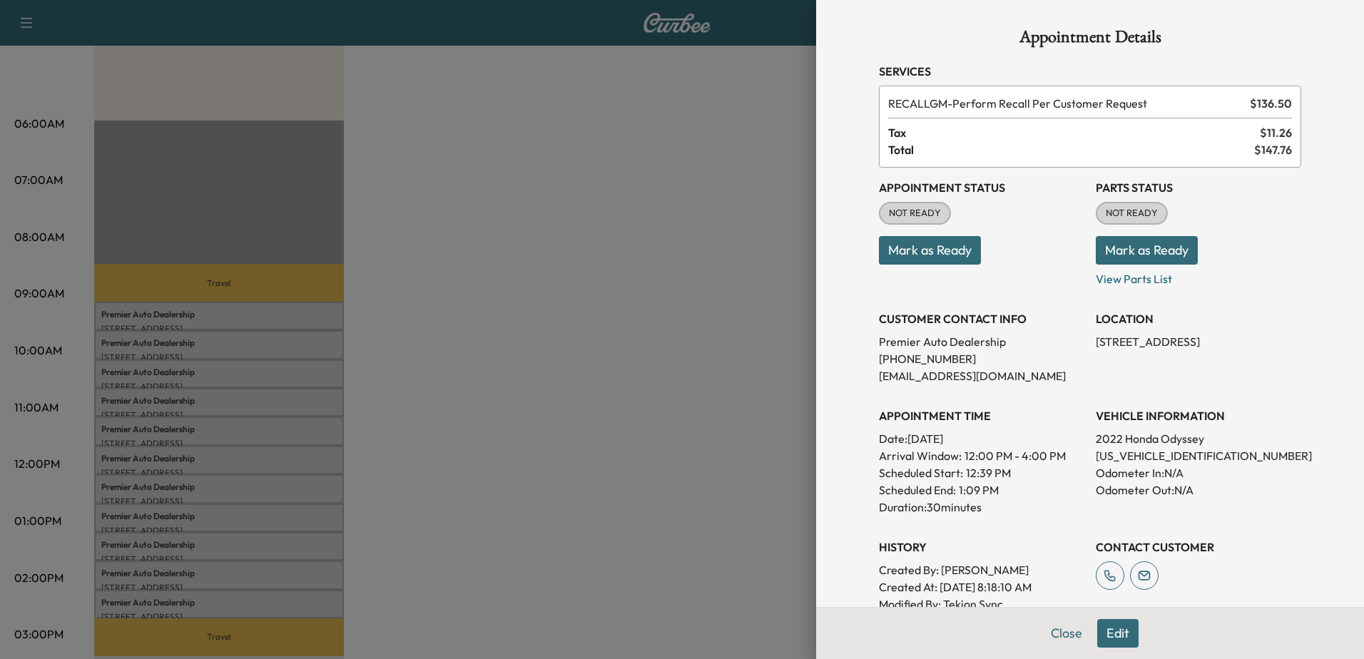
click at [230, 481] on div at bounding box center [682, 329] width 1364 height 659
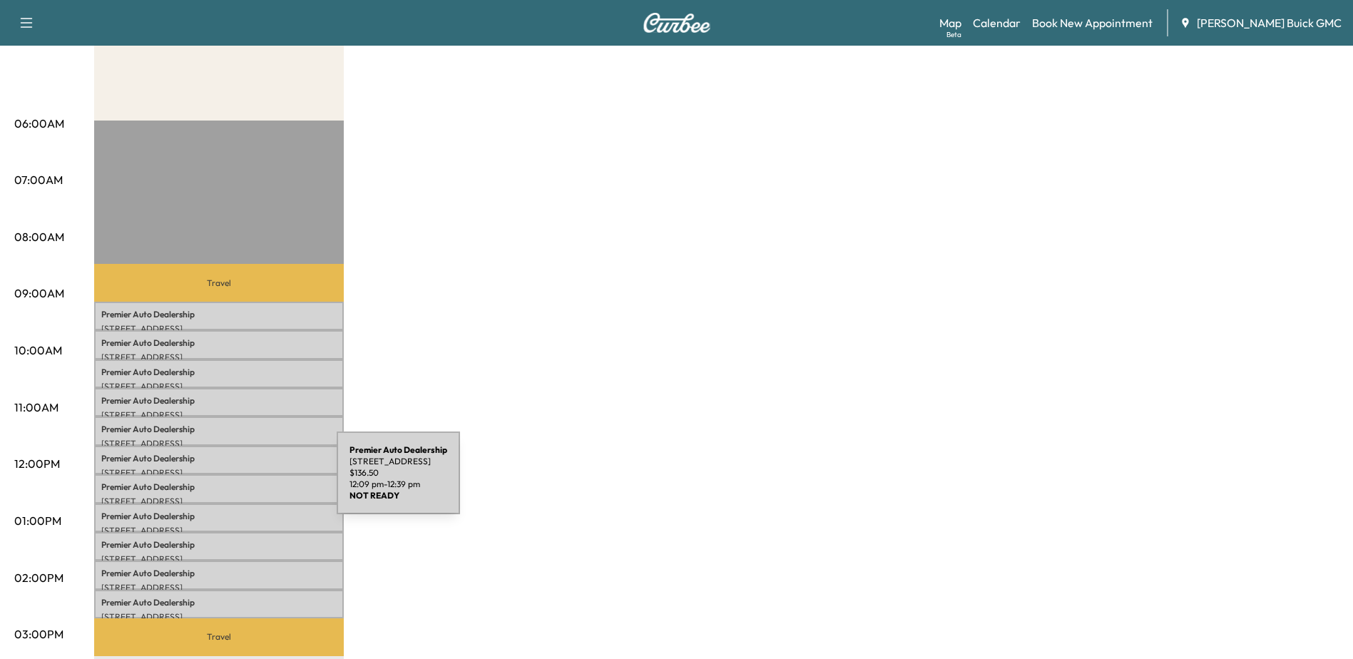
click at [230, 481] on p "Premier Auto Dealership" at bounding box center [218, 486] width 235 height 11
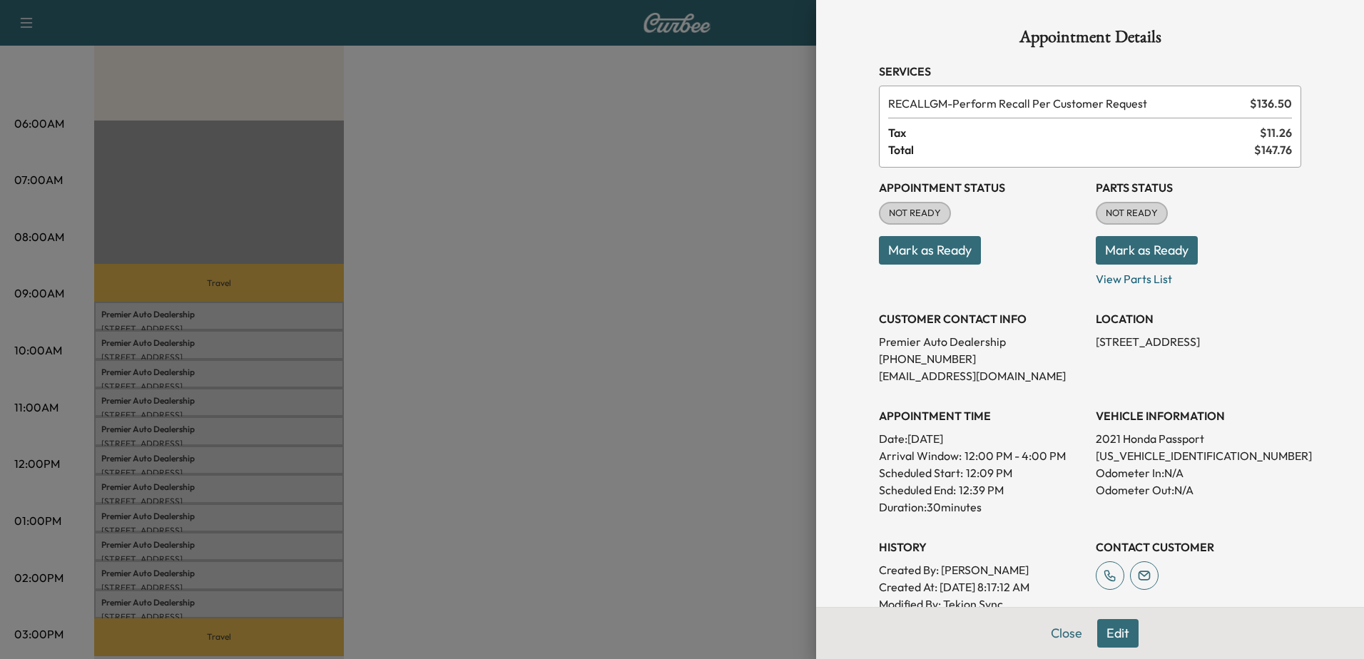
click at [1103, 452] on p "[US_VEHICLE_IDENTIFICATION_NUMBER]" at bounding box center [1198, 455] width 205 height 17
copy p "[US_VEHICLE_IDENTIFICATION_NUMBER]"
